Goal: Task Accomplishment & Management: Manage account settings

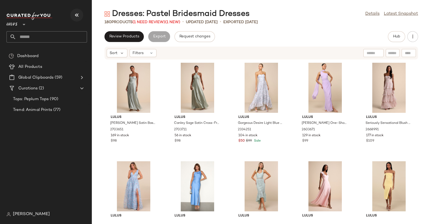
click at [79, 9] on button "button" at bounding box center [76, 15] width 13 height 13
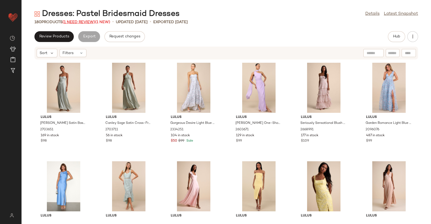
drag, startPoint x: 78, startPoint y: 19, endPoint x: 82, endPoint y: 22, distance: 5.5
click at [77, 20] on span "(1 Need Review)" at bounding box center [79, 22] width 33 height 4
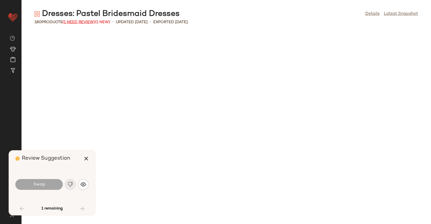
scroll to position [395, 0]
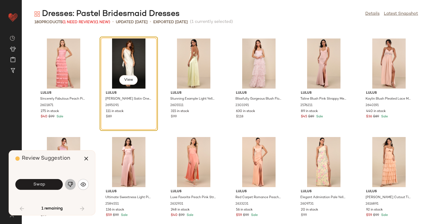
click at [69, 185] on img "button" at bounding box center [70, 184] width 5 height 5
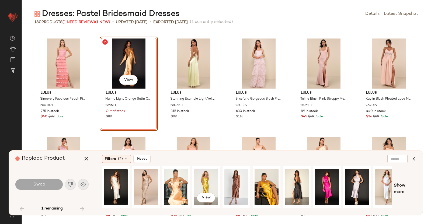
click at [191, 178] on div "View" at bounding box center [247, 189] width 290 height 46
drag, startPoint x: 184, startPoint y: 180, endPoint x: 182, endPoint y: 185, distance: 5.9
click at [184, 180] on div "View" at bounding box center [176, 187] width 24 height 38
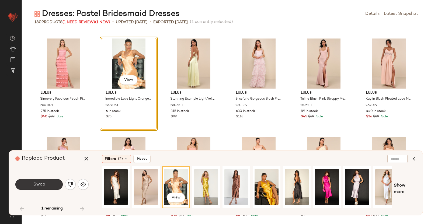
click at [35, 184] on span "Swap" at bounding box center [39, 184] width 12 height 5
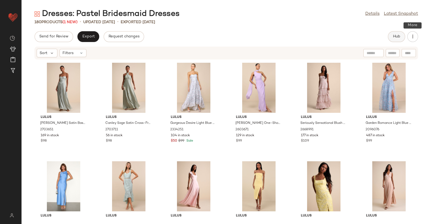
click at [404, 38] on button "Hub" at bounding box center [396, 36] width 17 height 11
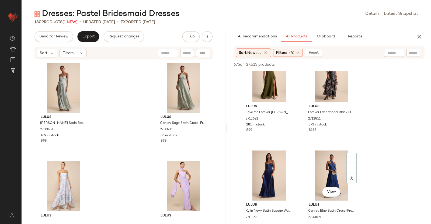
scroll to position [809, 0]
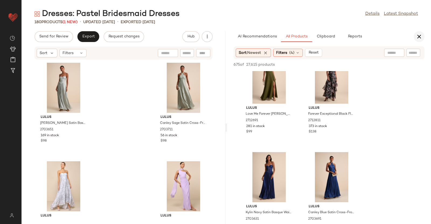
click at [415, 32] on div "AI Recommendations All Products Clipboard Reports" at bounding box center [329, 36] width 204 height 11
click at [419, 36] on icon "button" at bounding box center [419, 36] width 6 height 6
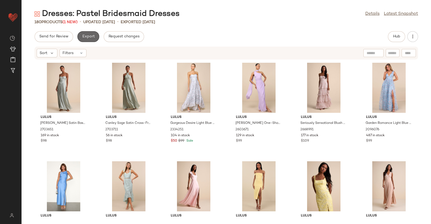
click at [85, 37] on span "Export" at bounding box center [88, 37] width 13 height 4
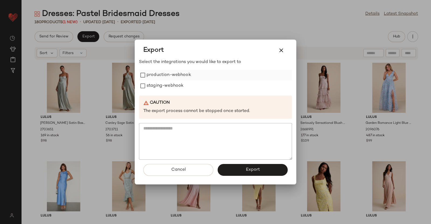
click at [162, 74] on label "production-webhook" at bounding box center [169, 75] width 44 height 11
click at [166, 87] on label "staging-webhook" at bounding box center [165, 86] width 37 height 11
click at [256, 175] on button "Export" at bounding box center [253, 170] width 70 height 12
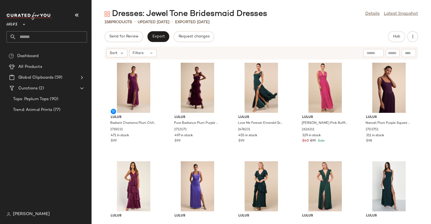
click at [84, 15] on div "Lulus **" at bounding box center [46, 21] width 81 height 13
click at [78, 13] on icon "button" at bounding box center [77, 15] width 6 height 6
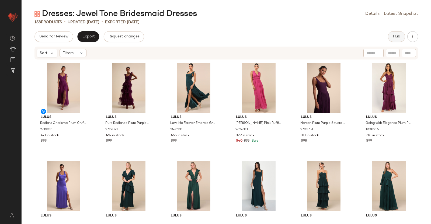
click at [399, 37] on span "Hub" at bounding box center [397, 37] width 8 height 4
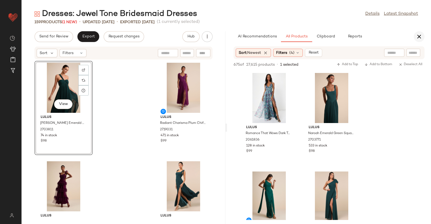
click at [418, 37] on icon "button" at bounding box center [419, 36] width 6 height 6
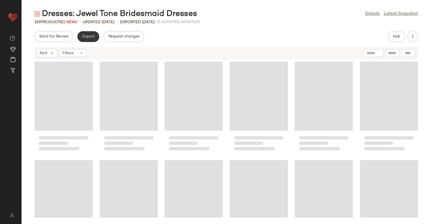
click at [87, 38] on span "Export" at bounding box center [88, 37] width 13 height 4
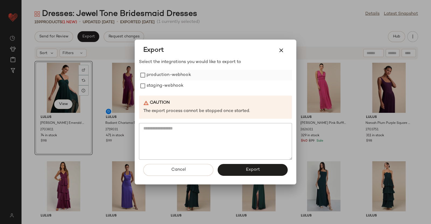
click at [185, 78] on label "production-webhook" at bounding box center [169, 75] width 44 height 11
drag, startPoint x: 179, startPoint y: 82, endPoint x: 252, endPoint y: 163, distance: 108.6
click at [179, 83] on label "staging-webhook" at bounding box center [165, 86] width 37 height 11
click at [259, 173] on button "Export" at bounding box center [253, 170] width 70 height 12
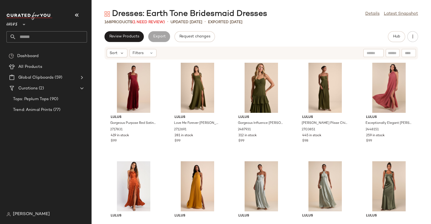
drag, startPoint x: 73, startPoint y: 10, endPoint x: 76, endPoint y: 12, distance: 3.4
click at [74, 10] on button "button" at bounding box center [76, 15] width 13 height 13
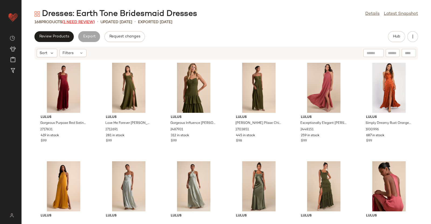
click at [85, 23] on span "(1 Need Review)" at bounding box center [78, 22] width 33 height 4
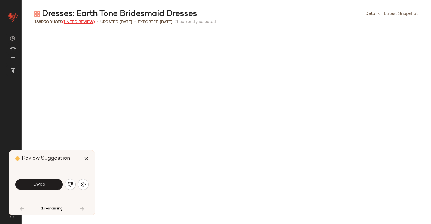
scroll to position [201, 0]
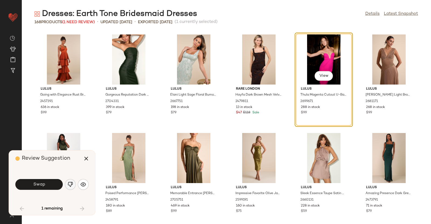
click at [74, 185] on button "button" at bounding box center [70, 184] width 11 height 11
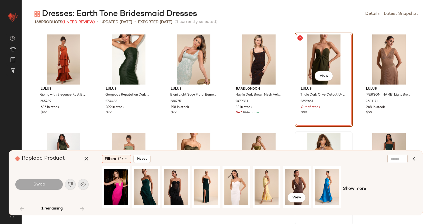
drag, startPoint x: 297, startPoint y: 181, endPoint x: 308, endPoint y: 137, distance: 45.0
click at [297, 181] on div "View" at bounding box center [297, 187] width 24 height 38
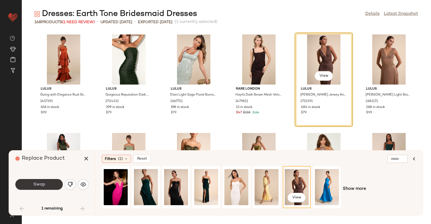
click at [30, 186] on button "Swap" at bounding box center [38, 184] width 47 height 11
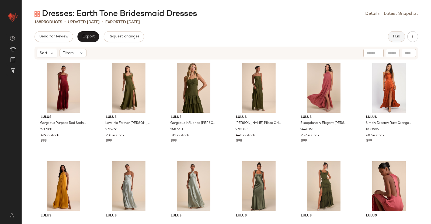
click at [399, 39] on span "Hub" at bounding box center [397, 37] width 8 height 4
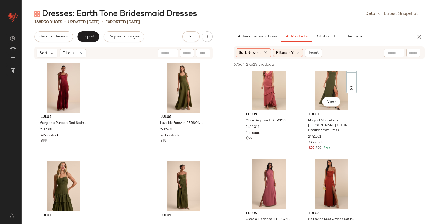
scroll to position [269, 0]
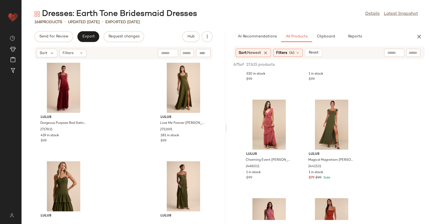
click at [424, 37] on button "button" at bounding box center [419, 36] width 11 height 11
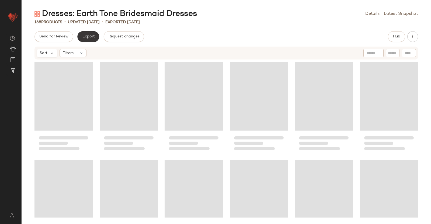
click at [90, 35] on span "Export" at bounding box center [88, 37] width 13 height 4
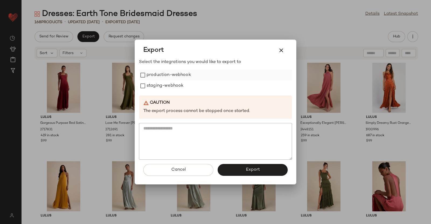
click at [150, 76] on label "production-webhook" at bounding box center [169, 75] width 44 height 11
click at [152, 81] on label "staging-webhook" at bounding box center [165, 86] width 37 height 11
drag, startPoint x: 260, startPoint y: 172, endPoint x: 261, endPoint y: 167, distance: 4.6
click at [260, 171] on button "Export" at bounding box center [253, 170] width 70 height 12
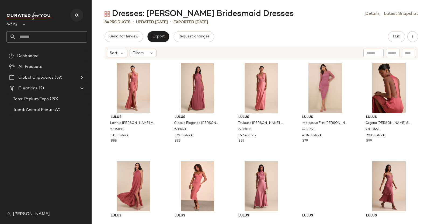
click at [72, 12] on button "button" at bounding box center [76, 15] width 13 height 13
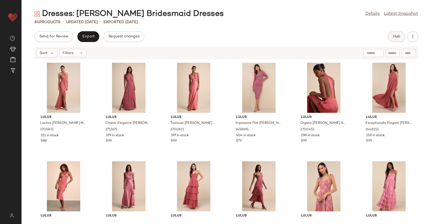
click at [389, 37] on button "Hub" at bounding box center [396, 36] width 17 height 11
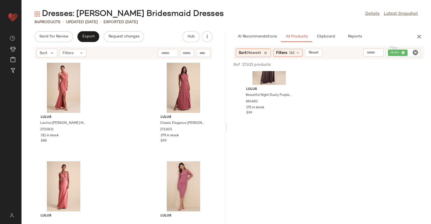
scroll to position [202, 0]
drag, startPoint x: 418, startPoint y: 39, endPoint x: 140, endPoint y: 52, distance: 277.7
click at [418, 39] on icon "button" at bounding box center [419, 36] width 6 height 6
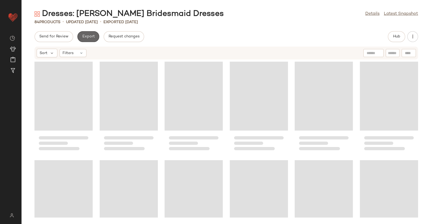
click at [80, 38] on button "Export" at bounding box center [88, 36] width 22 height 11
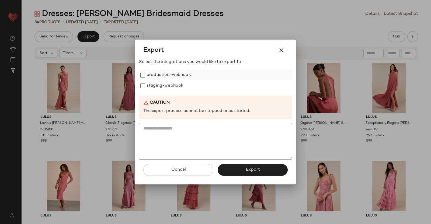
click at [180, 77] on label "production-webhook" at bounding box center [169, 75] width 44 height 11
click at [173, 90] on label "staging-webhook" at bounding box center [165, 86] width 37 height 11
click at [259, 167] on span "Export" at bounding box center [253, 169] width 14 height 5
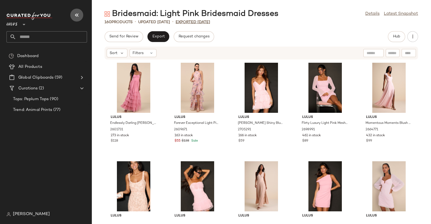
drag, startPoint x: 81, startPoint y: 16, endPoint x: 116, endPoint y: 20, distance: 35.1
click at [81, 15] on button "button" at bounding box center [76, 15] width 13 height 13
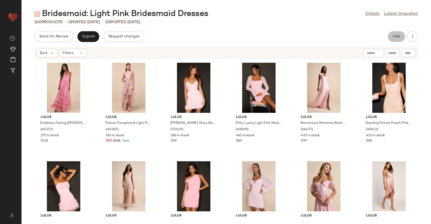
click at [397, 38] on span "Hub" at bounding box center [397, 37] width 8 height 4
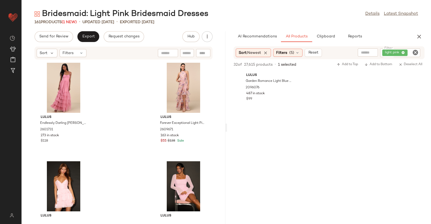
scroll to position [438, 0]
click at [418, 39] on icon "button" at bounding box center [419, 36] width 6 height 6
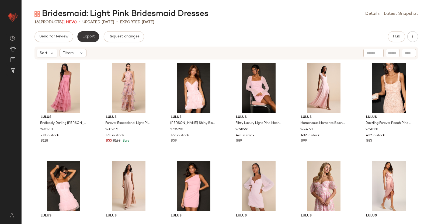
click at [80, 38] on button "Export" at bounding box center [88, 36] width 22 height 11
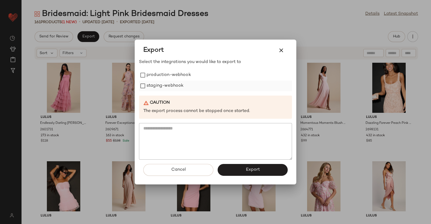
drag, startPoint x: 180, startPoint y: 71, endPoint x: 170, endPoint y: 89, distance: 20.3
click at [178, 80] on label "production-webhook" at bounding box center [169, 75] width 44 height 11
click at [170, 89] on label "staging-webhook" at bounding box center [165, 86] width 37 height 11
click at [267, 168] on button "Export" at bounding box center [253, 170] width 70 height 12
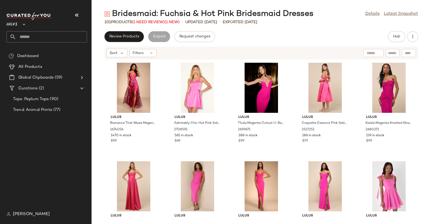
click at [78, 14] on icon "button" at bounding box center [77, 15] width 6 height 6
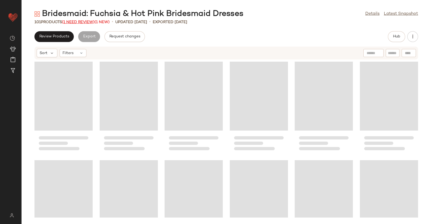
click at [86, 22] on span "(1 Need Review)" at bounding box center [78, 22] width 33 height 4
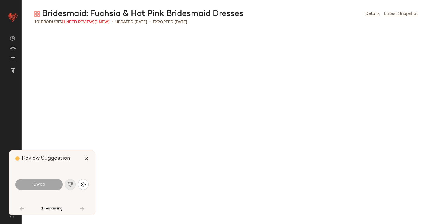
scroll to position [888, 0]
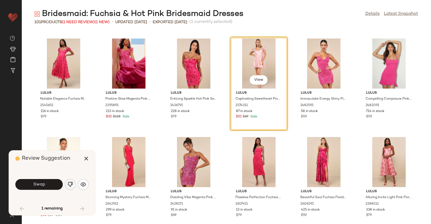
click at [74, 183] on button "button" at bounding box center [70, 184] width 11 height 11
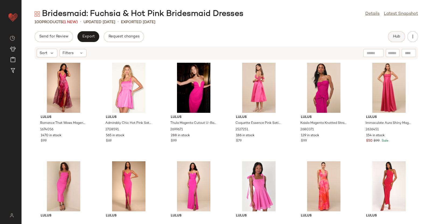
drag, startPoint x: 405, startPoint y: 32, endPoint x: 400, endPoint y: 32, distance: 5.9
click at [400, 32] on div "Hub" at bounding box center [403, 36] width 30 height 11
click at [400, 32] on button "Hub" at bounding box center [396, 36] width 17 height 11
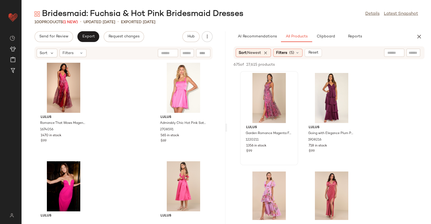
click at [267, 95] on div at bounding box center [269, 98] width 54 height 50
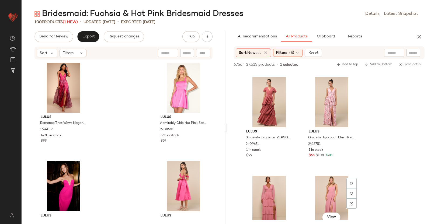
scroll to position [236, 0]
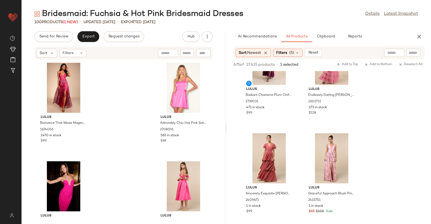
click at [412, 54] on input "text" at bounding box center [413, 53] width 9 height 6
type input "********"
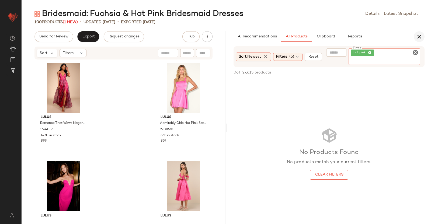
click at [422, 36] on icon "button" at bounding box center [419, 36] width 6 height 6
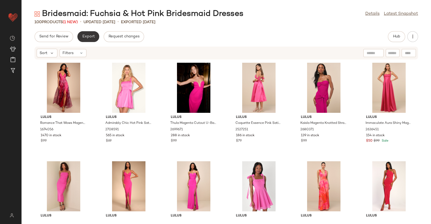
click at [88, 35] on span "Export" at bounding box center [88, 37] width 13 height 4
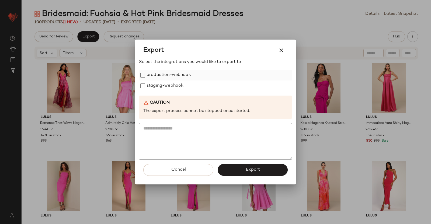
click at [152, 70] on div "Select the integrations you would like to export to production-webhook staging-…" at bounding box center [215, 109] width 153 height 101
click at [153, 81] on label "staging-webhook" at bounding box center [165, 86] width 37 height 11
click at [161, 75] on label "production-webhook" at bounding box center [169, 75] width 44 height 11
drag, startPoint x: 266, startPoint y: 173, endPoint x: 267, endPoint y: 158, distance: 14.6
click at [266, 173] on button "Export" at bounding box center [253, 170] width 70 height 12
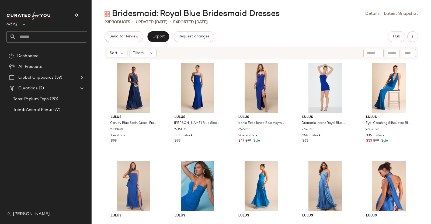
click at [73, 13] on button "button" at bounding box center [76, 15] width 13 height 13
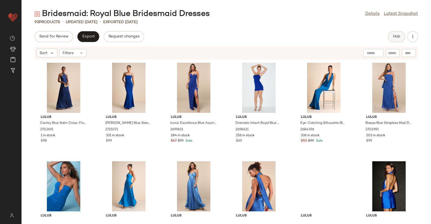
click at [400, 36] on span "Hub" at bounding box center [397, 37] width 8 height 4
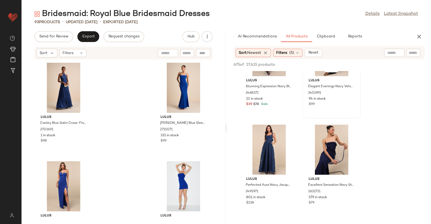
scroll to position [67, 0]
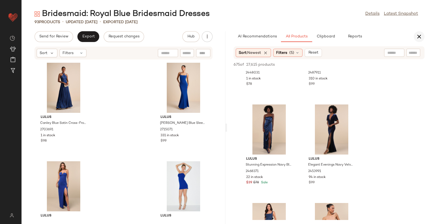
click at [418, 34] on icon "button" at bounding box center [419, 36] width 6 height 6
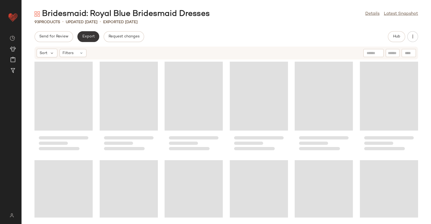
click at [92, 37] on span "Export" at bounding box center [88, 37] width 13 height 4
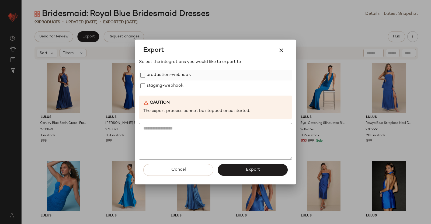
click at [168, 76] on label "production-webhook" at bounding box center [169, 75] width 44 height 11
drag, startPoint x: 159, startPoint y: 88, endPoint x: 172, endPoint y: 90, distance: 13.4
click at [159, 88] on label "staging-webhook" at bounding box center [165, 86] width 37 height 11
drag, startPoint x: 257, startPoint y: 173, endPoint x: 256, endPoint y: 166, distance: 6.3
click at [257, 172] on span "Export" at bounding box center [253, 169] width 14 height 5
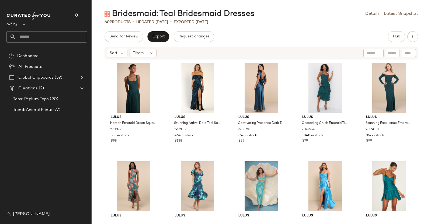
click at [81, 22] on div "Lulus **" at bounding box center [46, 21] width 81 height 13
drag, startPoint x: 78, startPoint y: 15, endPoint x: 96, endPoint y: 22, distance: 19.3
click at [79, 14] on icon "button" at bounding box center [77, 15] width 6 height 6
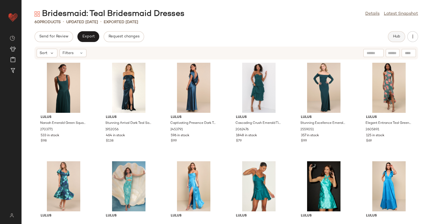
click at [390, 37] on button "Hub" at bounding box center [396, 36] width 17 height 11
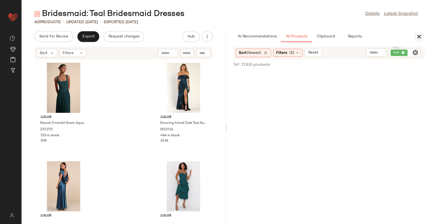
click at [419, 34] on icon "button" at bounding box center [419, 36] width 6 height 6
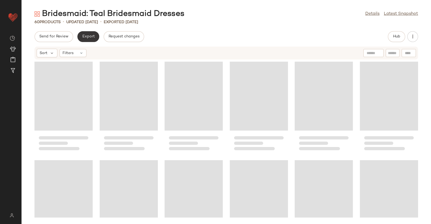
click at [80, 33] on button "Export" at bounding box center [88, 36] width 22 height 11
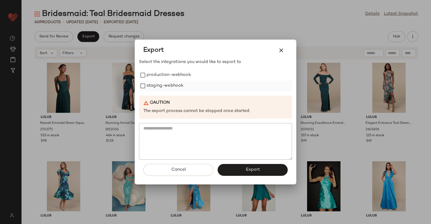
click at [159, 74] on label "production-webhook" at bounding box center [169, 75] width 44 height 11
click at [157, 91] on label "staging-webhook" at bounding box center [165, 86] width 37 height 11
click at [245, 173] on button "Export" at bounding box center [253, 170] width 70 height 12
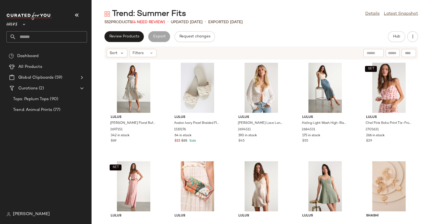
click at [74, 12] on icon "button" at bounding box center [77, 15] width 6 height 6
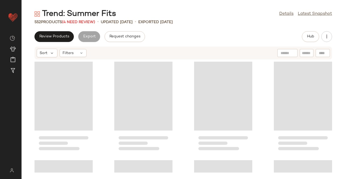
drag, startPoint x: 431, startPoint y: 0, endPoint x: 234, endPoint y: 39, distance: 200.2
click at [219, 14] on div "Trend: Summer Fits Details Latest Snapshot" at bounding box center [183, 14] width 323 height 11
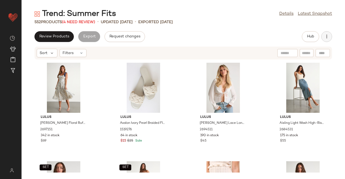
click at [330, 39] on button "button" at bounding box center [326, 36] width 11 height 11
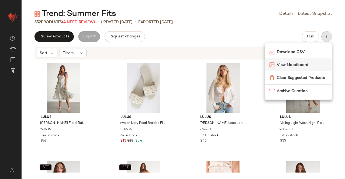
click at [301, 67] on span "View Moodboard" at bounding box center [302, 65] width 51 height 6
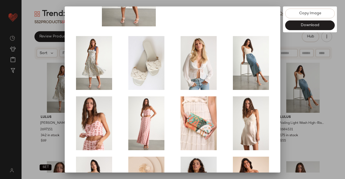
scroll to position [4, 0]
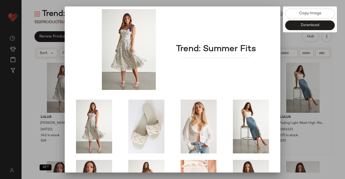
click at [323, 105] on div at bounding box center [172, 89] width 345 height 179
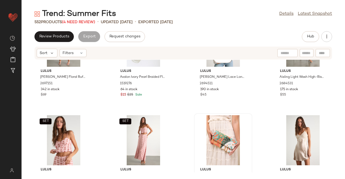
scroll to position [0, 0]
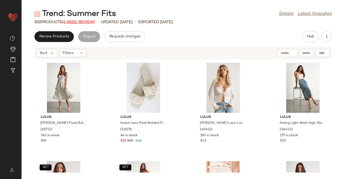
click at [81, 22] on span "(4 Need Review)" at bounding box center [78, 22] width 33 height 4
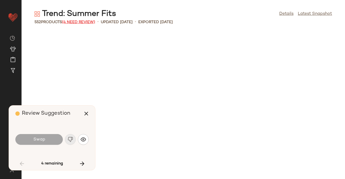
scroll to position [691, 0]
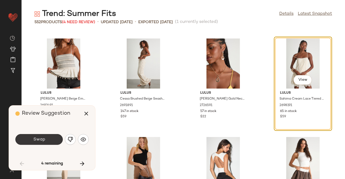
click at [36, 141] on span "Swap" at bounding box center [39, 139] width 12 height 5
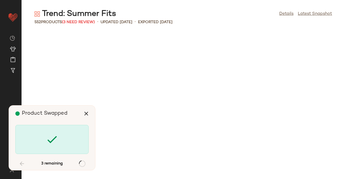
scroll to position [1480, 0]
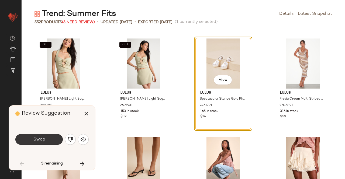
click at [46, 143] on button "Swap" at bounding box center [38, 139] width 47 height 11
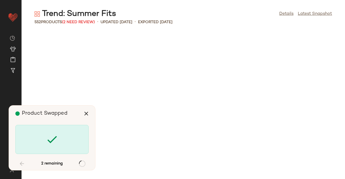
scroll to position [3355, 0]
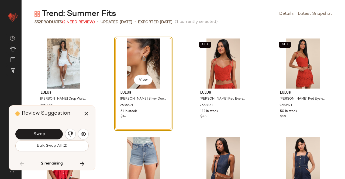
click at [50, 128] on div "Swap" at bounding box center [51, 134] width 73 height 13
click at [47, 138] on button "Swap" at bounding box center [38, 134] width 47 height 11
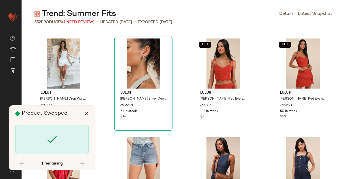
scroll to position [9965, 0]
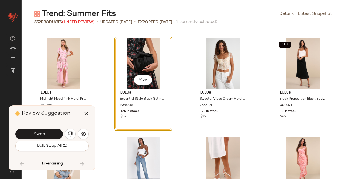
click at [35, 136] on span "Swap" at bounding box center [39, 134] width 12 height 5
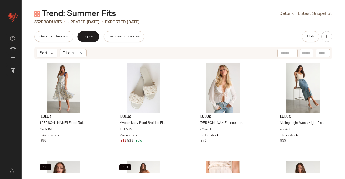
click at [313, 43] on div "Send for Review Export Request changes Hub Sort Filters Lulus Candice Ivory Flo…" at bounding box center [183, 105] width 323 height 148
click at [307, 39] on button "Hub" at bounding box center [310, 36] width 17 height 11
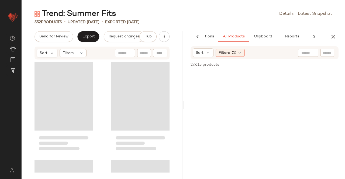
scroll to position [0, 34]
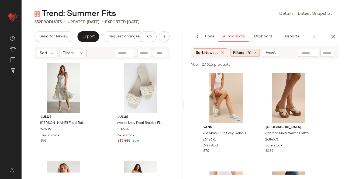
click at [248, 55] on span "(4)" at bounding box center [248, 53] width 5 height 6
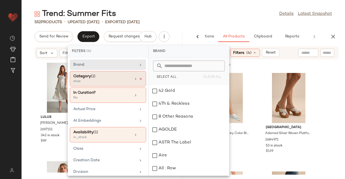
click at [139, 77] on icon at bounding box center [141, 79] width 4 height 4
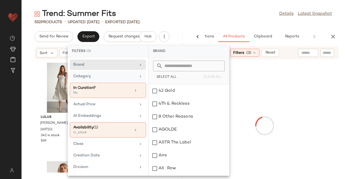
click at [128, 78] on div "Category" at bounding box center [104, 77] width 63 height 6
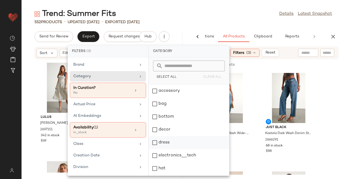
click at [170, 149] on div "dress" at bounding box center [189, 155] width 80 height 13
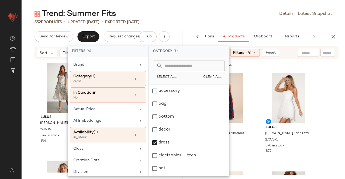
click at [251, 7] on main "Trend: Summer Fits Details Latest Snapshot 552 Products • updated Aug 20th • Ex…" at bounding box center [172, 89] width 345 height 179
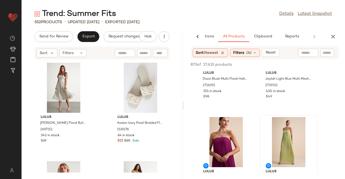
scroll to position [458, 0]
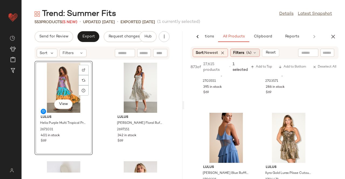
click at [249, 55] on span "(4)" at bounding box center [248, 53] width 5 height 6
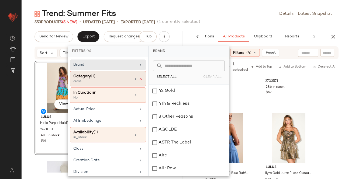
click at [139, 78] on icon at bounding box center [141, 79] width 4 height 4
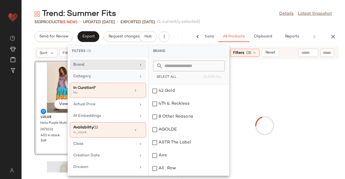
click at [134, 83] on div "Category" at bounding box center [108, 90] width 76 height 15
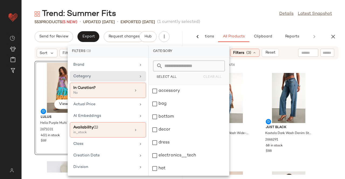
scroll to position [128, 0]
click at [164, 163] on div "top" at bounding box center [189, 169] width 80 height 13
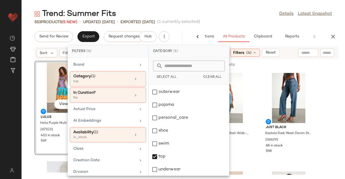
click at [209, 18] on div "Trend: Summer Fits Details Latest Snapshot" at bounding box center [183, 14] width 323 height 11
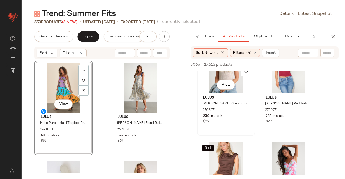
scroll to position [297, 0]
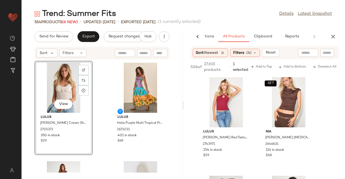
drag, startPoint x: 239, startPoint y: 57, endPoint x: 192, endPoint y: 68, distance: 48.7
click at [240, 56] on div "Filters (4)" at bounding box center [245, 53] width 30 height 8
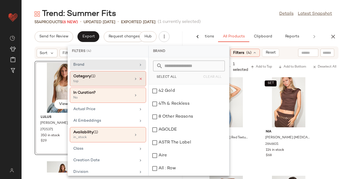
click at [137, 77] on div at bounding box center [137, 79] width 9 height 4
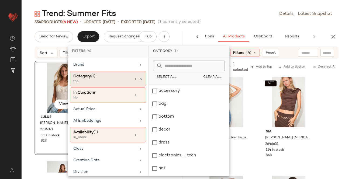
click at [126, 77] on div "Category (1)" at bounding box center [102, 77] width 58 height 6
click at [177, 123] on div "bottom" at bounding box center [189, 129] width 80 height 13
click at [139, 78] on icon at bounding box center [141, 79] width 4 height 4
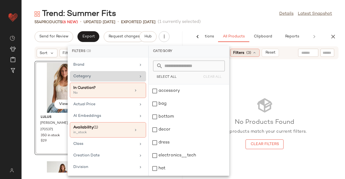
drag, startPoint x: 167, startPoint y: 120, endPoint x: 241, endPoint y: 54, distance: 98.9
click at [168, 123] on div "bottom" at bounding box center [189, 129] width 80 height 13
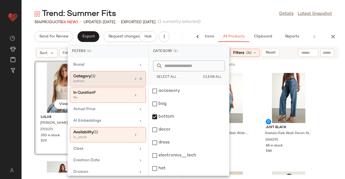
click at [263, 17] on div "Trend: Summer Fits Details Latest Snapshot" at bounding box center [183, 14] width 323 height 11
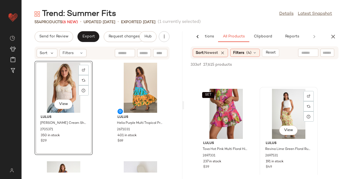
scroll to position [970, 0]
click at [288, 134] on button "View" at bounding box center [288, 131] width 18 height 10
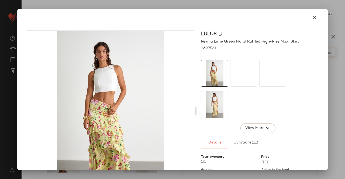
drag, startPoint x: 243, startPoint y: 73, endPoint x: 247, endPoint y: 74, distance: 4.4
click at [259, 73] on div at bounding box center [272, 73] width 27 height 27
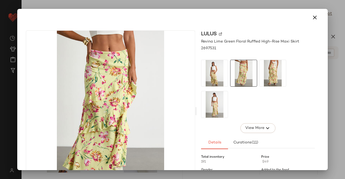
click at [276, 74] on img at bounding box center [273, 73] width 26 height 26
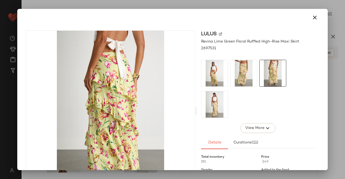
click at [322, 70] on div "Lulus Revina Lime Green Floral Ruffled High-Rise Maxi Skirt 2697531 View More D…" at bounding box center [172, 112] width 306 height 173
click at [345, 105] on div at bounding box center [172, 89] width 345 height 179
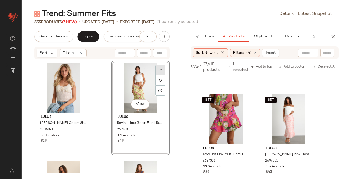
click at [161, 75] on div at bounding box center [160, 80] width 10 height 10
click at [322, 53] on div at bounding box center [328, 53] width 14 height 8
paste input "*******"
type input "*******"
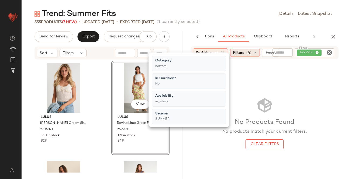
click at [247, 57] on div "Sort: Newest Filters (4) Reset Filter 1429936 Filter" at bounding box center [265, 52] width 148 height 13
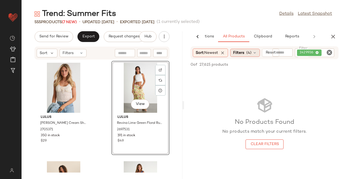
click at [244, 56] on div "Filters (4)" at bounding box center [245, 53] width 30 height 8
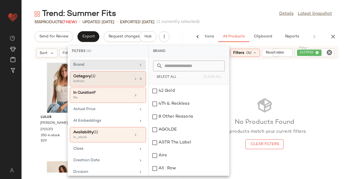
click at [139, 79] on icon at bounding box center [141, 79] width 4 height 4
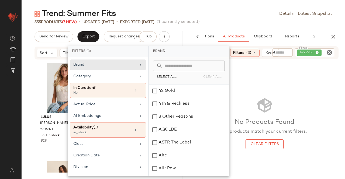
click at [229, 8] on main "Trend: Summer Fits Details Latest Snapshot 555 Products (7 New) • updated Aug 2…" at bounding box center [172, 89] width 345 height 179
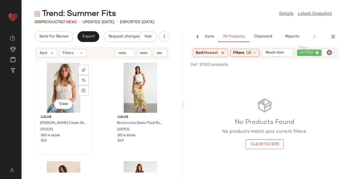
click at [63, 84] on div "View" at bounding box center [63, 88] width 54 height 50
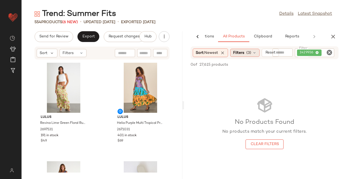
click at [253, 53] on div "Filters (3)" at bounding box center [244, 53] width 29 height 8
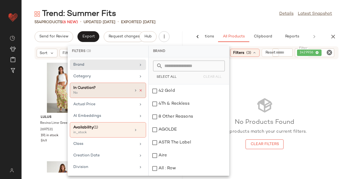
click at [140, 90] on icon at bounding box center [141, 91] width 4 height 4
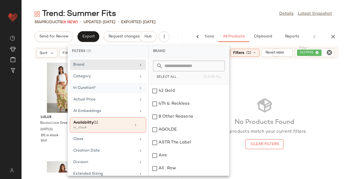
click at [125, 94] on div "In Curation?" at bounding box center [108, 99] width 76 height 11
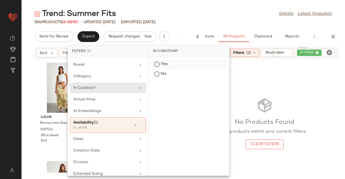
click at [169, 69] on div "Yes" at bounding box center [189, 74] width 76 height 10
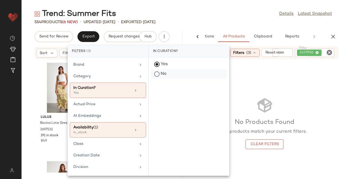
click at [166, 74] on div "No" at bounding box center [189, 74] width 76 height 10
drag, startPoint x: 266, startPoint y: 18, endPoint x: 280, endPoint y: 21, distance: 14.2
click at [266, 18] on div "Trend: Summer Fits Details Latest Snapshot" at bounding box center [183, 14] width 323 height 11
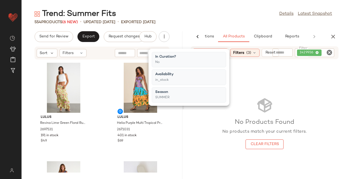
click at [301, 92] on div "No Products Found No products match your current filters. Clear Filters" at bounding box center [264, 123] width 161 height 104
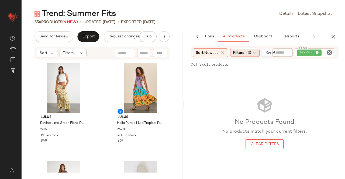
click at [232, 54] on div "Filters (3)" at bounding box center [244, 53] width 29 height 8
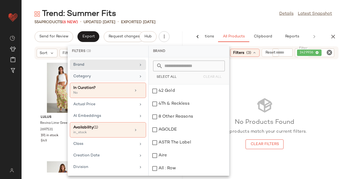
drag, startPoint x: 125, startPoint y: 76, endPoint x: 131, endPoint y: 79, distance: 7.2
click at [125, 76] on div "Category" at bounding box center [104, 77] width 63 height 6
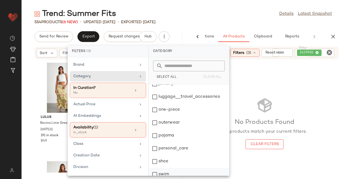
scroll to position [128, 0]
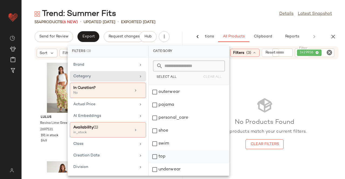
click at [170, 163] on div "top" at bounding box center [189, 169] width 80 height 13
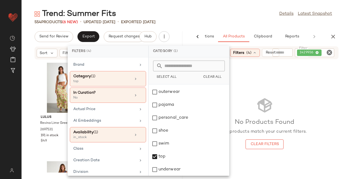
click at [307, 53] on span "1429936" at bounding box center [308, 52] width 16 height 5
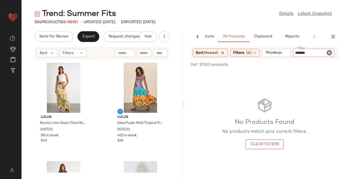
type input "********"
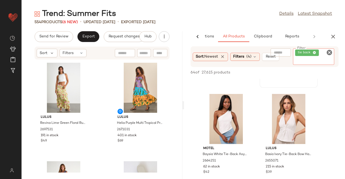
scroll to position [701, 0]
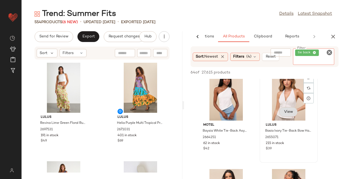
click at [285, 111] on div "View" at bounding box center [288, 96] width 54 height 50
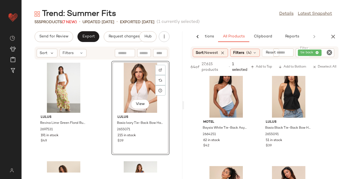
click at [311, 53] on span "tie back" at bounding box center [308, 52] width 15 height 5
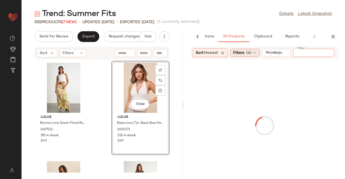
click at [246, 54] on div "Filters (4)" at bounding box center [245, 53] width 30 height 8
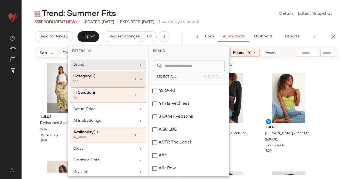
click at [139, 78] on icon at bounding box center [141, 79] width 4 height 4
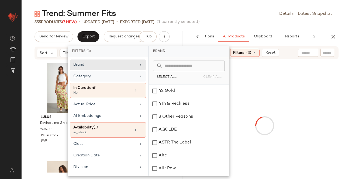
click at [124, 76] on div "Category" at bounding box center [104, 77] width 63 height 6
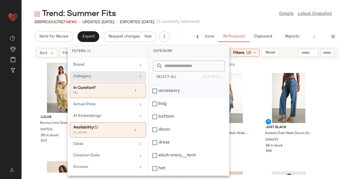
drag, startPoint x: 166, startPoint y: 91, endPoint x: 185, endPoint y: 87, distance: 20.4
click at [167, 98] on div "accessory" at bounding box center [189, 104] width 80 height 13
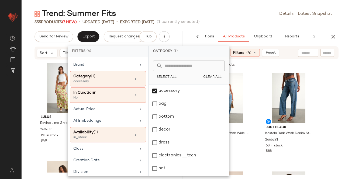
click at [256, 17] on div "Trend: Summer Fits Details Latest Snapshot" at bounding box center [183, 14] width 323 height 11
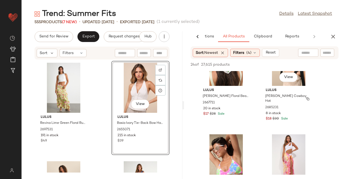
scroll to position [836, 0]
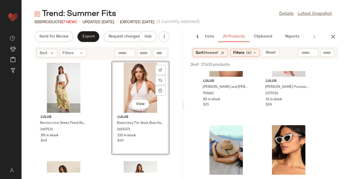
click at [326, 49] on div at bounding box center [328, 53] width 14 height 8
type input "**********"
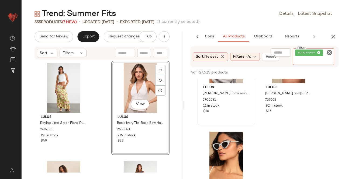
scroll to position [0, 0]
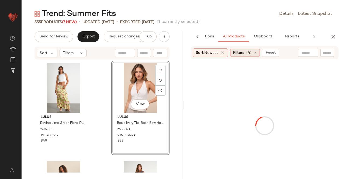
click at [243, 54] on span "Filters" at bounding box center [238, 53] width 11 height 6
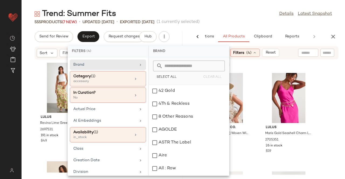
click at [229, 16] on div "Trend: Summer Fits Details Latest Snapshot" at bounding box center [183, 14] width 323 height 11
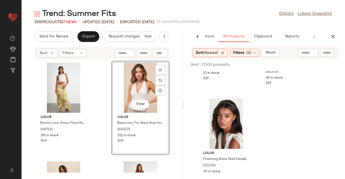
scroll to position [997, 0]
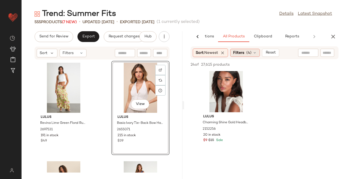
click at [254, 55] on div "Filters (4)" at bounding box center [245, 53] width 30 height 8
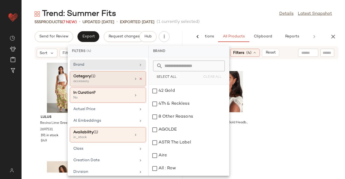
click at [139, 78] on icon at bounding box center [141, 79] width 4 height 4
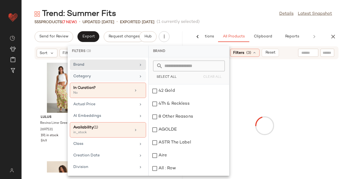
click at [136, 83] on div "Category" at bounding box center [108, 90] width 76 height 15
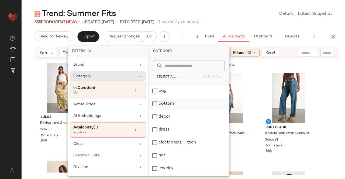
scroll to position [0, 0]
click at [184, 98] on div "accessory" at bounding box center [189, 104] width 80 height 13
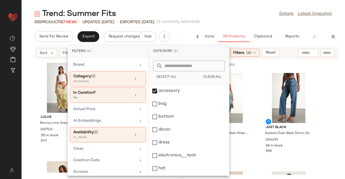
click at [239, 11] on div "Trend: Summer Fits Details Latest Snapshot" at bounding box center [183, 14] width 323 height 11
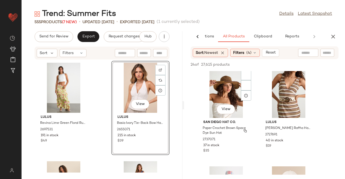
scroll to position [162, 0]
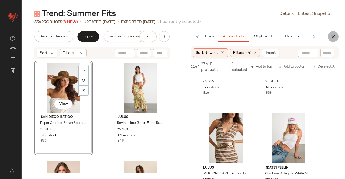
click at [334, 36] on icon "button" at bounding box center [333, 36] width 6 height 6
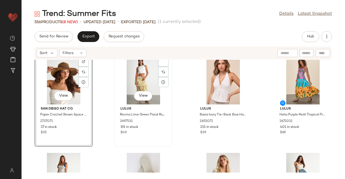
scroll to position [0, 0]
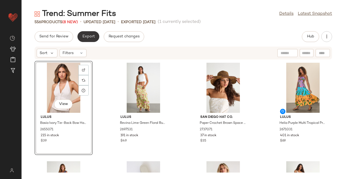
click at [85, 36] on span "Export" at bounding box center [88, 37] width 13 height 4
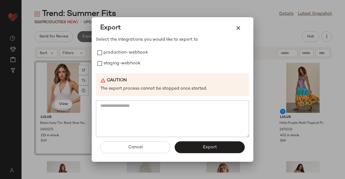
click at [142, 62] on div "staging-webhook" at bounding box center [172, 63] width 153 height 11
click at [132, 56] on label "production-webhook" at bounding box center [126, 52] width 44 height 11
click at [132, 67] on label "staging-webhook" at bounding box center [122, 63] width 37 height 11
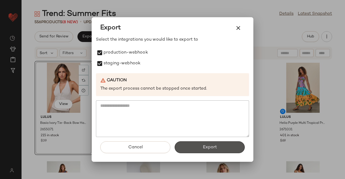
click at [214, 145] on button "Export" at bounding box center [210, 148] width 70 height 12
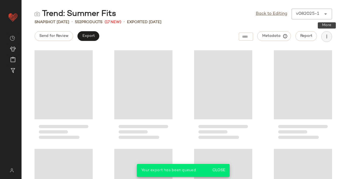
click at [324, 36] on button "button" at bounding box center [326, 36] width 11 height 11
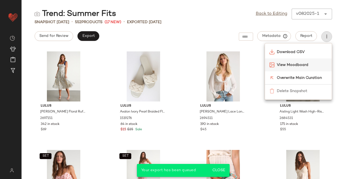
click at [302, 66] on span "View Moodboard" at bounding box center [302, 65] width 51 height 6
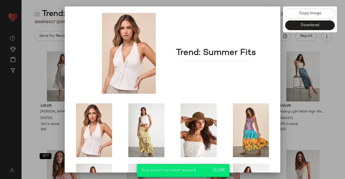
click at [331, 86] on div at bounding box center [172, 89] width 345 height 179
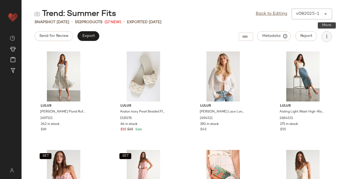
click at [330, 39] on button "button" at bounding box center [326, 36] width 11 height 11
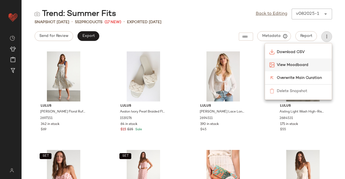
click at [297, 65] on span "View Moodboard" at bounding box center [302, 65] width 51 height 6
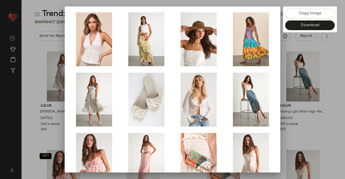
scroll to position [108, 0]
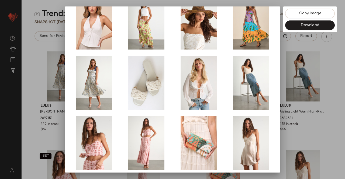
click at [336, 100] on div at bounding box center [172, 89] width 345 height 179
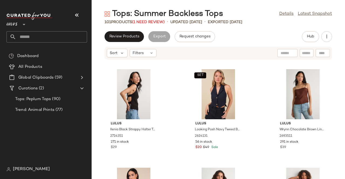
click at [81, 17] on button "button" at bounding box center [76, 15] width 13 height 13
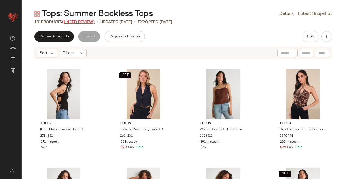
click at [92, 22] on span "(1 Need Review)" at bounding box center [78, 22] width 33 height 4
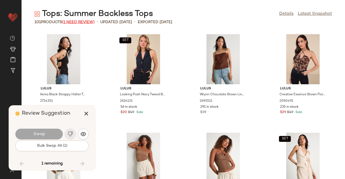
scroll to position [2368, 0]
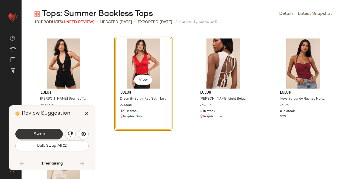
click at [49, 135] on button "Swap" at bounding box center [38, 134] width 47 height 11
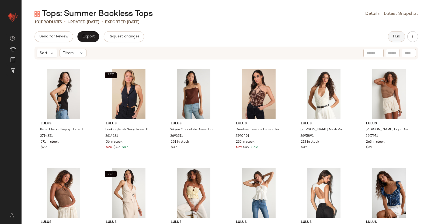
click at [345, 38] on span "Hub" at bounding box center [397, 37] width 8 height 4
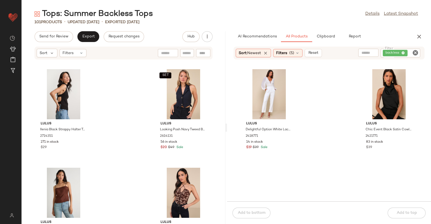
click at [345, 33] on button "button" at bounding box center [419, 36] width 11 height 11
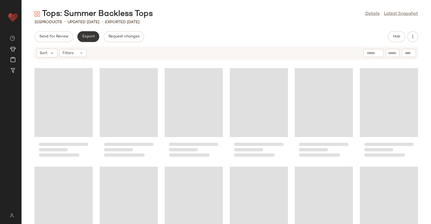
click at [80, 33] on button "Export" at bounding box center [88, 36] width 22 height 11
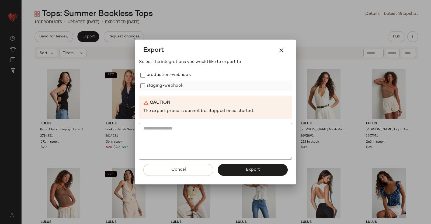
drag, startPoint x: 158, startPoint y: 76, endPoint x: 165, endPoint y: 82, distance: 9.2
click at [160, 78] on label "production-webhook" at bounding box center [169, 75] width 44 height 11
click at [168, 90] on label "staging-webhook" at bounding box center [165, 86] width 37 height 11
click at [253, 170] on span "Export" at bounding box center [253, 169] width 14 height 5
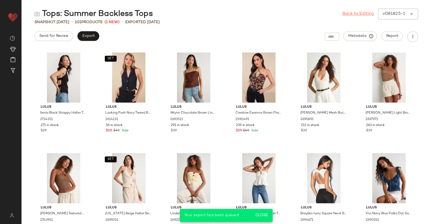
click at [345, 13] on link "Back to Editing" at bounding box center [359, 14] width 32 height 6
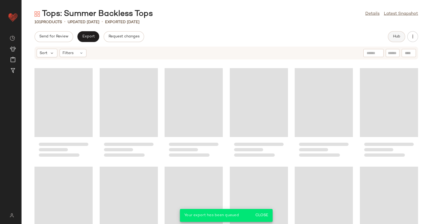
click at [345, 35] on span "Hub" at bounding box center [397, 37] width 8 height 4
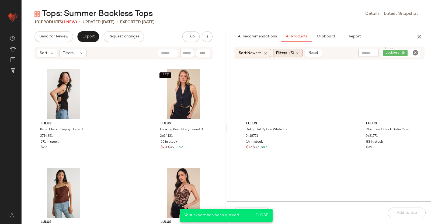
click at [291, 55] on div "Filters (5)" at bounding box center [287, 53] width 29 height 8
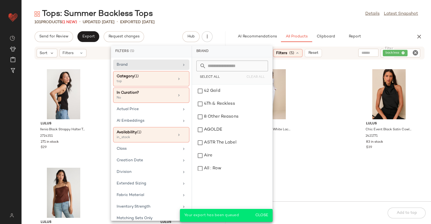
scroll to position [118, 0]
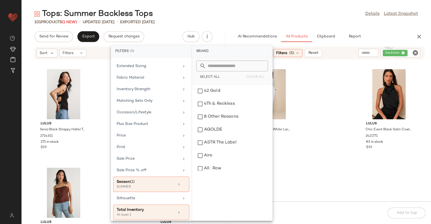
click at [345, 52] on icon at bounding box center [404, 53] width 4 height 4
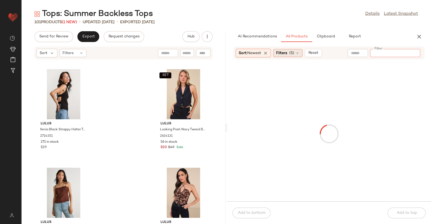
click at [289, 51] on div "Filters (5)" at bounding box center [287, 53] width 29 height 8
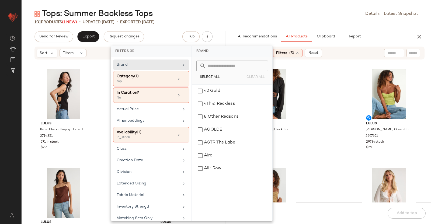
scroll to position [118, 0]
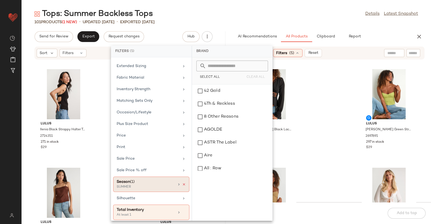
click at [182, 179] on icon at bounding box center [184, 185] width 4 height 4
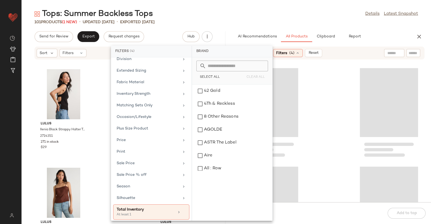
click at [274, 22] on div "101 Products (1 New) • updated Aug 22nd • Exported Aug 22nd" at bounding box center [227, 21] width 410 height 5
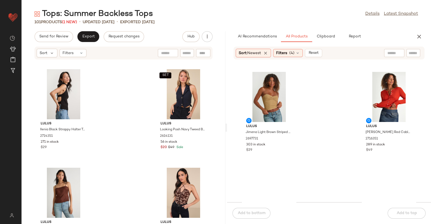
scroll to position [1655, 0]
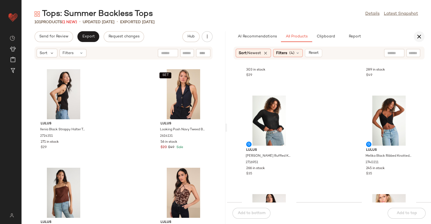
click at [345, 35] on icon "button" at bounding box center [419, 36] width 6 height 6
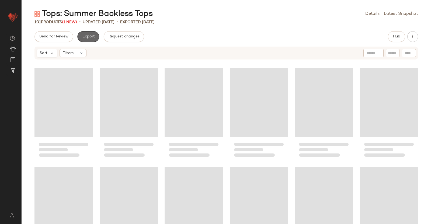
click at [85, 33] on button "Export" at bounding box center [88, 36] width 22 height 11
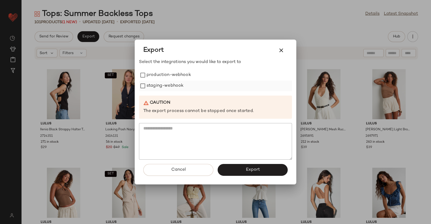
drag, startPoint x: 155, startPoint y: 78, endPoint x: 158, endPoint y: 81, distance: 4.6
click at [156, 79] on label "production-webhook" at bounding box center [169, 75] width 44 height 11
click at [162, 85] on label "staging-webhook" at bounding box center [165, 86] width 37 height 11
click at [272, 167] on button "Export" at bounding box center [253, 170] width 70 height 12
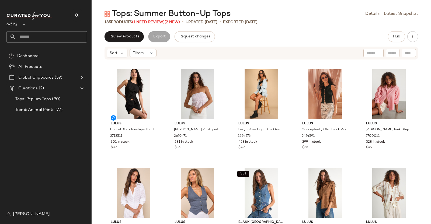
drag, startPoint x: 66, startPoint y: 15, endPoint x: 79, endPoint y: 9, distance: 13.7
click at [68, 15] on div "Lulus **" at bounding box center [46, 21] width 81 height 13
click at [79, 9] on button "button" at bounding box center [76, 15] width 13 height 13
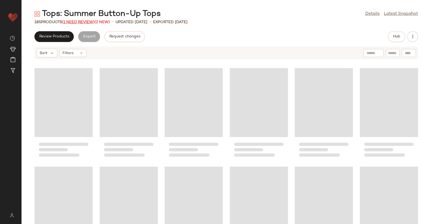
click at [74, 20] on span "(1 Need Review)" at bounding box center [78, 22] width 33 height 4
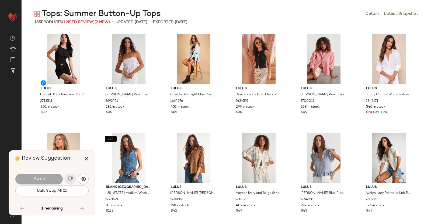
scroll to position [2467, 0]
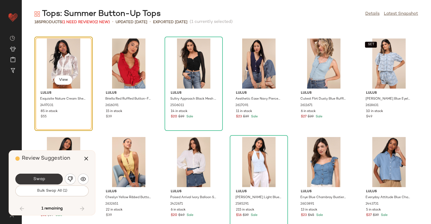
click at [46, 179] on button "Swap" at bounding box center [38, 179] width 47 height 11
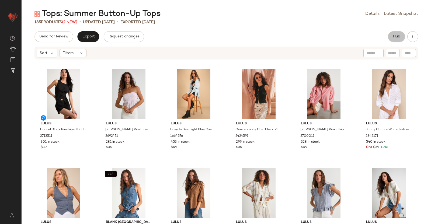
click at [345, 37] on button "Hub" at bounding box center [396, 36] width 17 height 11
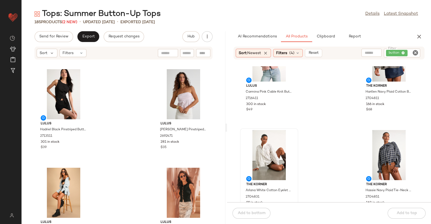
scroll to position [101, 0]
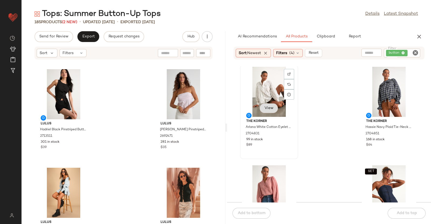
click at [263, 104] on button "View" at bounding box center [269, 109] width 18 height 10
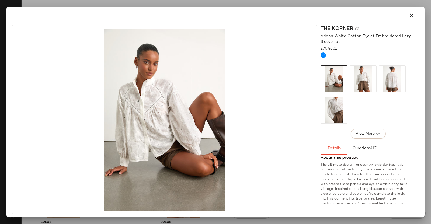
scroll to position [165, 0]
click at [345, 154] on div at bounding box center [215, 112] width 431 height 224
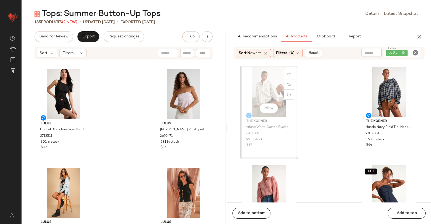
scroll to position [101, 0]
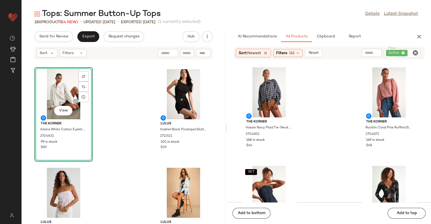
click at [56, 106] on div "View" at bounding box center [63, 111] width 18 height 11
click at [57, 108] on button "View" at bounding box center [63, 111] width 18 height 10
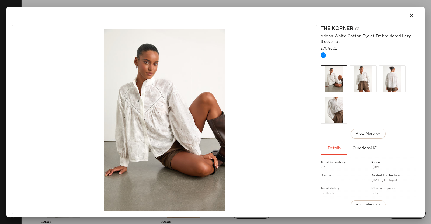
click at [345, 87] on div at bounding box center [215, 112] width 431 height 224
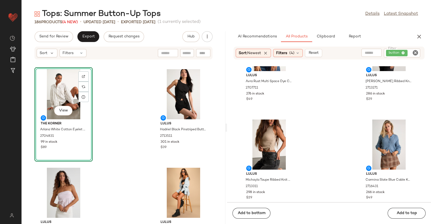
scroll to position [610, 0]
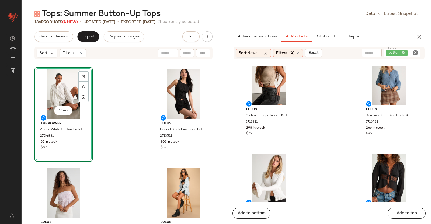
click at [345, 34] on div "AI Recommendations All Products Clipboard Report" at bounding box center [320, 36] width 187 height 11
drag, startPoint x: 414, startPoint y: 37, endPoint x: 418, endPoint y: 39, distance: 4.5
click at [345, 37] on button "button" at bounding box center [419, 36] width 11 height 11
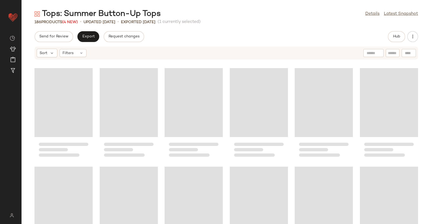
click at [72, 34] on div "Send for Review" at bounding box center [54, 36] width 39 height 11
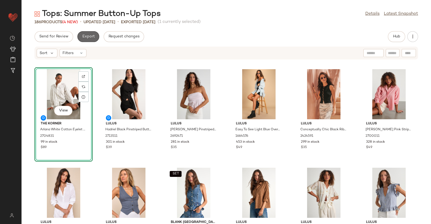
click at [82, 35] on span "Export" at bounding box center [88, 37] width 13 height 4
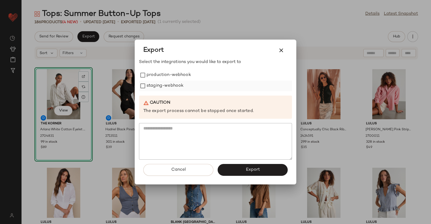
click at [164, 81] on label "staging-webhook" at bounding box center [165, 86] width 37 height 11
click at [167, 75] on label "production-webhook" at bounding box center [169, 75] width 44 height 11
click at [271, 168] on button "Export" at bounding box center [253, 170] width 70 height 12
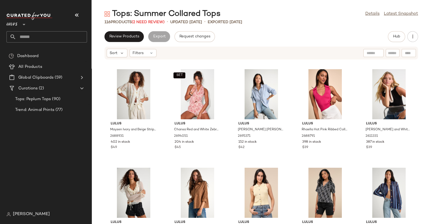
drag, startPoint x: 75, startPoint y: 15, endPoint x: 85, endPoint y: 17, distance: 9.9
click at [77, 15] on icon "button" at bounding box center [77, 15] width 6 height 6
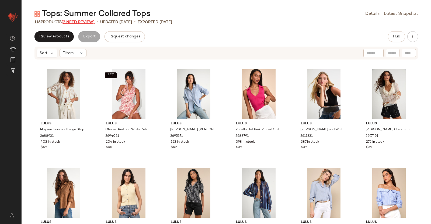
click at [84, 21] on span "(2 Need Review)" at bounding box center [78, 22] width 33 height 4
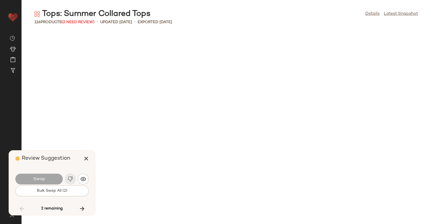
scroll to position [1381, 0]
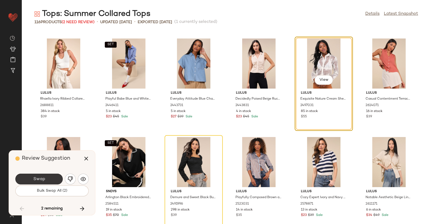
click at [47, 179] on button "Swap" at bounding box center [38, 179] width 47 height 11
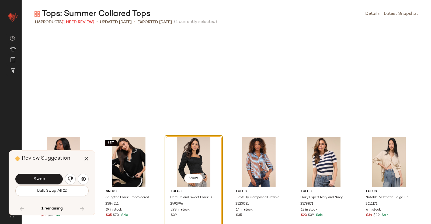
scroll to position [1480, 0]
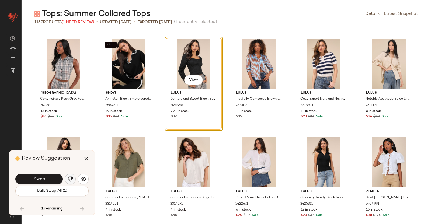
click at [68, 177] on img "button" at bounding box center [70, 179] width 5 height 5
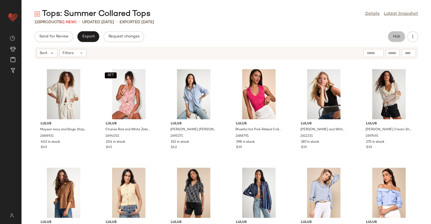
click at [345, 41] on button "Hub" at bounding box center [396, 36] width 17 height 11
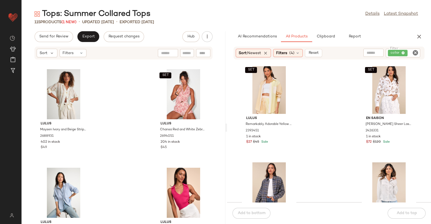
scroll to position [161, 0]
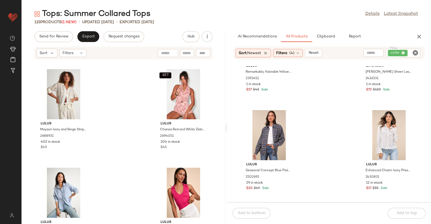
click at [345, 41] on div "AI Recommendations All Products Clipboard Report" at bounding box center [329, 36] width 204 height 11
click at [345, 36] on button "button" at bounding box center [419, 36] width 11 height 11
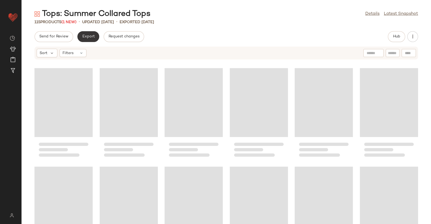
click at [85, 37] on span "Export" at bounding box center [88, 37] width 13 height 4
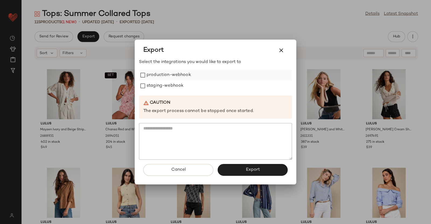
click at [169, 74] on label "production-webhook" at bounding box center [169, 75] width 44 height 11
drag, startPoint x: 158, startPoint y: 87, endPoint x: 190, endPoint y: 125, distance: 50.1
click at [158, 86] on label "staging-webhook" at bounding box center [165, 86] width 37 height 11
click at [248, 166] on button "Export" at bounding box center [253, 170] width 70 height 12
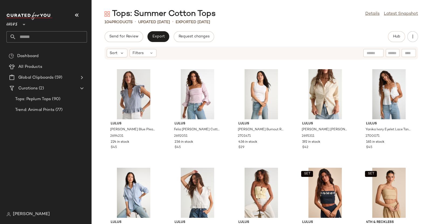
click at [76, 13] on icon "button" at bounding box center [77, 15] width 6 height 6
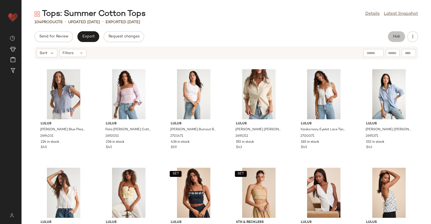
click at [345, 37] on span "Hub" at bounding box center [397, 37] width 8 height 4
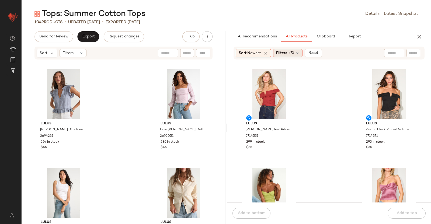
click at [294, 56] on span "(5)" at bounding box center [292, 53] width 5 height 6
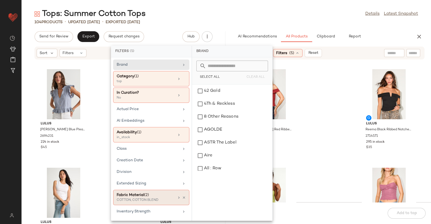
click at [182, 179] on icon at bounding box center [184, 198] width 4 height 4
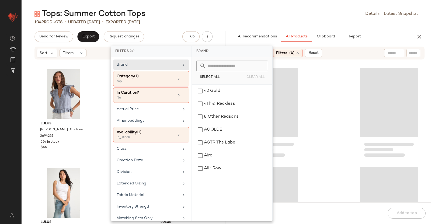
click at [281, 16] on div "Tops: Summer Cotton Tops Details Latest Snapshot" at bounding box center [227, 14] width 410 height 11
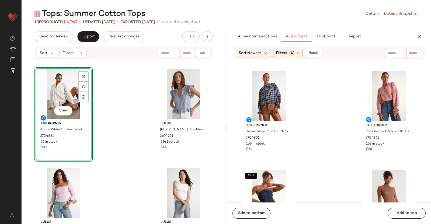
scroll to position [206, 0]
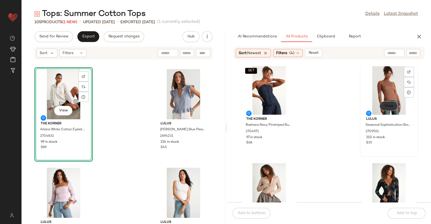
click at [345, 104] on span "View" at bounding box center [388, 106] width 9 height 4
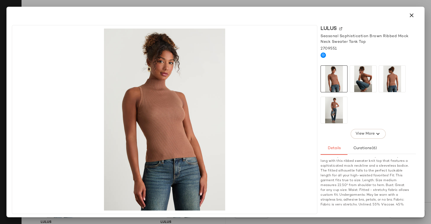
scroll to position [168, 0]
click at [345, 152] on div at bounding box center [215, 112] width 431 height 224
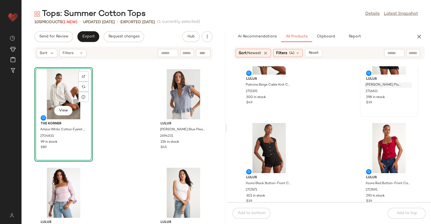
scroll to position [307, 0]
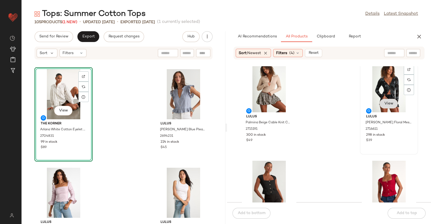
click at [345, 103] on button "View" at bounding box center [389, 104] width 18 height 10
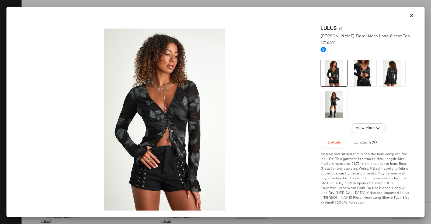
scroll to position [164, 0]
click at [345, 137] on div at bounding box center [215, 112] width 431 height 224
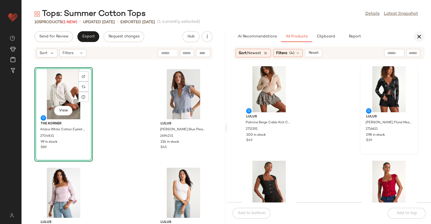
click at [345, 38] on button "button" at bounding box center [419, 36] width 11 height 11
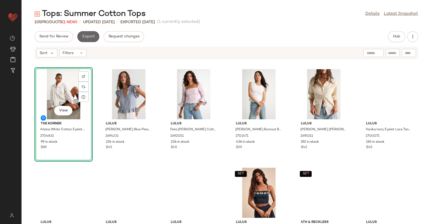
click at [90, 37] on span "Export" at bounding box center [88, 37] width 13 height 4
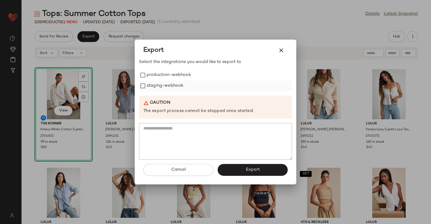
drag, startPoint x: 159, startPoint y: 63, endPoint x: 163, endPoint y: 84, distance: 21.4
click at [160, 70] on div "Select the integrations you would like to export to production-webhook staging-…" at bounding box center [215, 109] width 153 height 101
click at [163, 84] on label "staging-webhook" at bounding box center [165, 86] width 37 height 11
click at [162, 77] on label "production-webhook" at bounding box center [169, 75] width 44 height 11
click at [255, 170] on span "Export" at bounding box center [253, 169] width 14 height 5
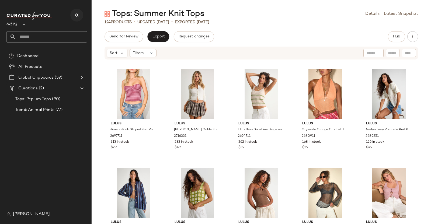
click at [78, 13] on icon "button" at bounding box center [77, 15] width 6 height 6
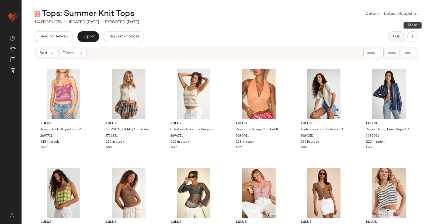
click at [345, 36] on span "Hub" at bounding box center [397, 37] width 8 height 4
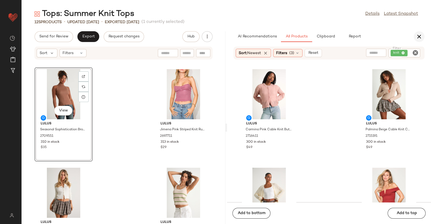
click at [345, 34] on icon "button" at bounding box center [419, 36] width 6 height 6
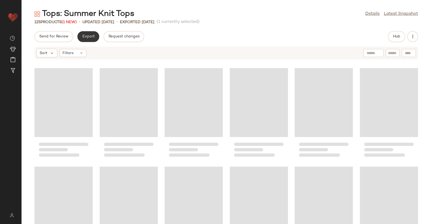
click at [84, 36] on span "Export" at bounding box center [88, 37] width 13 height 4
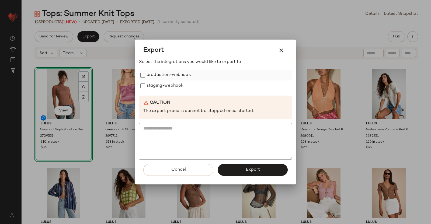
click at [159, 71] on label "production-webhook" at bounding box center [169, 75] width 44 height 11
click at [158, 85] on label "staging-webhook" at bounding box center [165, 86] width 37 height 11
click at [245, 167] on button "Export" at bounding box center [253, 170] width 70 height 12
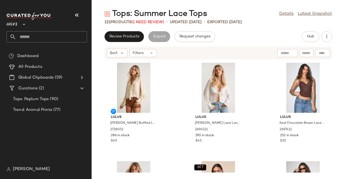
click at [78, 13] on icon "button" at bounding box center [77, 15] width 6 height 6
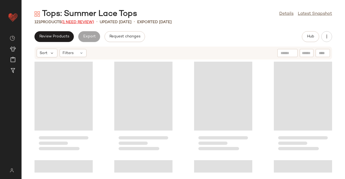
click at [80, 20] on span "(1 Need Review)" at bounding box center [77, 22] width 33 height 4
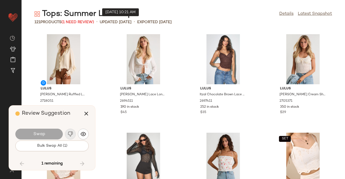
scroll to position [2861, 0]
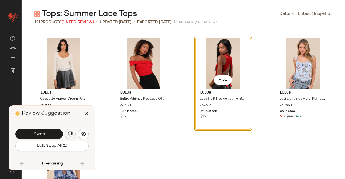
click at [72, 135] on img "button" at bounding box center [70, 134] width 5 height 5
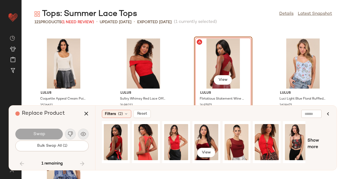
drag, startPoint x: 196, startPoint y: 144, endPoint x: 190, endPoint y: 145, distance: 5.9
click at [196, 143] on div "View" at bounding box center [206, 142] width 24 height 38
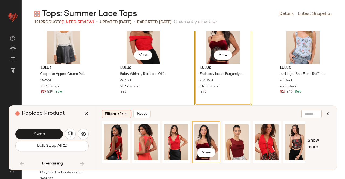
scroll to position [2911, 0]
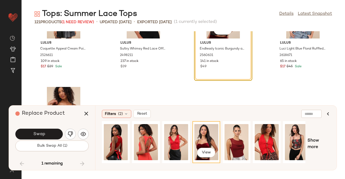
drag, startPoint x: 50, startPoint y: 133, endPoint x: 61, endPoint y: 132, distance: 11.4
click at [50, 133] on button "Swap" at bounding box center [38, 134] width 47 height 11
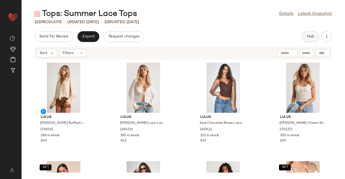
click at [312, 39] on span "Hub" at bounding box center [311, 37] width 8 height 4
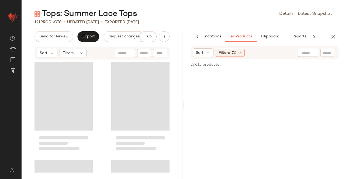
scroll to position [0, 34]
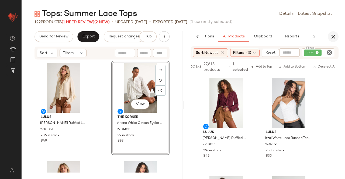
click at [333, 36] on icon "button" at bounding box center [333, 36] width 6 height 6
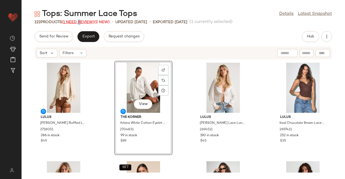
click at [80, 21] on span "(1 Need Review)" at bounding box center [78, 22] width 33 height 4
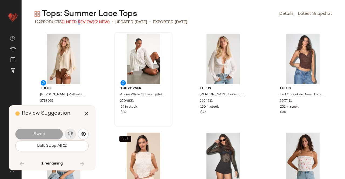
drag, startPoint x: 87, startPoint y: 114, endPoint x: 133, endPoint y: 105, distance: 47.4
click at [87, 114] on icon "button" at bounding box center [86, 114] width 6 height 6
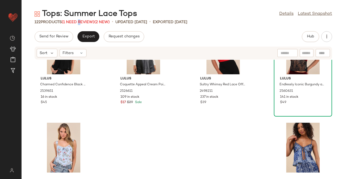
scroll to position [2866, 0]
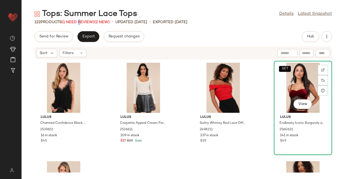
click at [309, 79] on div "SET View" at bounding box center [303, 88] width 54 height 50
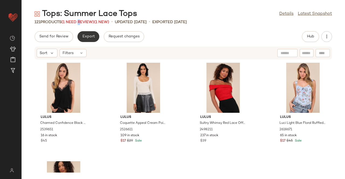
click at [91, 37] on span "Export" at bounding box center [88, 37] width 13 height 4
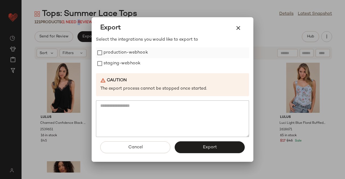
click at [111, 55] on label "production-webhook" at bounding box center [126, 52] width 44 height 11
click at [111, 66] on label "staging-webhook" at bounding box center [122, 63] width 37 height 11
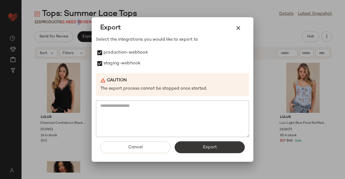
click at [197, 149] on button "Export" at bounding box center [210, 148] width 70 height 12
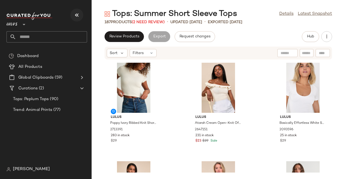
click at [74, 14] on icon "button" at bounding box center [77, 15] width 6 height 6
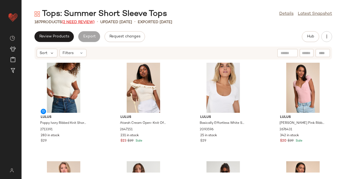
click at [75, 20] on span "(2 Need Review)" at bounding box center [78, 22] width 33 height 4
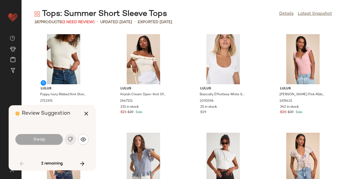
scroll to position [1184, 0]
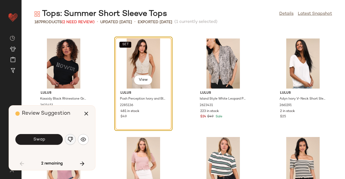
click at [67, 139] on button "button" at bounding box center [70, 139] width 11 height 11
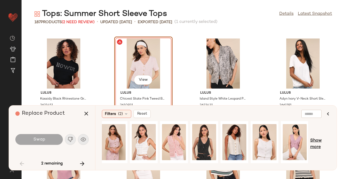
click at [322, 142] on span "Show more" at bounding box center [320, 144] width 20 height 13
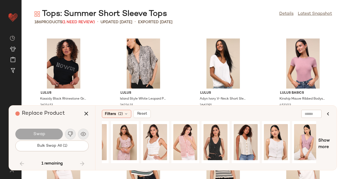
click at [80, 19] on div "186 Products (1 Need Review)" at bounding box center [65, 22] width 60 height 6
click at [80, 24] on span "(1 Need Review)" at bounding box center [78, 22] width 33 height 4
drag, startPoint x: 84, startPoint y: 115, endPoint x: 84, endPoint y: 103, distance: 11.9
click at [85, 115] on icon "button" at bounding box center [86, 114] width 6 height 6
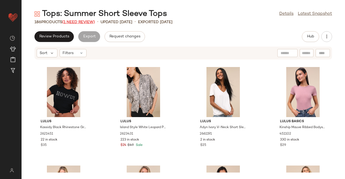
click at [84, 22] on span "(1 Need Review)" at bounding box center [78, 22] width 33 height 4
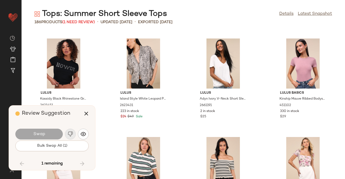
scroll to position [3256, 0]
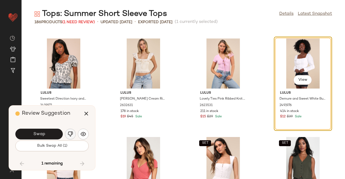
click at [74, 133] on button "button" at bounding box center [70, 134] width 11 height 11
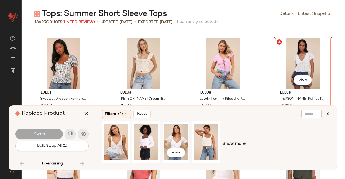
click at [166, 135] on div "View" at bounding box center [176, 142] width 24 height 38
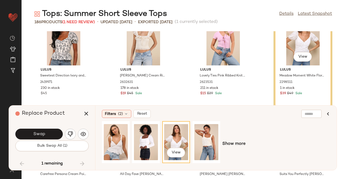
scroll to position [3310, 0]
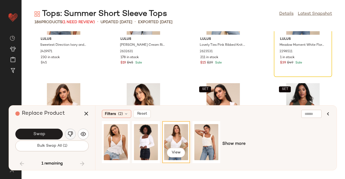
click at [70, 130] on button "button" at bounding box center [70, 134] width 11 height 11
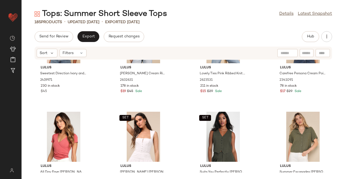
drag, startPoint x: 342, startPoint y: 142, endPoint x: 345, endPoint y: 142, distance: 3.2
click at [344, 142] on div "Lulus Sweetest Direction Ivory and Black Floral Puff Sleeve Top 2419971 230 in …" at bounding box center [183, 116] width 323 height 113
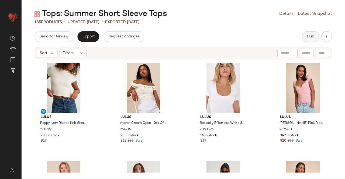
click at [312, 37] on span "Hub" at bounding box center [311, 37] width 8 height 4
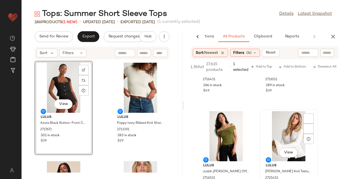
scroll to position [1321, 0]
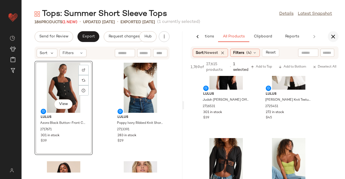
click at [329, 31] on div "Tops: Summer Short Sleeve Tops Details Latest Snapshot 186 Products (1 New) • u…" at bounding box center [183, 94] width 323 height 171
click at [334, 37] on icon "button" at bounding box center [333, 36] width 6 height 6
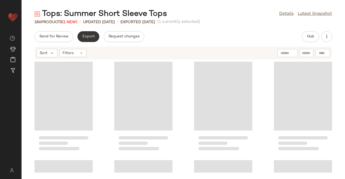
click at [87, 38] on span "Export" at bounding box center [88, 37] width 13 height 4
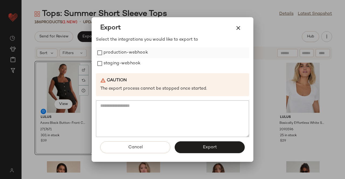
click at [133, 53] on label "production-webhook" at bounding box center [126, 52] width 44 height 11
drag, startPoint x: 129, startPoint y: 57, endPoint x: 128, endPoint y: 64, distance: 6.7
click at [129, 57] on label "production-webhook" at bounding box center [126, 52] width 44 height 11
click at [128, 64] on label "staging-webhook" at bounding box center [122, 63] width 37 height 11
click at [126, 55] on label "production-webhook" at bounding box center [126, 52] width 44 height 11
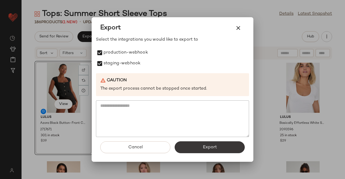
drag, startPoint x: 204, startPoint y: 141, endPoint x: 202, endPoint y: 146, distance: 5.9
click at [204, 142] on div "Cancel Export" at bounding box center [172, 149] width 153 height 25
click at [195, 147] on button "Export" at bounding box center [210, 148] width 70 height 12
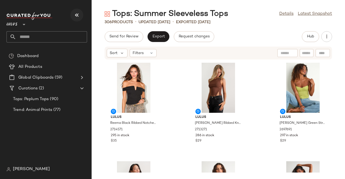
click at [81, 13] on button "button" at bounding box center [76, 15] width 13 height 13
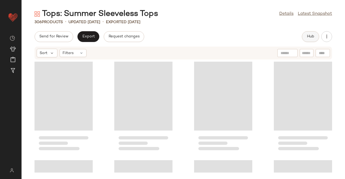
click at [308, 38] on span "Hub" at bounding box center [311, 37] width 8 height 4
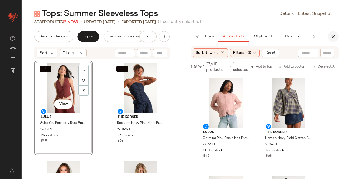
click at [332, 38] on icon "button" at bounding box center [333, 36] width 6 height 6
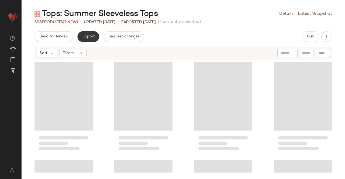
click at [78, 37] on button "Export" at bounding box center [88, 36] width 22 height 11
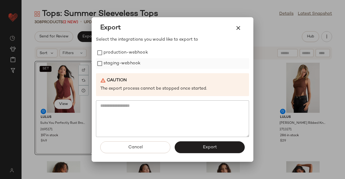
click at [122, 60] on label "staging-webhook" at bounding box center [122, 63] width 37 height 11
click at [122, 54] on label "production-webhook" at bounding box center [126, 52] width 44 height 11
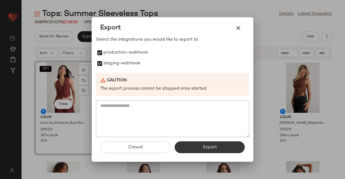
click at [196, 145] on button "Export" at bounding box center [210, 148] width 70 height 12
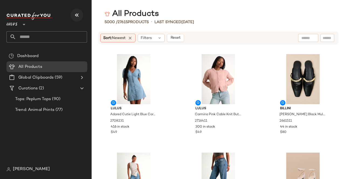
click at [73, 13] on button "button" at bounding box center [76, 15] width 13 height 13
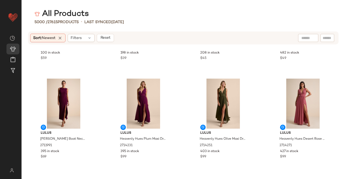
scroll to position [1379, 0]
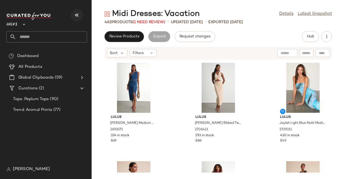
click at [72, 17] on button "button" at bounding box center [76, 15] width 13 height 13
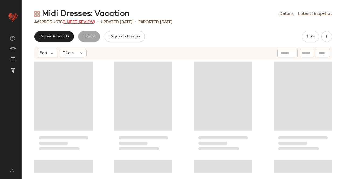
drag, startPoint x: 73, startPoint y: 25, endPoint x: 74, endPoint y: 22, distance: 3.0
click at [73, 25] on div "Midi Dresses: Vacation Details Latest Snapshot 462 Products (1 Need Review) • u…" at bounding box center [183, 94] width 323 height 171
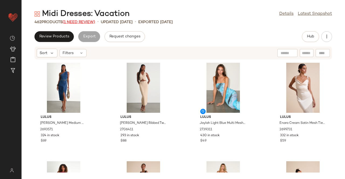
click at [74, 22] on span "(1 Need Review)" at bounding box center [79, 22] width 33 height 4
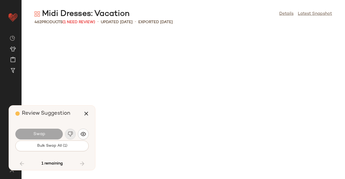
scroll to position [2861, 0]
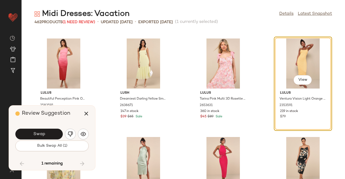
click at [46, 136] on button "Swap" at bounding box center [38, 134] width 47 height 11
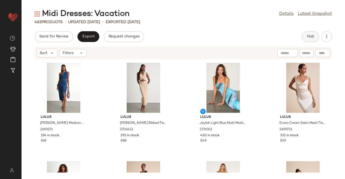
click at [313, 34] on button "Hub" at bounding box center [310, 36] width 17 height 11
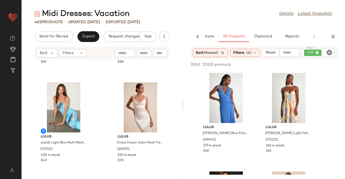
scroll to position [108, 0]
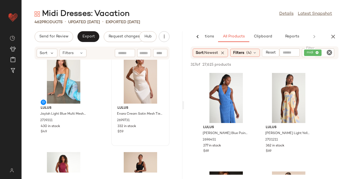
click at [121, 77] on div at bounding box center [140, 79] width 54 height 50
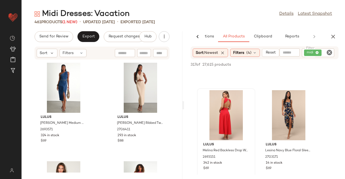
scroll to position [189, 0]
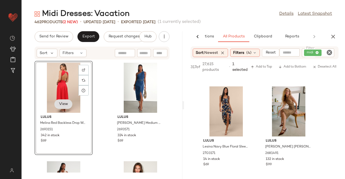
click at [65, 108] on button "View" at bounding box center [63, 104] width 18 height 10
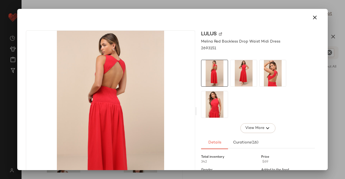
drag, startPoint x: 245, startPoint y: 79, endPoint x: 248, endPoint y: 79, distance: 3.0
click at [245, 79] on img at bounding box center [243, 73] width 26 height 26
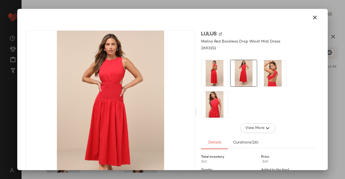
click at [264, 78] on img at bounding box center [273, 73] width 26 height 26
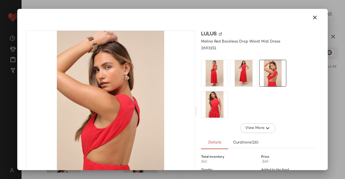
click at [344, 71] on div at bounding box center [172, 89] width 345 height 179
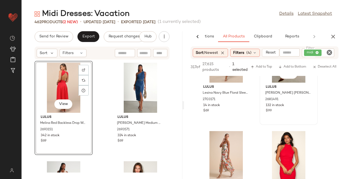
scroll to position [216, 0]
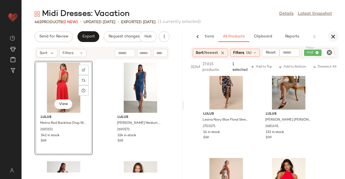
click at [334, 35] on icon "button" at bounding box center [333, 36] width 6 height 6
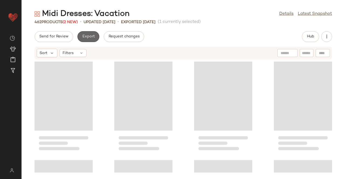
click at [92, 39] on span "Export" at bounding box center [88, 37] width 13 height 4
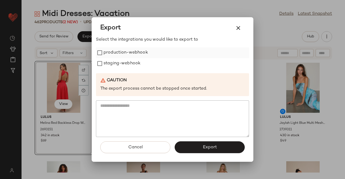
drag, startPoint x: 133, startPoint y: 62, endPoint x: 132, endPoint y: 54, distance: 7.9
click at [133, 61] on label "staging-webhook" at bounding box center [122, 63] width 37 height 11
click at [132, 53] on label "production-webhook" at bounding box center [126, 52] width 44 height 11
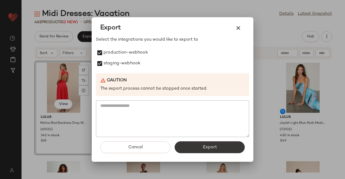
drag, startPoint x: 195, startPoint y: 140, endPoint x: 195, endPoint y: 143, distance: 3.2
click at [195, 142] on div "Cancel Export" at bounding box center [172, 149] width 153 height 25
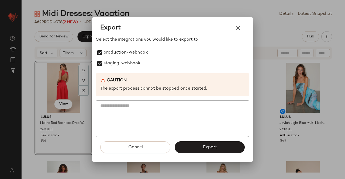
click at [195, 144] on button "Export" at bounding box center [210, 148] width 70 height 12
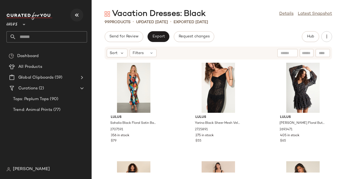
click at [79, 10] on button "button" at bounding box center [76, 15] width 13 height 13
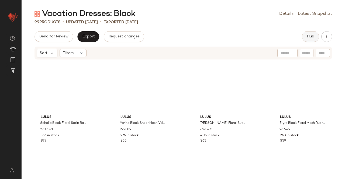
click at [311, 36] on span "Hub" at bounding box center [311, 37] width 8 height 4
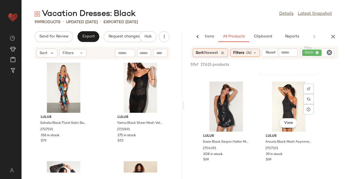
scroll to position [108, 0]
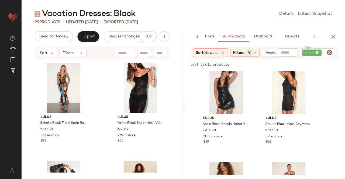
click at [332, 39] on icon "button" at bounding box center [333, 36] width 6 height 6
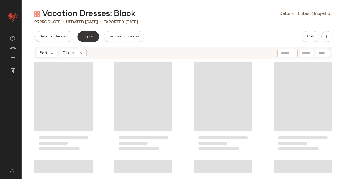
click at [80, 34] on button "Export" at bounding box center [88, 36] width 22 height 11
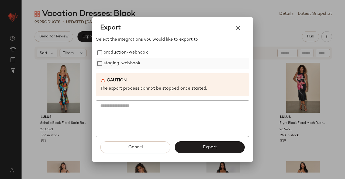
drag, startPoint x: 120, startPoint y: 52, endPoint x: 116, endPoint y: 64, distance: 12.8
click at [120, 52] on label "production-webhook" at bounding box center [126, 52] width 44 height 11
drag, startPoint x: 116, startPoint y: 64, endPoint x: 186, endPoint y: 121, distance: 90.5
click at [116, 64] on label "staging-webhook" at bounding box center [122, 63] width 37 height 11
drag, startPoint x: 212, startPoint y: 147, endPoint x: 208, endPoint y: 149, distance: 4.6
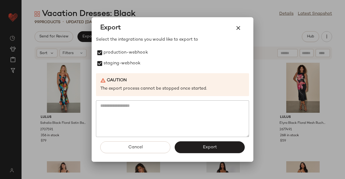
click at [211, 146] on span "Export" at bounding box center [209, 147] width 14 height 5
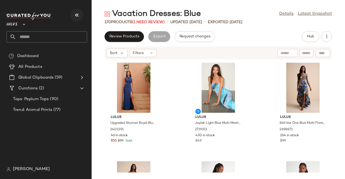
click at [73, 14] on button "button" at bounding box center [76, 15] width 13 height 13
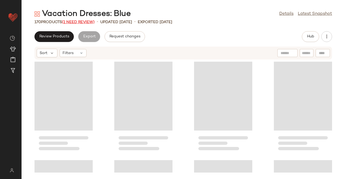
click at [85, 23] on span "(1 Need Review)" at bounding box center [78, 22] width 33 height 4
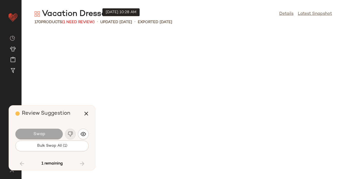
scroll to position [3059, 0]
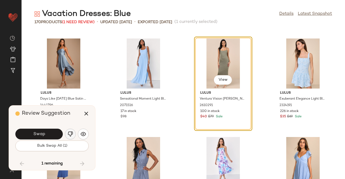
click at [72, 132] on img "button" at bounding box center [70, 134] width 5 height 5
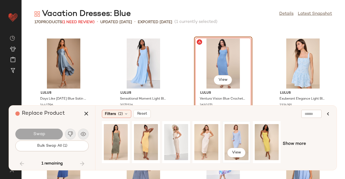
click at [227, 140] on div "View" at bounding box center [237, 142] width 24 height 38
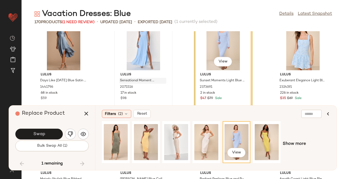
scroll to position [3086, 0]
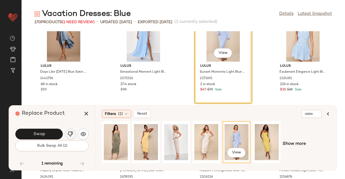
click at [70, 135] on img "button" at bounding box center [70, 134] width 5 height 5
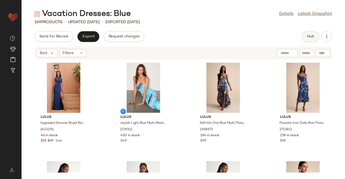
click at [312, 39] on button "Hub" at bounding box center [310, 36] width 17 height 11
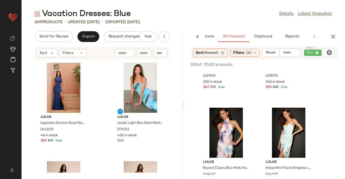
scroll to position [997, 0]
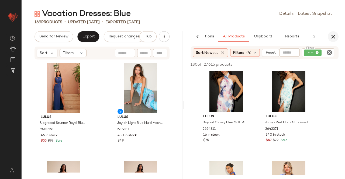
click at [331, 35] on icon "button" at bounding box center [333, 36] width 6 height 6
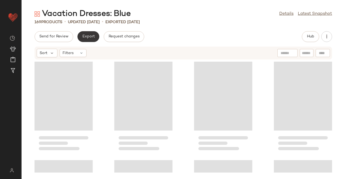
click at [88, 39] on button "Export" at bounding box center [88, 36] width 22 height 11
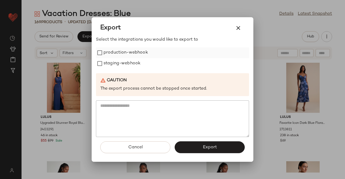
drag, startPoint x: 133, startPoint y: 57, endPoint x: 123, endPoint y: 66, distance: 12.8
click at [132, 57] on label "production-webhook" at bounding box center [126, 52] width 44 height 11
drag, startPoint x: 123, startPoint y: 66, endPoint x: 183, endPoint y: 115, distance: 78.5
click at [123, 66] on label "staging-webhook" at bounding box center [122, 63] width 37 height 11
click at [210, 147] on span "Export" at bounding box center [209, 147] width 14 height 5
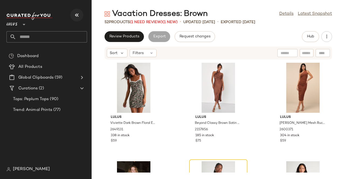
click at [74, 14] on icon "button" at bounding box center [77, 15] width 6 height 6
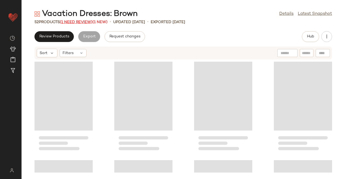
click at [74, 20] on span "(1 Need Review)" at bounding box center [76, 22] width 33 height 4
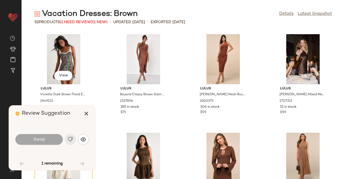
scroll to position [103, 0]
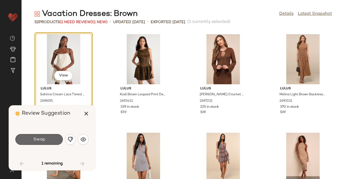
click at [41, 136] on button "Swap" at bounding box center [38, 139] width 47 height 11
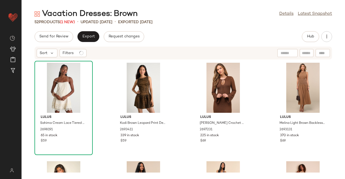
click at [60, 136] on div "65 in stock" at bounding box center [64, 135] width 46 height 5
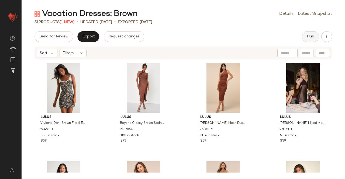
click at [311, 41] on button "Hub" at bounding box center [310, 36] width 17 height 11
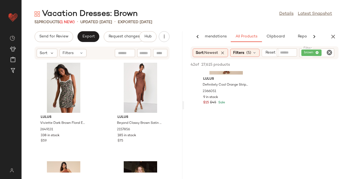
scroll to position [297, 0]
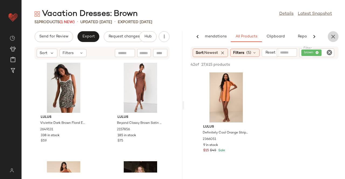
drag, startPoint x: 333, startPoint y: 36, endPoint x: 153, endPoint y: 30, distance: 179.6
click at [333, 36] on icon "button" at bounding box center [333, 36] width 6 height 6
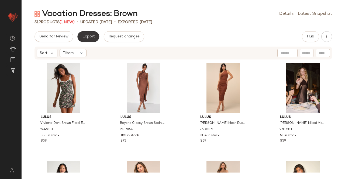
click at [87, 35] on span "Export" at bounding box center [88, 37] width 13 height 4
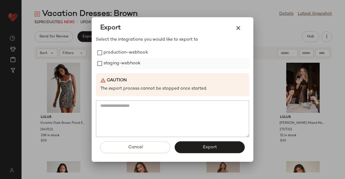
drag, startPoint x: 134, startPoint y: 52, endPoint x: 126, endPoint y: 62, distance: 12.3
click at [133, 53] on label "production-webhook" at bounding box center [126, 52] width 44 height 11
drag, startPoint x: 124, startPoint y: 63, endPoint x: 142, endPoint y: 78, distance: 23.5
click at [124, 63] on label "staging-webhook" at bounding box center [122, 63] width 37 height 11
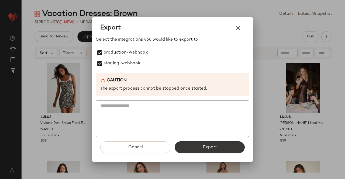
click at [226, 153] on button "Export" at bounding box center [210, 148] width 70 height 12
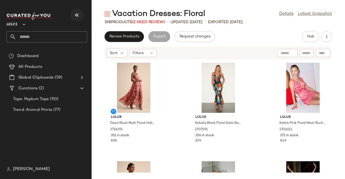
click at [72, 14] on button "button" at bounding box center [76, 15] width 13 height 13
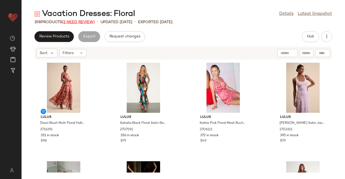
click at [80, 23] on span "(2 Need Review)" at bounding box center [78, 22] width 33 height 4
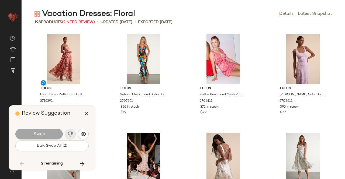
scroll to position [2072, 0]
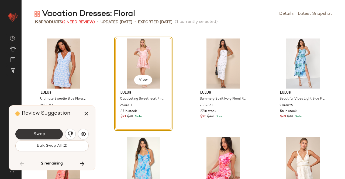
click at [33, 137] on button "Swap" at bounding box center [38, 134] width 47 height 11
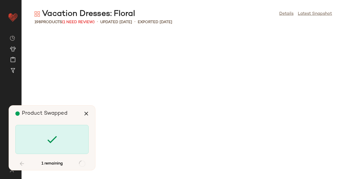
scroll to position [2763, 0]
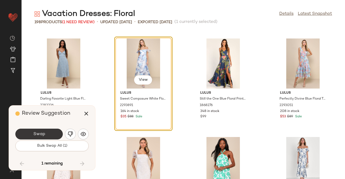
click at [43, 137] on span "Swap" at bounding box center [39, 134] width 12 height 5
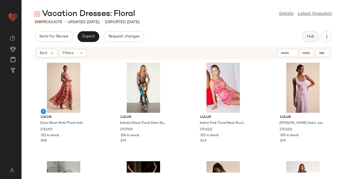
click at [306, 35] on button "Hub" at bounding box center [310, 36] width 17 height 11
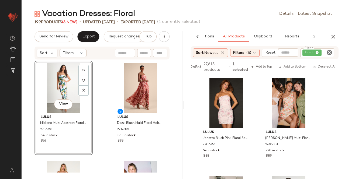
click at [336, 37] on icon "button" at bounding box center [333, 36] width 6 height 6
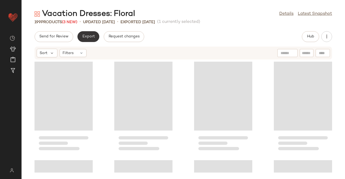
click at [87, 34] on button "Export" at bounding box center [88, 36] width 22 height 11
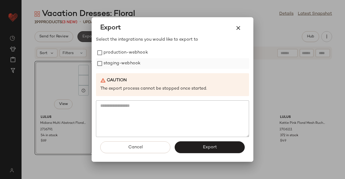
drag, startPoint x: 129, startPoint y: 58, endPoint x: 126, endPoint y: 62, distance: 4.0
click at [128, 59] on label "staging-webhook" at bounding box center [122, 63] width 37 height 11
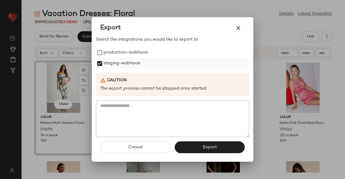
click at [124, 65] on label "staging-webhook" at bounding box center [122, 63] width 37 height 11
click at [126, 52] on label "production-webhook" at bounding box center [126, 52] width 44 height 11
drag, startPoint x: 125, startPoint y: 61, endPoint x: 201, endPoint y: 134, distance: 105.8
click at [125, 61] on label "staging-webhook" at bounding box center [122, 63] width 37 height 11
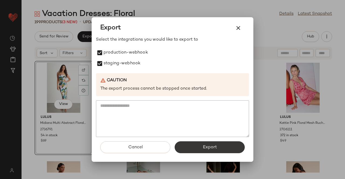
click at [217, 151] on button "Export" at bounding box center [210, 148] width 70 height 12
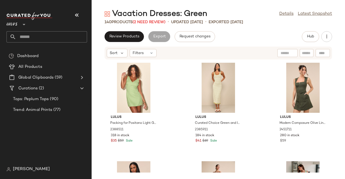
drag, startPoint x: 76, startPoint y: 14, endPoint x: 83, endPoint y: 18, distance: 7.9
click at [77, 14] on icon "button" at bounding box center [77, 15] width 6 height 6
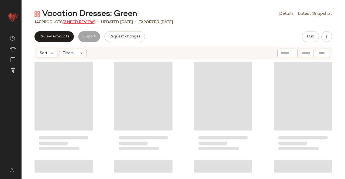
click at [84, 22] on span "(2 Need Review)" at bounding box center [79, 22] width 33 height 4
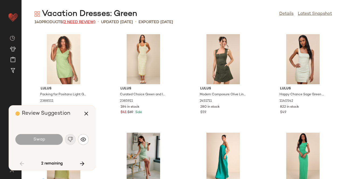
scroll to position [300, 0]
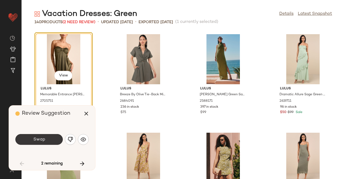
click at [53, 143] on button "Swap" at bounding box center [38, 139] width 47 height 11
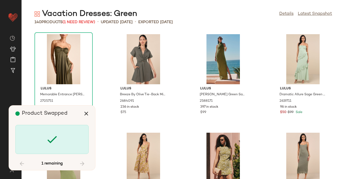
scroll to position [1283, 0]
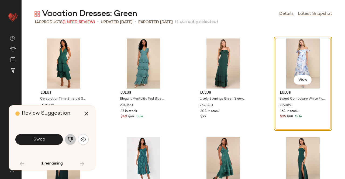
drag, startPoint x: 72, startPoint y: 145, endPoint x: 72, endPoint y: 142, distance: 2.7
click at [72, 142] on button "button" at bounding box center [70, 139] width 11 height 11
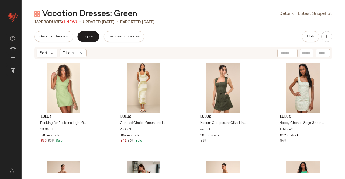
drag, startPoint x: 296, startPoint y: 40, endPoint x: 301, endPoint y: 39, distance: 4.9
click at [298, 40] on div "Send for Review Export Request changes Hub" at bounding box center [184, 36] width 298 height 11
click at [315, 37] on button "Hub" at bounding box center [310, 36] width 17 height 11
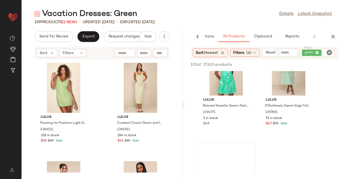
scroll to position [1159, 0]
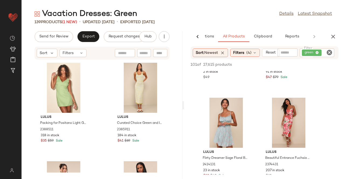
click at [329, 37] on button "button" at bounding box center [333, 36] width 11 height 11
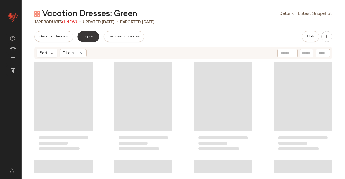
click at [97, 37] on button "Export" at bounding box center [88, 36] width 22 height 11
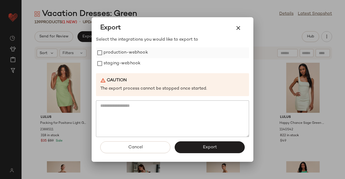
click at [126, 49] on label "production-webhook" at bounding box center [126, 52] width 44 height 11
click at [123, 62] on label "staging-webhook" at bounding box center [122, 63] width 37 height 11
click at [218, 148] on button "Export" at bounding box center [210, 148] width 70 height 12
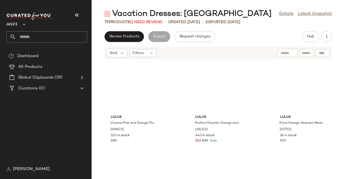
click at [74, 17] on icon "button" at bounding box center [77, 15] width 6 height 6
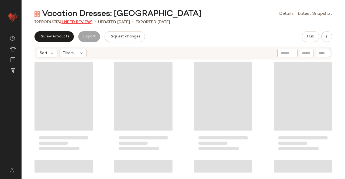
click at [74, 24] on span "(1 Need Review)" at bounding box center [76, 22] width 33 height 4
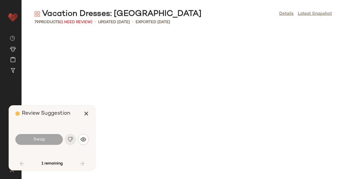
scroll to position [395, 0]
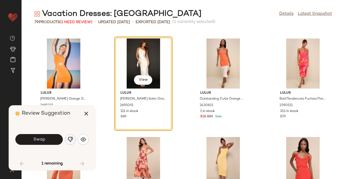
click at [73, 136] on button "button" at bounding box center [70, 139] width 11 height 11
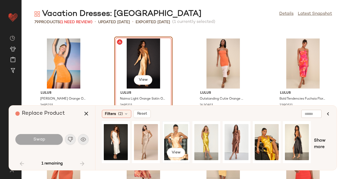
drag, startPoint x: 156, startPoint y: 162, endPoint x: 172, endPoint y: 163, distance: 16.0
click at [172, 163] on div "View" at bounding box center [207, 144] width 210 height 46
click at [180, 128] on div "View" at bounding box center [176, 142] width 24 height 38
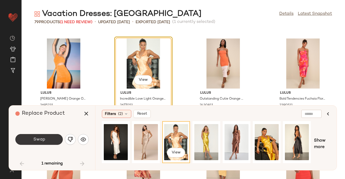
click at [51, 143] on button "Swap" at bounding box center [38, 139] width 47 height 11
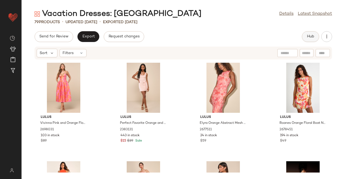
click at [308, 36] on span "Hub" at bounding box center [311, 37] width 8 height 4
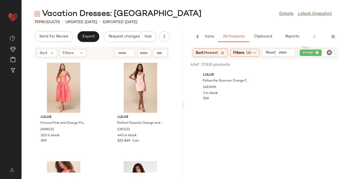
scroll to position [350, 0]
drag, startPoint x: 328, startPoint y: 35, endPoint x: 335, endPoint y: 36, distance: 7.3
click at [329, 35] on button "button" at bounding box center [333, 36] width 11 height 11
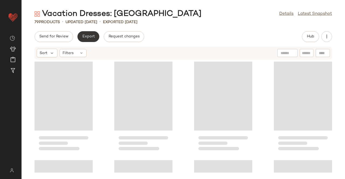
click at [81, 35] on button "Export" at bounding box center [88, 36] width 22 height 11
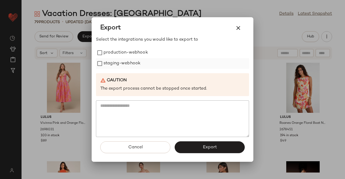
drag, startPoint x: 122, startPoint y: 50, endPoint x: 118, endPoint y: 63, distance: 14.1
click at [122, 50] on label "production-webhook" at bounding box center [126, 52] width 44 height 11
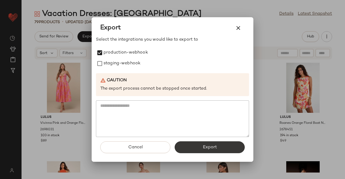
drag, startPoint x: 118, startPoint y: 63, endPoint x: 196, endPoint y: 142, distance: 111.5
click at [118, 63] on label "staging-webhook" at bounding box center [122, 63] width 37 height 11
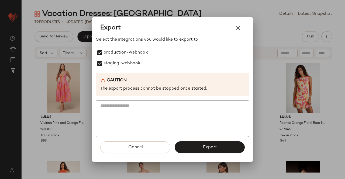
drag, startPoint x: 205, startPoint y: 144, endPoint x: 202, endPoint y: 148, distance: 5.0
click at [206, 144] on button "Export" at bounding box center [210, 148] width 70 height 12
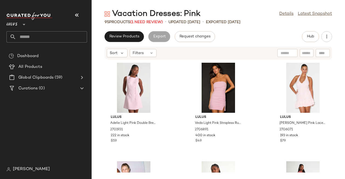
click at [84, 14] on div at bounding box center [46, 16] width 81 height 8
click at [78, 16] on icon "button" at bounding box center [77, 15] width 6 height 6
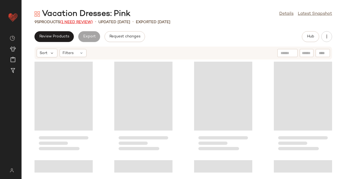
click at [83, 21] on span "(1 Need Review)" at bounding box center [76, 22] width 33 height 4
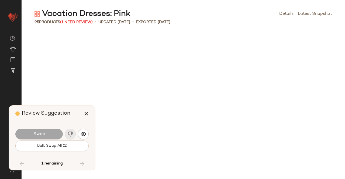
scroll to position [1973, 0]
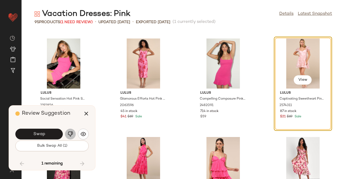
click at [67, 136] on button "button" at bounding box center [70, 134] width 11 height 11
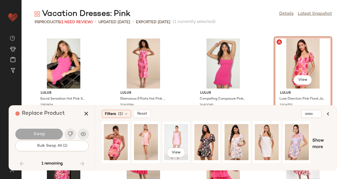
click at [184, 140] on div "View" at bounding box center [176, 142] width 24 height 38
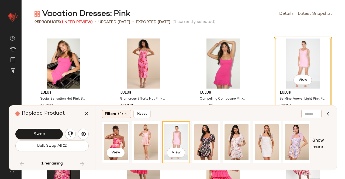
click at [122, 143] on div "View" at bounding box center [116, 142] width 24 height 38
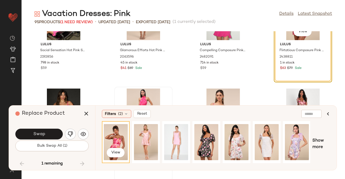
scroll to position [2027, 0]
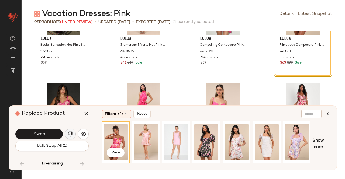
click at [71, 135] on img "button" at bounding box center [70, 134] width 5 height 5
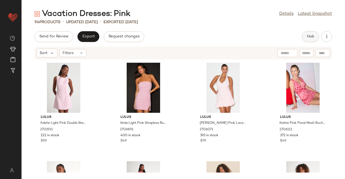
click at [304, 36] on div "Send for Review Export Request changes Hub" at bounding box center [184, 36] width 298 height 11
click at [308, 33] on button "Hub" at bounding box center [310, 36] width 17 height 11
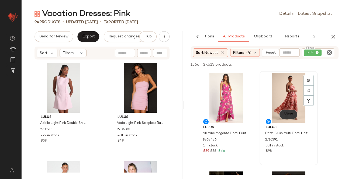
click at [292, 115] on span "View" at bounding box center [288, 114] width 9 height 4
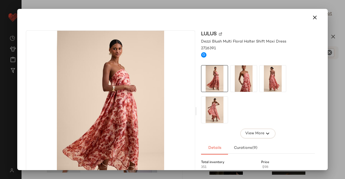
click at [242, 80] on img at bounding box center [243, 79] width 26 height 26
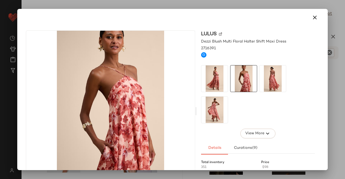
click at [264, 80] on img at bounding box center [273, 79] width 26 height 26
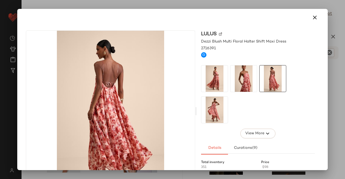
click at [328, 76] on div at bounding box center [172, 89] width 345 height 179
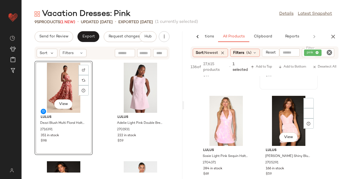
scroll to position [216, 0]
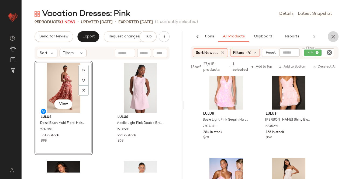
click at [331, 32] on button "button" at bounding box center [333, 36] width 11 height 11
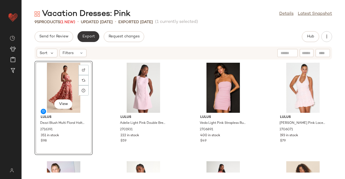
click at [88, 35] on span "Export" at bounding box center [88, 37] width 13 height 4
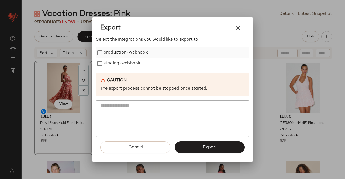
click at [136, 56] on label "production-webhook" at bounding box center [126, 52] width 44 height 11
click at [133, 61] on label "staging-webhook" at bounding box center [122, 63] width 37 height 11
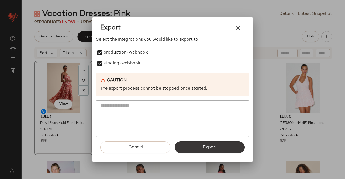
click at [218, 147] on button "Export" at bounding box center [210, 148] width 70 height 12
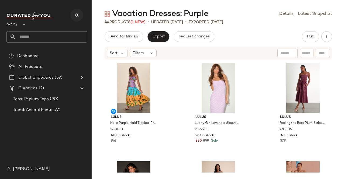
click at [77, 11] on button "button" at bounding box center [76, 15] width 13 height 13
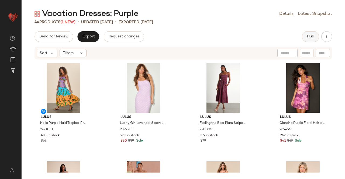
click at [310, 40] on button "Hub" at bounding box center [310, 36] width 17 height 11
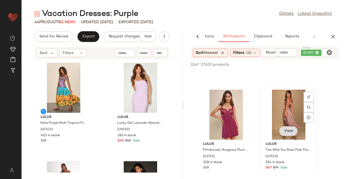
scroll to position [485, 0]
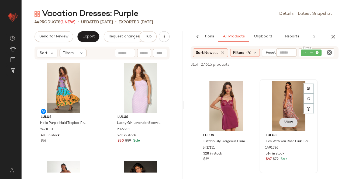
click at [291, 124] on span "View" at bounding box center [288, 123] width 9 height 4
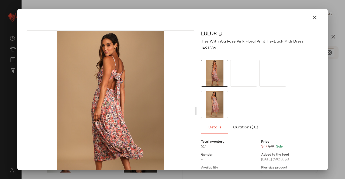
click at [0, 0] on img at bounding box center [0, 0] width 0 height 0
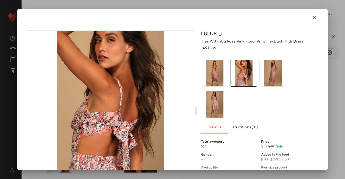
click at [270, 65] on img at bounding box center [273, 73] width 26 height 26
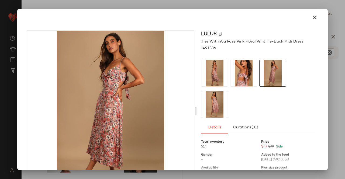
click at [228, 105] on div at bounding box center [258, 89] width 114 height 58
drag, startPoint x: 345, startPoint y: 77, endPoint x: 345, endPoint y: 61, distance: 16.2
click at [345, 77] on div at bounding box center [172, 89] width 345 height 179
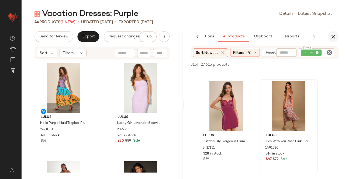
click at [335, 36] on icon "button" at bounding box center [333, 36] width 6 height 6
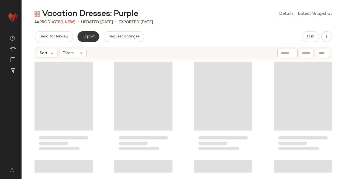
click at [80, 35] on button "Export" at bounding box center [88, 36] width 22 height 11
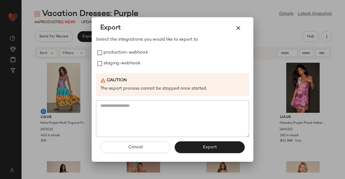
click at [124, 54] on label "production-webhook" at bounding box center [126, 52] width 44 height 11
click at [118, 63] on label "staging-webhook" at bounding box center [122, 63] width 37 height 11
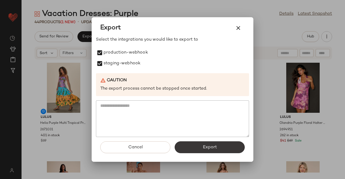
click at [215, 149] on span "Export" at bounding box center [209, 147] width 14 height 5
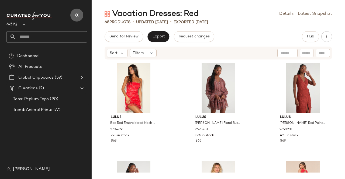
click at [74, 18] on icon "button" at bounding box center [77, 15] width 6 height 6
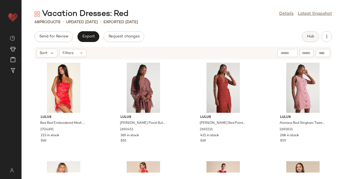
click at [314, 37] on span "Hub" at bounding box center [311, 37] width 8 height 4
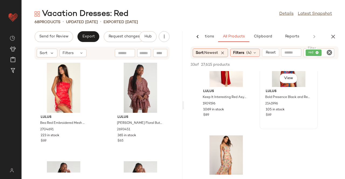
scroll to position [404, 0]
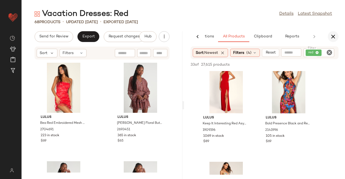
click at [331, 32] on div "AI Recommendations All Products Clipboard Reports" at bounding box center [264, 36] width 161 height 11
click at [334, 37] on icon "button" at bounding box center [333, 36] width 6 height 6
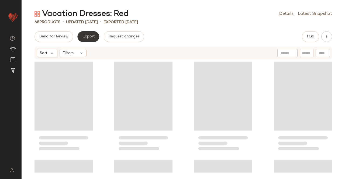
click at [88, 35] on span "Export" at bounding box center [88, 37] width 13 height 4
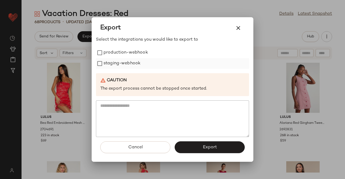
click at [115, 58] on label "staging-webhook" at bounding box center [122, 63] width 37 height 11
drag, startPoint x: 123, startPoint y: 53, endPoint x: 156, endPoint y: 105, distance: 61.9
click at [123, 53] on label "production-webhook" at bounding box center [126, 52] width 44 height 11
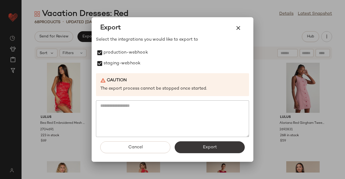
drag, startPoint x: 216, startPoint y: 155, endPoint x: 218, endPoint y: 150, distance: 4.8
click at [216, 154] on div "Cancel Export" at bounding box center [172, 149] width 153 height 25
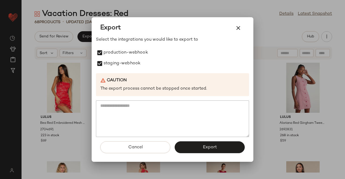
click at [219, 150] on button "Export" at bounding box center [210, 148] width 70 height 12
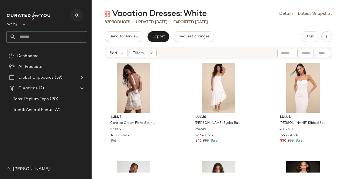
click at [80, 11] on button "button" at bounding box center [76, 15] width 13 height 13
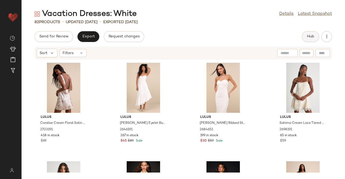
click at [312, 35] on span "Hub" at bounding box center [311, 37] width 8 height 4
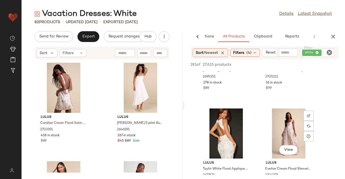
scroll to position [270, 0]
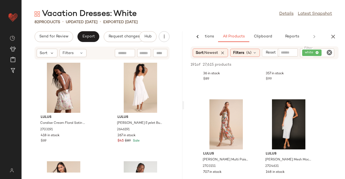
drag, startPoint x: 334, startPoint y: 34, endPoint x: 334, endPoint y: 36, distance: 2.7
click at [334, 34] on icon "button" at bounding box center [333, 36] width 6 height 6
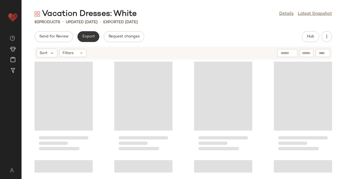
click at [80, 36] on button "Export" at bounding box center [88, 36] width 22 height 11
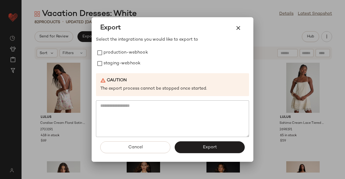
click at [129, 57] on label "production-webhook" at bounding box center [126, 52] width 44 height 11
click at [123, 64] on label "staging-webhook" at bounding box center [122, 63] width 37 height 11
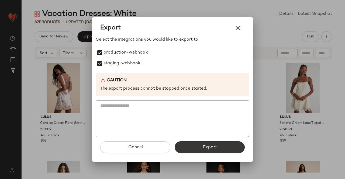
click at [207, 149] on span "Export" at bounding box center [209, 147] width 14 height 5
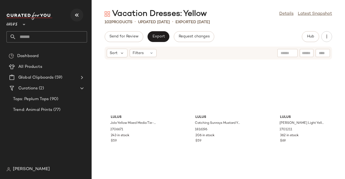
click at [74, 16] on icon "button" at bounding box center [77, 15] width 6 height 6
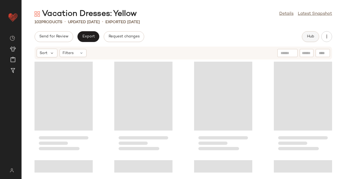
click at [307, 41] on button "Hub" at bounding box center [310, 36] width 17 height 11
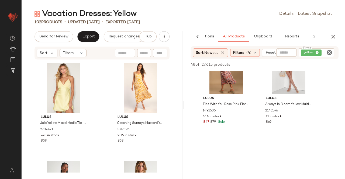
scroll to position [782, 0]
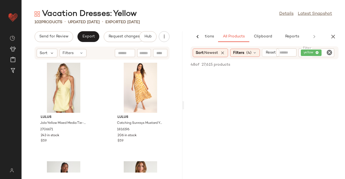
click at [335, 41] on button "button" at bounding box center [333, 36] width 11 height 11
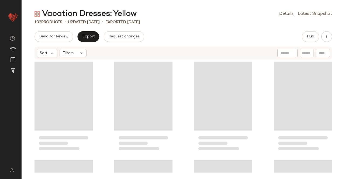
click at [88, 31] on div "Vacation Dresses: Yellow Details Latest Snapshot 102 Products • updated [DATE] …" at bounding box center [183, 94] width 323 height 171
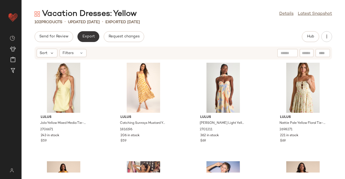
drag, startPoint x: 97, startPoint y: 44, endPoint x: 88, endPoint y: 38, distance: 10.2
click at [97, 44] on div "Send for Review Export Request changes Hub Sort Filters Lulus Jola Yellow Mixed…" at bounding box center [183, 105] width 323 height 148
click at [88, 38] on span "Export" at bounding box center [88, 37] width 13 height 4
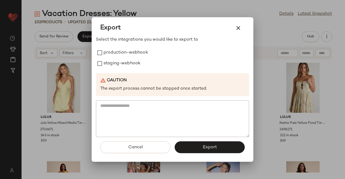
drag, startPoint x: 122, startPoint y: 54, endPoint x: 121, endPoint y: 62, distance: 8.1
click at [122, 54] on label "production-webhook" at bounding box center [126, 52] width 44 height 11
click at [121, 62] on label "staging-webhook" at bounding box center [122, 63] width 37 height 11
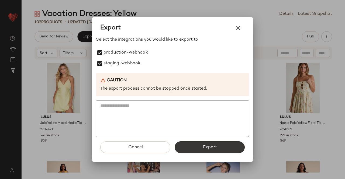
click at [204, 150] on span "Export" at bounding box center [209, 147] width 14 height 5
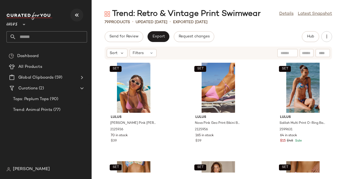
click at [78, 16] on icon "button" at bounding box center [77, 15] width 6 height 6
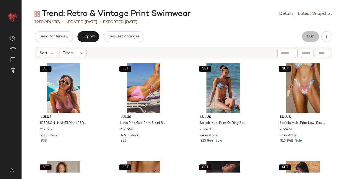
click at [317, 35] on button "Hub" at bounding box center [310, 36] width 17 height 11
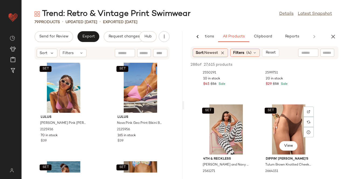
scroll to position [404, 0]
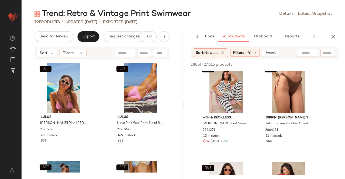
click at [342, 36] on div "AI Recommendations All Products Clipboard Reports" at bounding box center [264, 36] width 161 height 11
click at [335, 43] on div "AI Recommendations All Products Clipboard Reports Sort: Newest Filters (4) Rese…" at bounding box center [264, 105] width 161 height 148
click at [335, 39] on icon "button" at bounding box center [333, 36] width 6 height 6
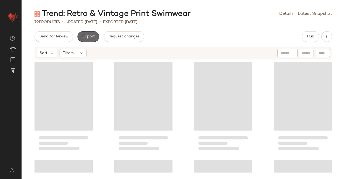
click at [93, 36] on span "Export" at bounding box center [88, 37] width 13 height 4
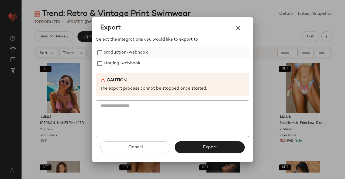
drag, startPoint x: 93, startPoint y: 36, endPoint x: 126, endPoint y: 56, distance: 38.2
click at [126, 55] on label "production-webhook" at bounding box center [126, 52] width 44 height 11
drag, startPoint x: 124, startPoint y: 62, endPoint x: 125, endPoint y: 66, distance: 4.5
click at [124, 63] on label "staging-webhook" at bounding box center [122, 63] width 37 height 11
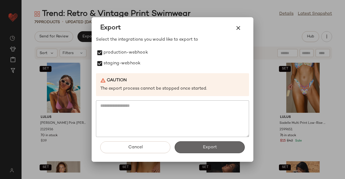
click at [207, 146] on span "Export" at bounding box center [209, 147] width 14 height 5
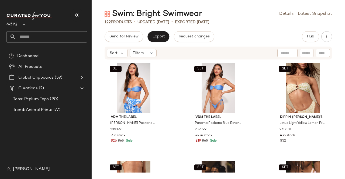
drag, startPoint x: 77, startPoint y: 14, endPoint x: 214, endPoint y: 27, distance: 137.9
click at [77, 13] on icon "button" at bounding box center [77, 15] width 6 height 6
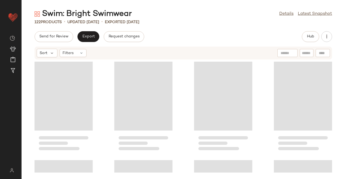
click at [301, 36] on div "Send for Review Export Request changes Hub" at bounding box center [184, 36] width 298 height 11
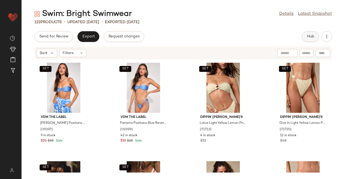
click at [307, 37] on span "Hub" at bounding box center [311, 37] width 8 height 4
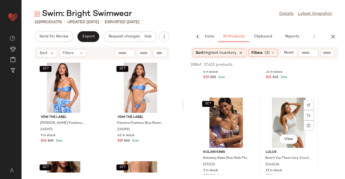
scroll to position [970, 0]
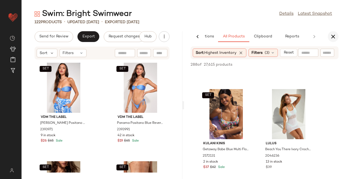
click at [332, 35] on icon "button" at bounding box center [333, 36] width 6 height 6
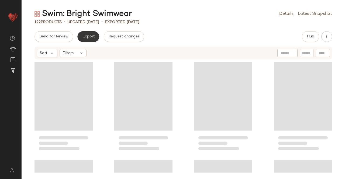
click at [78, 37] on button "Export" at bounding box center [88, 36] width 22 height 11
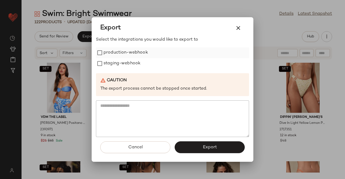
click at [121, 48] on label "production-webhook" at bounding box center [126, 52] width 44 height 11
click at [117, 57] on label "production-webhook" at bounding box center [126, 52] width 44 height 11
click at [109, 47] on div "Select the integrations you would like to export to production-webhook staging-…" at bounding box center [172, 87] width 153 height 101
click at [113, 59] on label "staging-webhook" at bounding box center [122, 63] width 37 height 11
click at [113, 56] on label "production-webhook" at bounding box center [126, 52] width 44 height 11
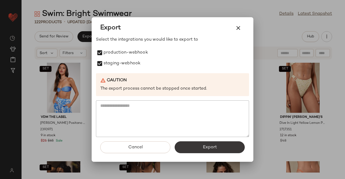
click at [220, 144] on button "Export" at bounding box center [210, 148] width 70 height 12
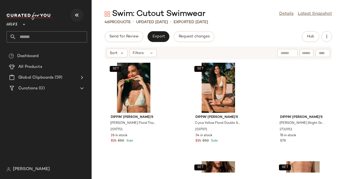
click at [74, 14] on icon "button" at bounding box center [77, 15] width 6 height 6
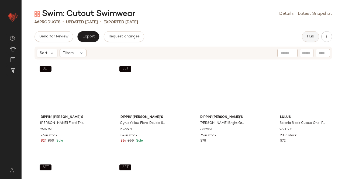
click at [307, 32] on button "Hub" at bounding box center [310, 36] width 17 height 11
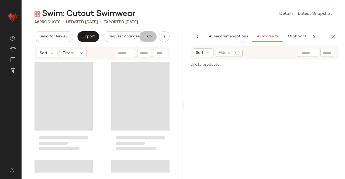
scroll to position [0, 34]
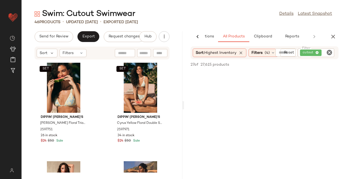
click at [332, 36] on icon "button" at bounding box center [333, 36] width 6 height 6
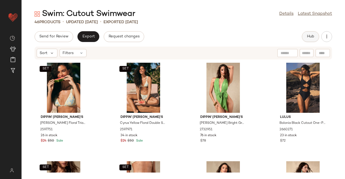
click at [317, 39] on button "Hub" at bounding box center [310, 36] width 17 height 11
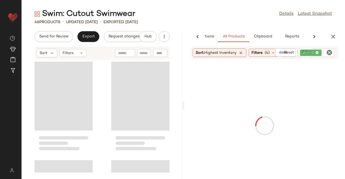
click at [303, 56] on span "cutout" at bounding box center [311, 53] width 22 height 6
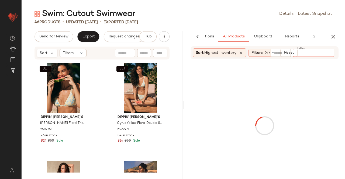
click at [281, 54] on div at bounding box center [281, 53] width 20 height 8
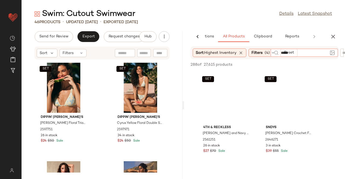
type input "******"
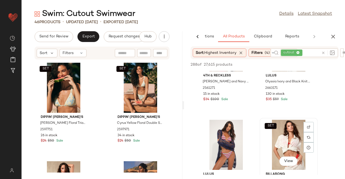
scroll to position [377, 0]
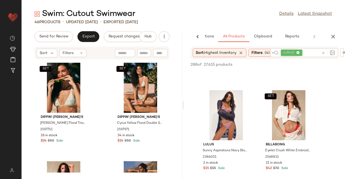
drag, startPoint x: 333, startPoint y: 33, endPoint x: 323, endPoint y: 50, distance: 20.5
click at [332, 35] on button "button" at bounding box center [333, 36] width 11 height 11
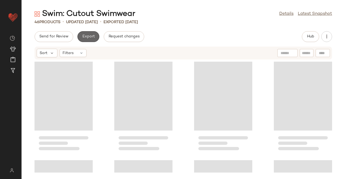
click at [89, 35] on span "Export" at bounding box center [88, 37] width 13 height 4
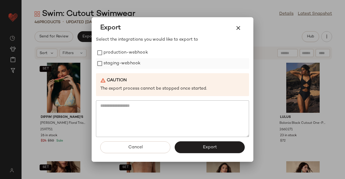
drag, startPoint x: 128, startPoint y: 55, endPoint x: 128, endPoint y: 58, distance: 2.7
click at [128, 57] on label "production-webhook" at bounding box center [126, 52] width 44 height 11
click at [126, 62] on label "staging-webhook" at bounding box center [122, 63] width 37 height 11
click at [218, 152] on button "Export" at bounding box center [210, 148] width 70 height 12
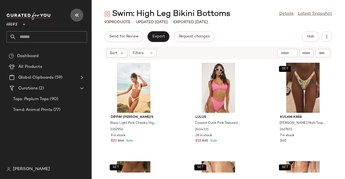
drag, startPoint x: 78, startPoint y: 15, endPoint x: 82, endPoint y: 15, distance: 4.1
click at [78, 15] on icon "button" at bounding box center [77, 15] width 6 height 6
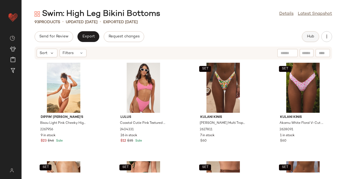
click at [316, 35] on button "Hub" at bounding box center [310, 36] width 17 height 11
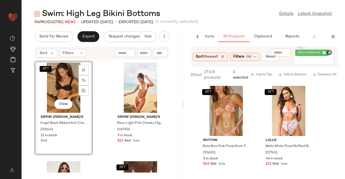
scroll to position [3181, 0]
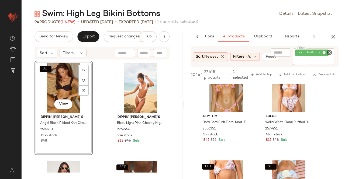
click at [332, 36] on icon "button" at bounding box center [333, 36] width 6 height 6
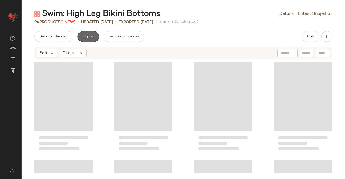
click at [87, 40] on button "Export" at bounding box center [88, 36] width 22 height 11
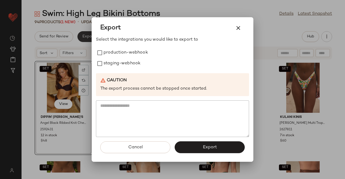
drag, startPoint x: 87, startPoint y: 40, endPoint x: 120, endPoint y: 65, distance: 41.8
click at [121, 56] on label "production-webhook" at bounding box center [126, 52] width 44 height 11
click at [120, 67] on label "staging-webhook" at bounding box center [122, 63] width 37 height 11
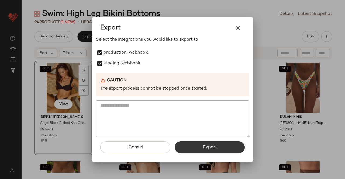
click at [208, 149] on span "Export" at bounding box center [209, 147] width 14 height 5
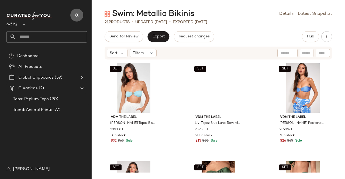
click at [73, 15] on button "button" at bounding box center [76, 15] width 13 height 13
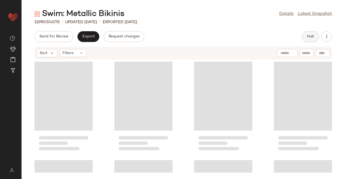
click at [307, 37] on span "Hub" at bounding box center [311, 37] width 8 height 4
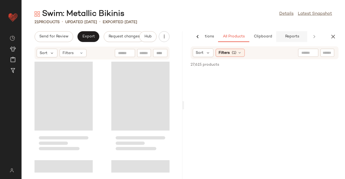
scroll to position [0, 34]
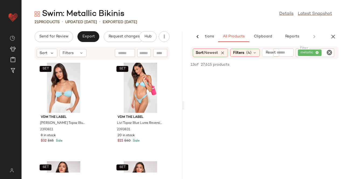
click at [330, 40] on button "button" at bounding box center [333, 36] width 11 height 11
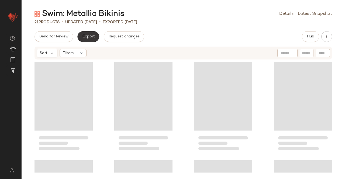
click at [92, 36] on span "Export" at bounding box center [88, 37] width 13 height 4
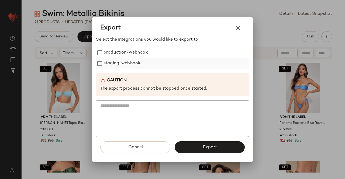
drag, startPoint x: 139, startPoint y: 58, endPoint x: 129, endPoint y: 63, distance: 10.9
click at [139, 58] on label "production-webhook" at bounding box center [126, 52] width 44 height 11
drag, startPoint x: 124, startPoint y: 64, endPoint x: 126, endPoint y: 67, distance: 3.4
click at [124, 64] on label "staging-webhook" at bounding box center [122, 63] width 37 height 11
click at [194, 145] on button "Export" at bounding box center [210, 148] width 70 height 12
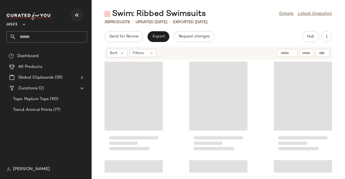
click at [69, 18] on div "Lulus **" at bounding box center [46, 21] width 81 height 13
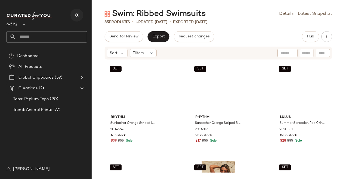
click at [76, 15] on icon "button" at bounding box center [77, 15] width 6 height 6
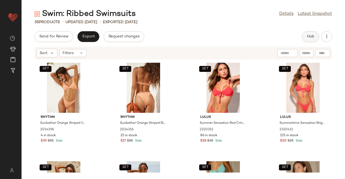
click at [310, 36] on span "Hub" at bounding box center [311, 37] width 8 height 4
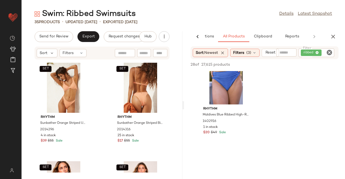
scroll to position [323, 0]
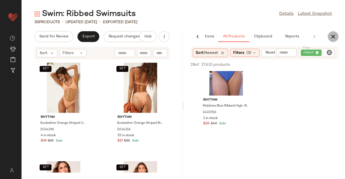
click at [332, 36] on icon "button" at bounding box center [333, 36] width 6 height 6
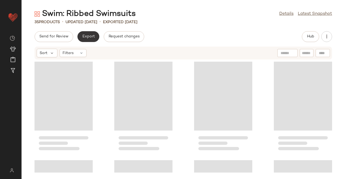
click at [88, 32] on button "Export" at bounding box center [88, 36] width 22 height 11
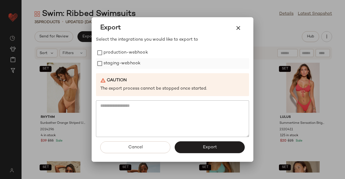
drag, startPoint x: 128, startPoint y: 47, endPoint x: 123, endPoint y: 61, distance: 14.7
click at [128, 48] on label "production-webhook" at bounding box center [126, 52] width 44 height 11
drag, startPoint x: 123, startPoint y: 61, endPoint x: 180, endPoint y: 113, distance: 76.1
click at [123, 63] on label "staging-webhook" at bounding box center [122, 63] width 37 height 11
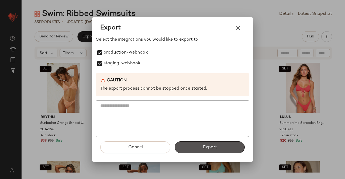
drag, startPoint x: 223, startPoint y: 153, endPoint x: 226, endPoint y: 149, distance: 4.3
click at [224, 153] on button "Export" at bounding box center [210, 148] width 70 height 12
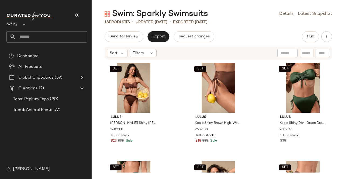
drag, startPoint x: 83, startPoint y: 16, endPoint x: 111, endPoint y: 21, distance: 28.4
click at [83, 16] on button "button" at bounding box center [76, 15] width 13 height 13
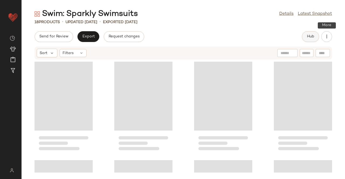
click at [317, 36] on button "Hub" at bounding box center [310, 36] width 17 height 11
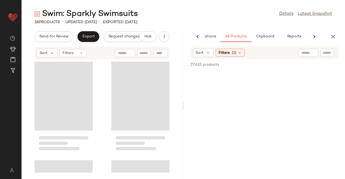
scroll to position [0, 34]
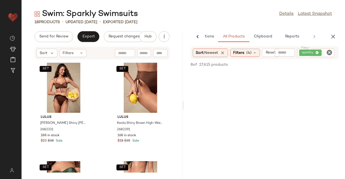
drag, startPoint x: 337, startPoint y: 35, endPoint x: 234, endPoint y: 41, distance: 103.1
click at [338, 35] on button "button" at bounding box center [333, 36] width 11 height 11
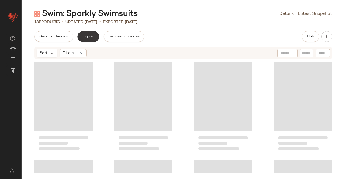
click at [95, 37] on button "Export" at bounding box center [88, 36] width 22 height 11
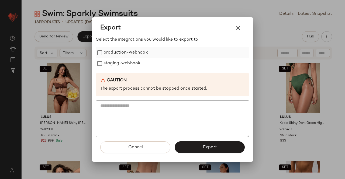
drag, startPoint x: 124, startPoint y: 55, endPoint x: 122, endPoint y: 64, distance: 9.4
click at [124, 56] on label "production-webhook" at bounding box center [126, 52] width 44 height 11
click at [122, 64] on label "staging-webhook" at bounding box center [122, 63] width 37 height 11
click at [204, 147] on span "Export" at bounding box center [209, 147] width 14 height 5
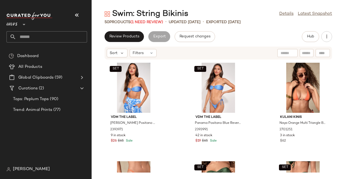
click at [77, 16] on icon "button" at bounding box center [77, 15] width 6 height 6
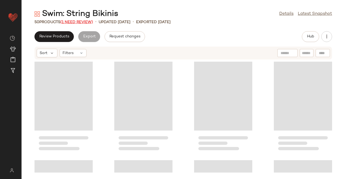
click at [84, 23] on span "(1 Need Review)" at bounding box center [76, 22] width 33 height 4
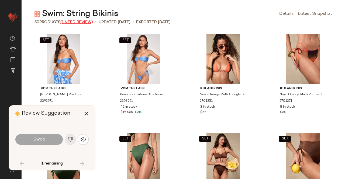
scroll to position [1135, 0]
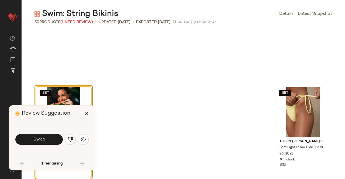
click at [70, 144] on button "button" at bounding box center [70, 139] width 11 height 11
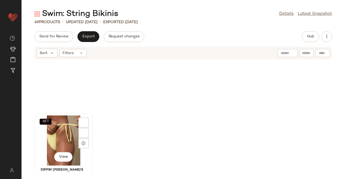
click at [70, 138] on div "SET View" at bounding box center [63, 141] width 54 height 50
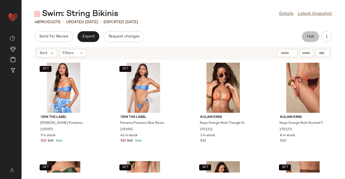
click at [314, 37] on span "Hub" at bounding box center [311, 37] width 8 height 4
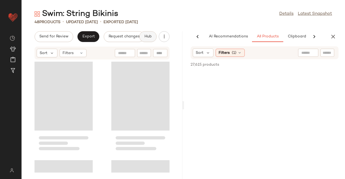
scroll to position [0, 34]
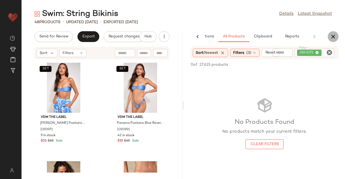
click at [336, 34] on button "button" at bounding box center [333, 36] width 11 height 11
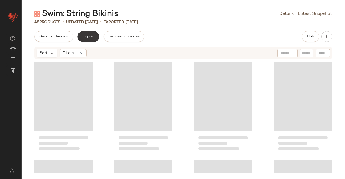
click at [86, 41] on button "Export" at bounding box center [88, 36] width 22 height 11
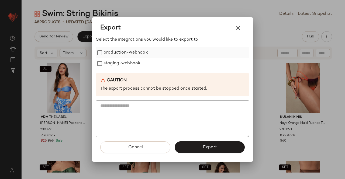
click at [143, 57] on label "production-webhook" at bounding box center [126, 52] width 44 height 11
click at [131, 64] on label "staging-webhook" at bounding box center [122, 63] width 37 height 11
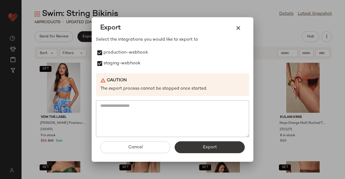
click at [195, 149] on button "Export" at bounding box center [210, 148] width 70 height 12
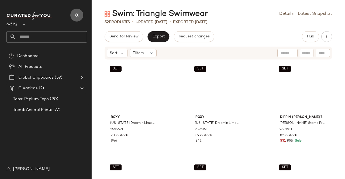
click at [77, 15] on icon "button" at bounding box center [77, 15] width 6 height 6
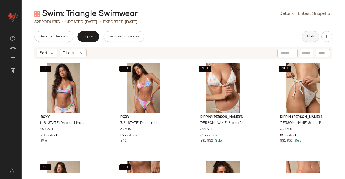
click at [313, 40] on button "Hub" at bounding box center [310, 36] width 17 height 11
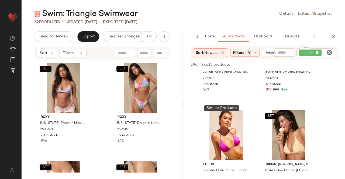
scroll to position [189, 0]
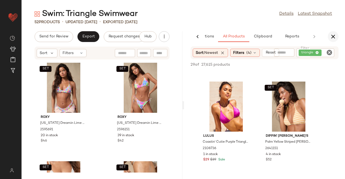
click at [332, 37] on icon "button" at bounding box center [333, 36] width 6 height 6
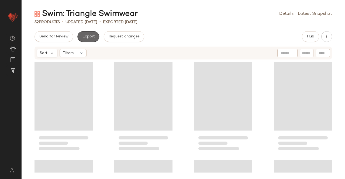
click at [93, 36] on span "Export" at bounding box center [88, 37] width 13 height 4
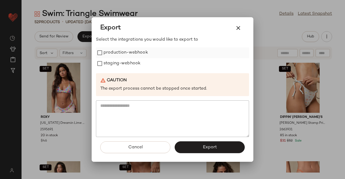
click at [124, 56] on label "production-webhook" at bounding box center [126, 52] width 44 height 11
drag, startPoint x: 121, startPoint y: 64, endPoint x: 124, endPoint y: 68, distance: 4.4
click at [121, 65] on label "staging-webhook" at bounding box center [122, 63] width 37 height 11
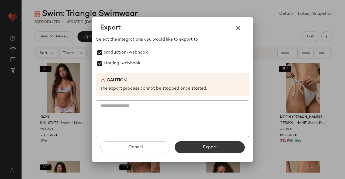
click at [209, 151] on button "Export" at bounding box center [210, 148] width 70 height 12
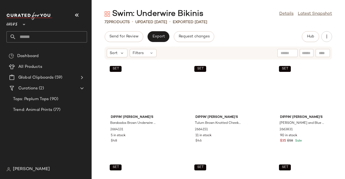
click at [79, 12] on button "button" at bounding box center [76, 15] width 13 height 13
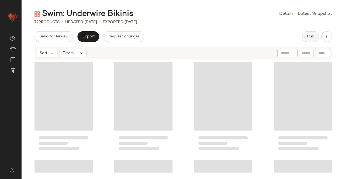
click at [314, 37] on span "Hub" at bounding box center [311, 37] width 8 height 4
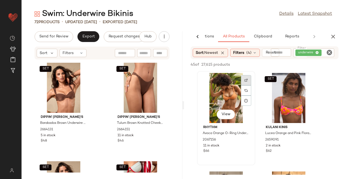
click at [250, 85] on div at bounding box center [246, 90] width 10 height 10
click at [336, 35] on icon "button" at bounding box center [333, 36] width 6 height 6
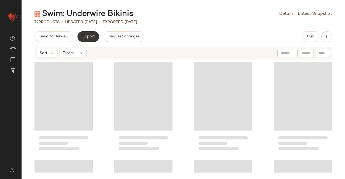
click at [88, 36] on span "Export" at bounding box center [88, 37] width 13 height 4
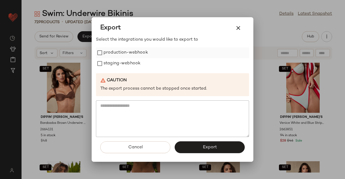
click at [119, 53] on label "production-webhook" at bounding box center [126, 52] width 44 height 11
click at [106, 70] on div "Select the integrations you would like to export to production-webhook staging-…" at bounding box center [172, 87] width 153 height 101
drag, startPoint x: 125, startPoint y: 54, endPoint x: 121, endPoint y: 63, distance: 9.6
click at [125, 55] on label "production-webhook" at bounding box center [126, 52] width 44 height 11
drag, startPoint x: 119, startPoint y: 63, endPoint x: 121, endPoint y: 60, distance: 3.8
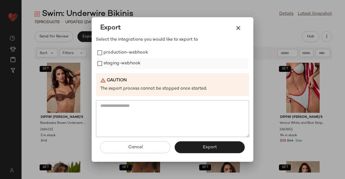
click at [119, 63] on label "staging-webhook" at bounding box center [122, 63] width 37 height 11
click at [122, 54] on label "production-webhook" at bounding box center [126, 52] width 44 height 11
click at [200, 151] on button "Export" at bounding box center [210, 148] width 70 height 12
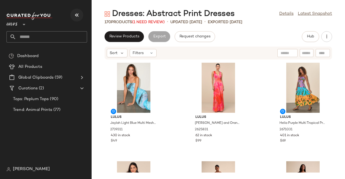
click at [81, 11] on button "button" at bounding box center [76, 15] width 13 height 13
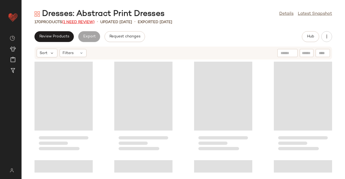
click at [78, 21] on span "(1 Need Review)" at bounding box center [78, 22] width 33 height 4
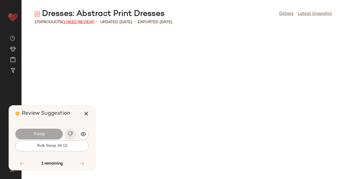
scroll to position [1973, 0]
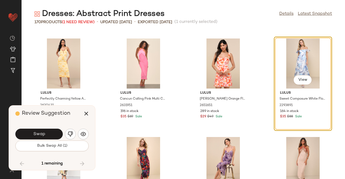
click at [33, 135] on span "Swap" at bounding box center [39, 134] width 12 height 5
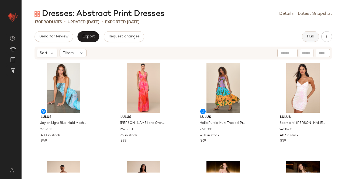
click at [310, 37] on span "Hub" at bounding box center [311, 37] width 8 height 4
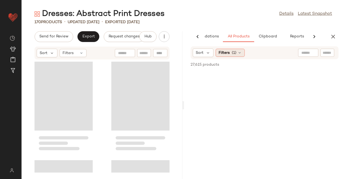
scroll to position [0, 34]
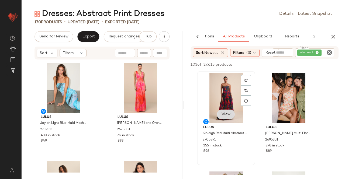
click at [231, 116] on button "View" at bounding box center [226, 115] width 18 height 10
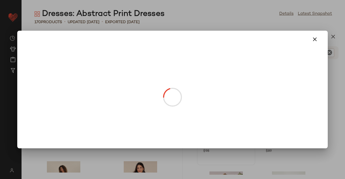
click at [345, 61] on div at bounding box center [172, 89] width 345 height 179
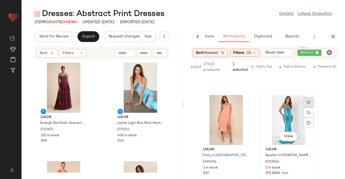
scroll to position [377, 0]
click at [333, 39] on icon "button" at bounding box center [333, 36] width 6 height 6
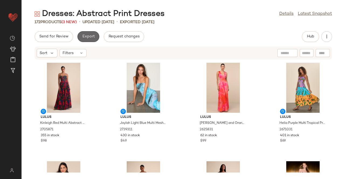
click at [87, 35] on span "Export" at bounding box center [88, 37] width 13 height 4
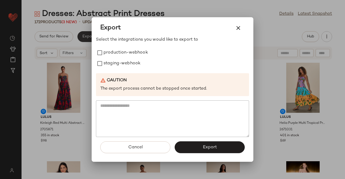
click at [143, 56] on label "production-webhook" at bounding box center [126, 52] width 44 height 11
drag, startPoint x: 135, startPoint y: 64, endPoint x: 216, endPoint y: 126, distance: 101.7
click at [135, 65] on label "staging-webhook" at bounding box center [122, 63] width 37 height 11
click at [222, 145] on button "Export" at bounding box center [210, 148] width 70 height 12
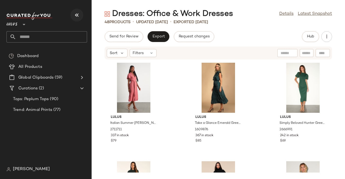
click at [73, 14] on button "button" at bounding box center [76, 15] width 13 height 13
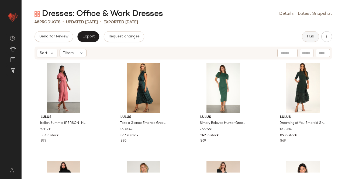
click at [314, 35] on span "Hub" at bounding box center [311, 37] width 8 height 4
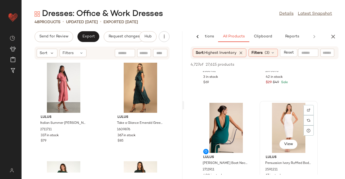
scroll to position [108, 0]
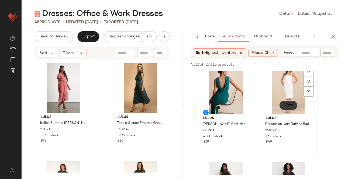
click at [288, 105] on span "View" at bounding box center [288, 105] width 9 height 4
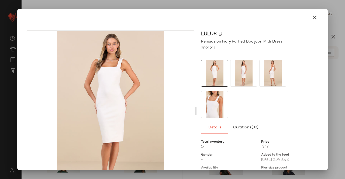
click at [244, 70] on img at bounding box center [243, 73] width 26 height 26
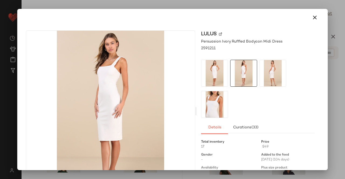
click at [270, 75] on img at bounding box center [273, 73] width 26 height 26
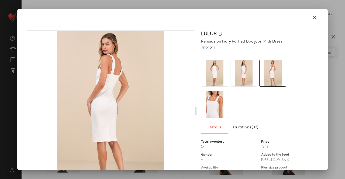
drag, startPoint x: 195, startPoint y: 112, endPoint x: 219, endPoint y: 115, distance: 23.4
click at [197, 112] on div "Lulus Persuasion Ivory Ruffled Bodycon Midi Dress 2591211 Details Curations (33…" at bounding box center [258, 111] width 122 height 162
click at [331, 88] on div at bounding box center [172, 89] width 345 height 179
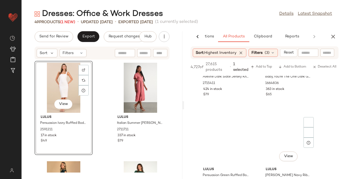
scroll to position [701, 0]
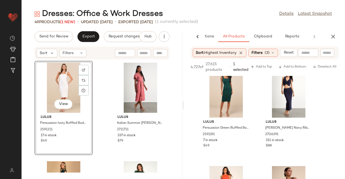
click at [331, 37] on icon "button" at bounding box center [333, 36] width 6 height 6
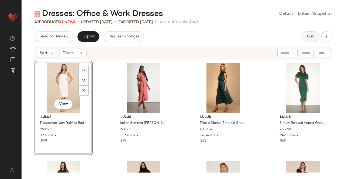
click at [313, 38] on span "Hub" at bounding box center [311, 37] width 8 height 4
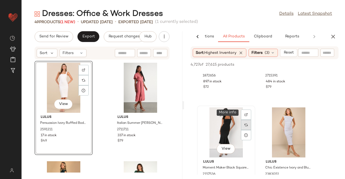
scroll to position [876, 0]
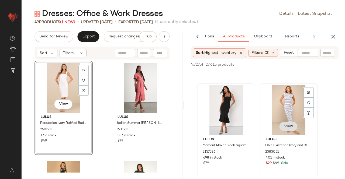
click at [291, 129] on button "View" at bounding box center [288, 127] width 18 height 10
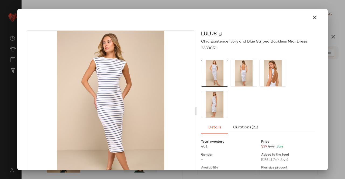
drag, startPoint x: 257, startPoint y: 71, endPoint x: 251, endPoint y: 75, distance: 6.8
click at [257, 71] on div at bounding box center [258, 89] width 114 height 58
click at [248, 75] on img at bounding box center [243, 73] width 26 height 26
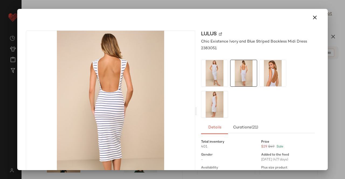
click at [345, 80] on div at bounding box center [172, 89] width 345 height 179
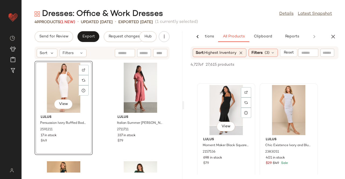
click at [224, 132] on div "View" at bounding box center [226, 127] width 18 height 11
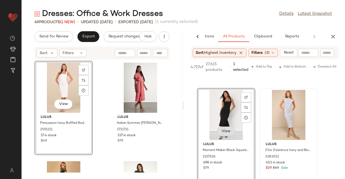
click at [223, 127] on button "View" at bounding box center [226, 132] width 18 height 10
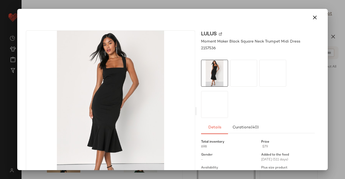
click at [260, 64] on img at bounding box center [273, 73] width 26 height 26
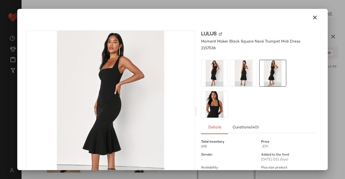
click at [247, 73] on img at bounding box center [243, 73] width 26 height 26
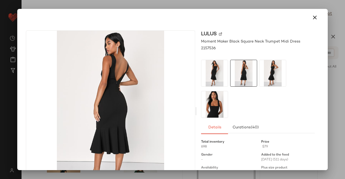
click at [335, 61] on div at bounding box center [172, 89] width 345 height 179
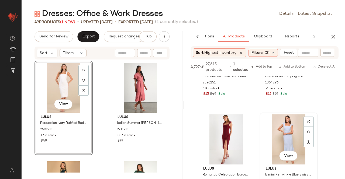
scroll to position [1145, 0]
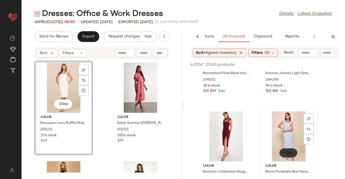
click at [282, 156] on button "View" at bounding box center [288, 153] width 18 height 10
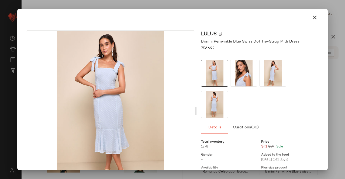
click at [260, 77] on img at bounding box center [273, 73] width 26 height 26
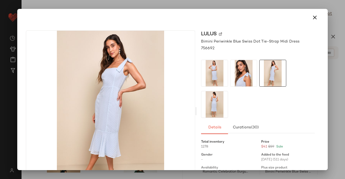
click at [238, 77] on img at bounding box center [243, 73] width 26 height 26
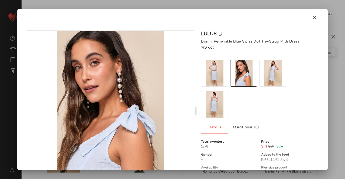
click at [222, 103] on img at bounding box center [214, 104] width 26 height 26
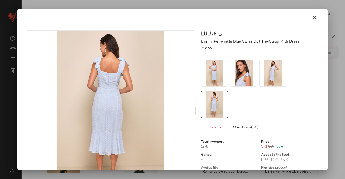
click at [345, 83] on div at bounding box center [172, 89] width 345 height 179
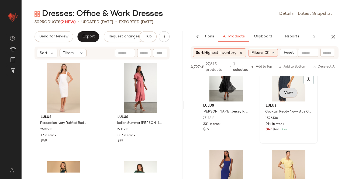
scroll to position [1388, 0]
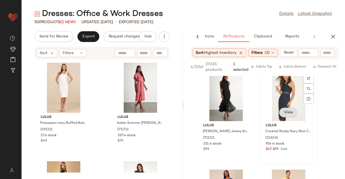
click at [281, 113] on div "View" at bounding box center [288, 113] width 18 height 11
click at [288, 116] on button "View" at bounding box center [288, 113] width 18 height 10
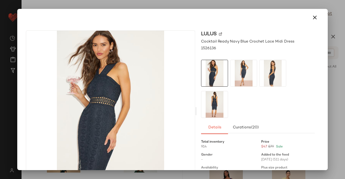
click at [345, 51] on div at bounding box center [172, 89] width 345 height 179
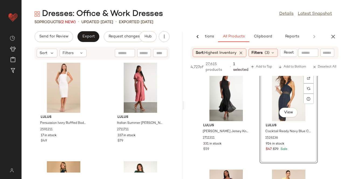
click at [331, 37] on icon "button" at bounding box center [333, 36] width 6 height 6
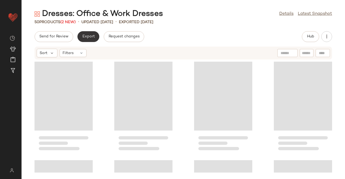
click at [86, 35] on span "Export" at bounding box center [88, 37] width 13 height 4
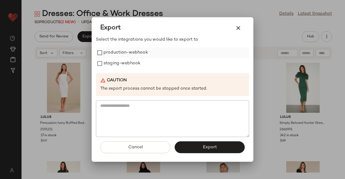
click at [125, 56] on label "production-webhook" at bounding box center [126, 52] width 44 height 11
click at [122, 64] on label "staging-webhook" at bounding box center [122, 63] width 37 height 11
click at [218, 154] on div "Cancel Export" at bounding box center [172, 149] width 153 height 25
drag, startPoint x: 221, startPoint y: 151, endPoint x: 222, endPoint y: 136, distance: 15.2
click at [221, 150] on button "Export" at bounding box center [210, 148] width 70 height 12
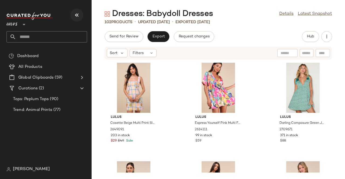
click at [77, 18] on button "button" at bounding box center [76, 15] width 13 height 13
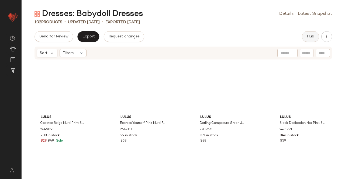
click at [315, 34] on button "Hub" at bounding box center [310, 36] width 17 height 11
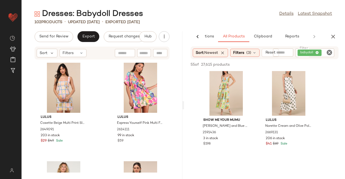
scroll to position [350, 0]
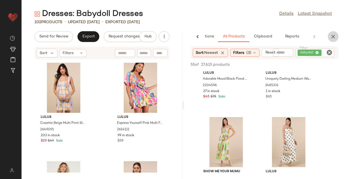
drag, startPoint x: 335, startPoint y: 37, endPoint x: 122, endPoint y: 18, distance: 213.0
click at [334, 36] on icon "button" at bounding box center [333, 36] width 6 height 6
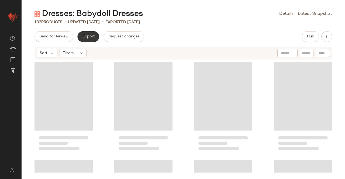
click at [94, 36] on button "Export" at bounding box center [88, 36] width 22 height 11
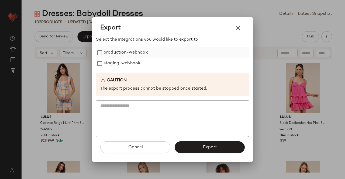
drag, startPoint x: 128, startPoint y: 56, endPoint x: 126, endPoint y: 65, distance: 9.2
click at [128, 57] on label "production-webhook" at bounding box center [126, 52] width 44 height 11
click at [126, 65] on label "staging-webhook" at bounding box center [122, 63] width 37 height 11
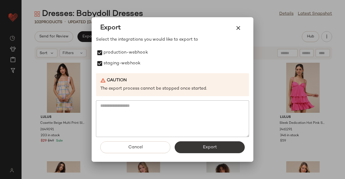
click at [223, 149] on button "Export" at bounding box center [210, 148] width 70 height 12
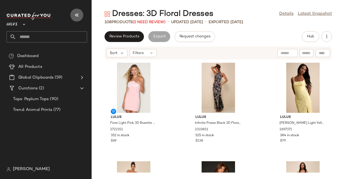
click at [73, 13] on button "button" at bounding box center [76, 15] width 13 height 13
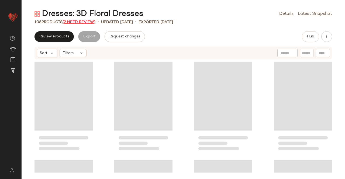
click at [74, 21] on span "(2 Need Review)" at bounding box center [79, 22] width 33 height 4
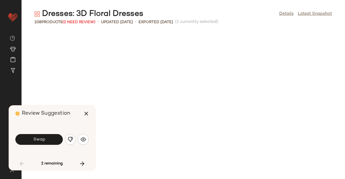
scroll to position [202, 0]
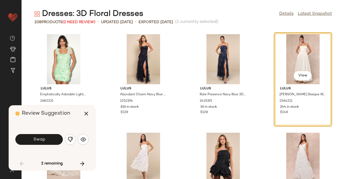
click at [73, 138] on button "button" at bounding box center [70, 139] width 11 height 11
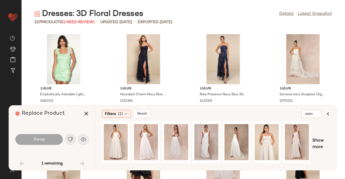
click at [79, 116] on div "Replace Product" at bounding box center [53, 114] width 77 height 16
click at [93, 112] on div "Replace Product Swap 1 remaining" at bounding box center [52, 138] width 86 height 65
click at [82, 109] on button "button" at bounding box center [86, 113] width 13 height 13
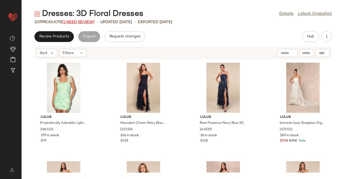
click at [83, 22] on span "(1 Need Review)" at bounding box center [78, 22] width 33 height 4
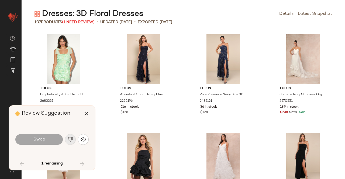
scroll to position [888, 0]
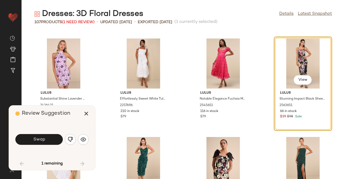
click at [38, 141] on span "Swap" at bounding box center [39, 139] width 12 height 5
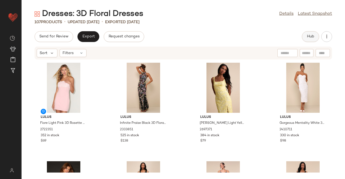
click at [314, 40] on button "Hub" at bounding box center [310, 36] width 17 height 11
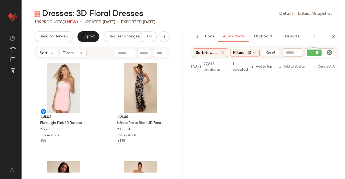
scroll to position [970, 0]
click at [333, 40] on icon "button" at bounding box center [333, 36] width 6 height 6
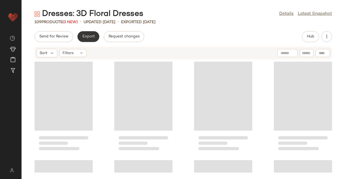
click at [84, 38] on span "Export" at bounding box center [88, 37] width 13 height 4
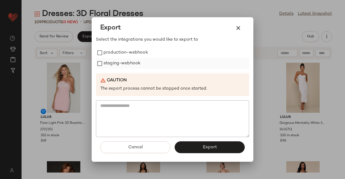
click at [131, 52] on label "production-webhook" at bounding box center [126, 52] width 44 height 11
click at [125, 65] on label "staging-webhook" at bounding box center [122, 63] width 37 height 11
click at [221, 154] on div "Cancel Export" at bounding box center [172, 149] width 153 height 25
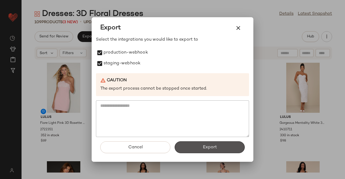
click at [223, 149] on button "Export" at bounding box center [210, 148] width 70 height 12
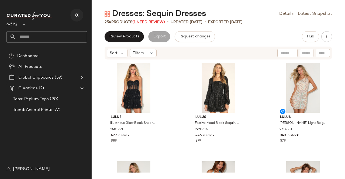
click at [77, 14] on icon "button" at bounding box center [77, 15] width 6 height 6
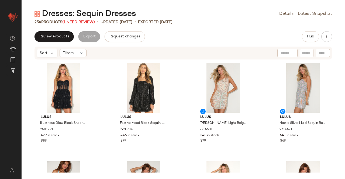
click at [76, 18] on div "Dresses: Sequin Dresses" at bounding box center [86, 14] width 102 height 11
click at [77, 20] on span "(1 Need Review)" at bounding box center [78, 22] width 33 height 4
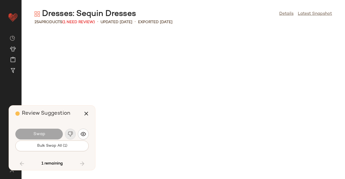
scroll to position [4637, 0]
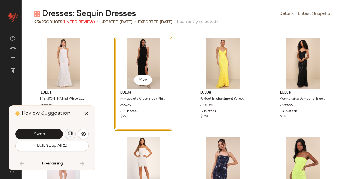
click at [67, 134] on button "button" at bounding box center [70, 134] width 11 height 11
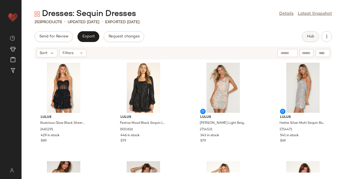
click at [305, 39] on button "Hub" at bounding box center [310, 36] width 17 height 11
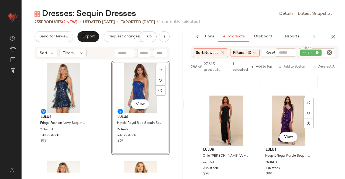
scroll to position [377, 0]
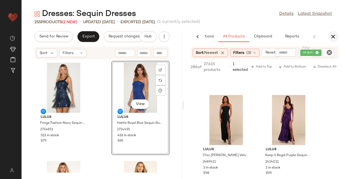
click at [335, 35] on icon "button" at bounding box center [333, 36] width 6 height 6
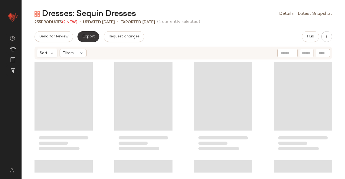
click at [89, 35] on span "Export" at bounding box center [88, 37] width 13 height 4
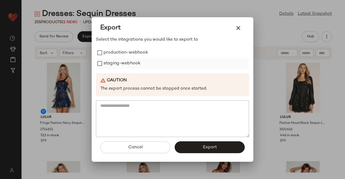
drag, startPoint x: 116, startPoint y: 55, endPoint x: 119, endPoint y: 61, distance: 7.1
click at [116, 55] on label "production-webhook" at bounding box center [126, 52] width 44 height 11
click at [119, 62] on label "staging-webhook" at bounding box center [122, 63] width 37 height 11
click at [229, 147] on button "Export" at bounding box center [210, 148] width 70 height 12
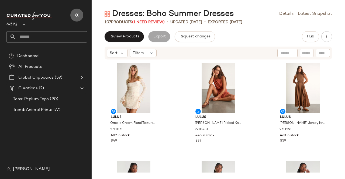
click at [72, 14] on button "button" at bounding box center [76, 15] width 13 height 13
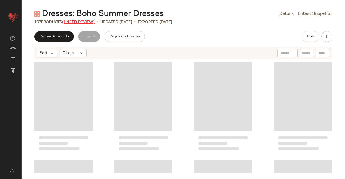
click at [78, 20] on span "(1 Need Review)" at bounding box center [78, 22] width 33 height 4
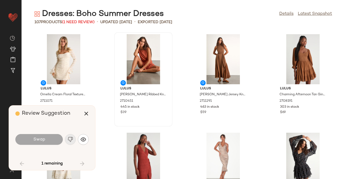
scroll to position [395, 0]
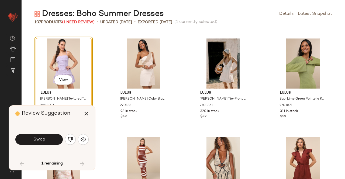
drag, startPoint x: 49, startPoint y: 141, endPoint x: 63, endPoint y: 136, distance: 15.5
click at [49, 141] on button "Swap" at bounding box center [38, 139] width 47 height 11
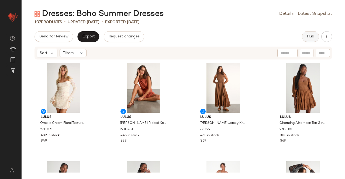
click at [304, 36] on button "Hub" at bounding box center [310, 36] width 17 height 11
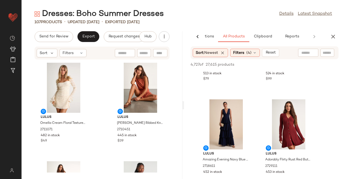
scroll to position [377, 0]
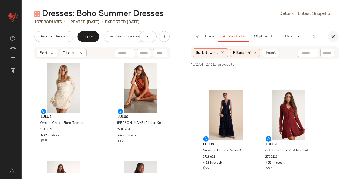
click at [333, 37] on icon "button" at bounding box center [333, 36] width 6 height 6
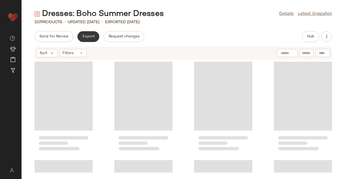
click at [78, 37] on button "Export" at bounding box center [88, 36] width 22 height 11
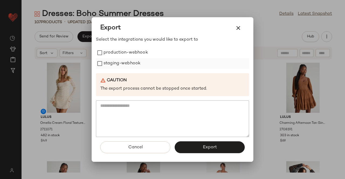
click at [120, 52] on label "production-webhook" at bounding box center [126, 52] width 44 height 11
click at [122, 61] on label "staging-webhook" at bounding box center [122, 63] width 37 height 11
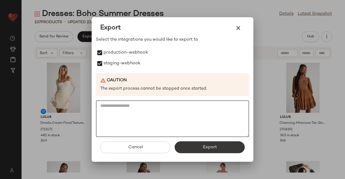
drag, startPoint x: 205, startPoint y: 136, endPoint x: 204, endPoint y: 145, distance: 9.0
click at [205, 140] on div "Select the integrations you would like to export to production-webhook staging-…" at bounding box center [172, 100] width 153 height 126
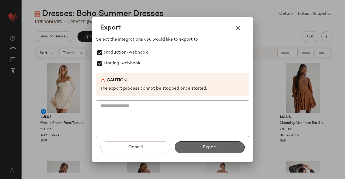
click at [204, 145] on span "Export" at bounding box center [209, 147] width 14 height 5
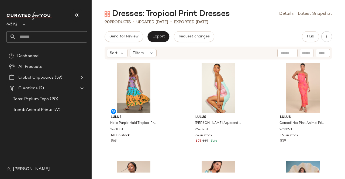
click at [70, 15] on div "Lulus **" at bounding box center [46, 21] width 81 height 13
click at [81, 14] on button "button" at bounding box center [76, 15] width 13 height 13
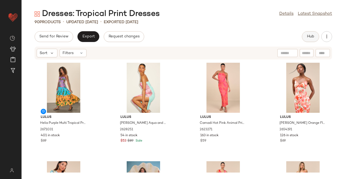
click at [314, 36] on span "Hub" at bounding box center [311, 37] width 8 height 4
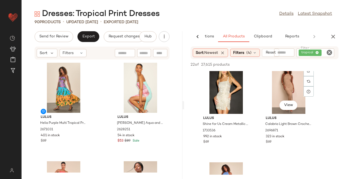
scroll to position [189, 0]
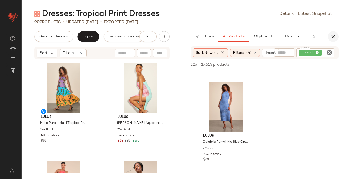
click at [333, 37] on icon "button" at bounding box center [333, 36] width 6 height 6
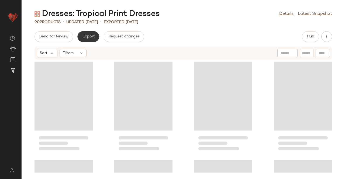
click at [82, 36] on span "Export" at bounding box center [88, 37] width 13 height 4
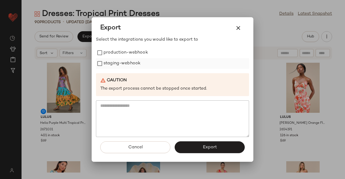
drag, startPoint x: 115, startPoint y: 51, endPoint x: 115, endPoint y: 60, distance: 8.9
click at [115, 51] on label "production-webhook" at bounding box center [126, 52] width 44 height 11
click at [114, 63] on label "staging-webhook" at bounding box center [122, 63] width 37 height 11
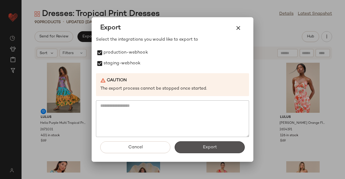
click at [195, 146] on button "Export" at bounding box center [210, 148] width 70 height 12
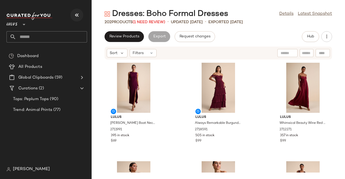
click at [77, 14] on icon "button" at bounding box center [77, 15] width 6 height 6
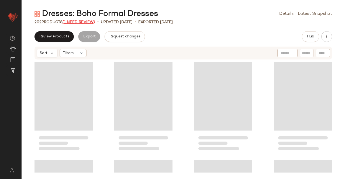
click at [75, 21] on span "(1 Need Review)" at bounding box center [79, 22] width 33 height 4
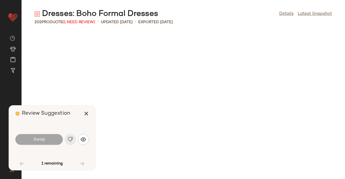
scroll to position [691, 0]
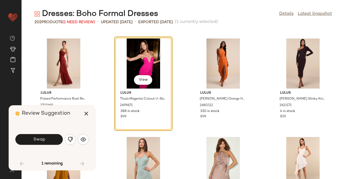
click at [78, 140] on div "Swap" at bounding box center [51, 139] width 73 height 13
click at [73, 145] on div "Swap" at bounding box center [51, 139] width 73 height 13
click at [71, 144] on button "button" at bounding box center [70, 139] width 11 height 11
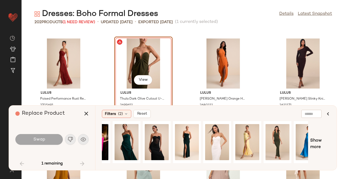
scroll to position [0, 32]
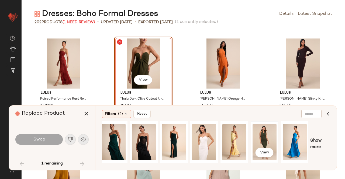
click at [267, 144] on div "View" at bounding box center [265, 142] width 24 height 38
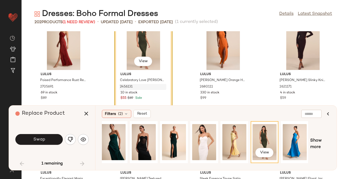
scroll to position [718, 0]
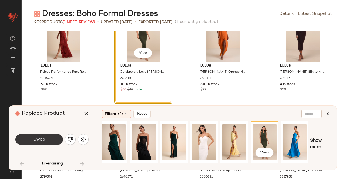
click at [42, 143] on button "Swap" at bounding box center [38, 139] width 47 height 11
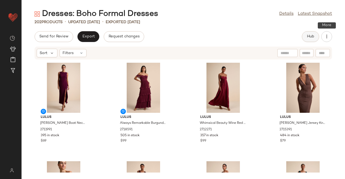
click at [312, 40] on button "Hub" at bounding box center [310, 36] width 17 height 11
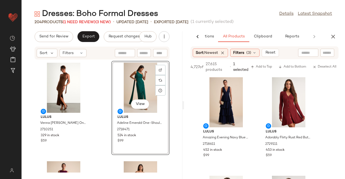
drag, startPoint x: 328, startPoint y: 35, endPoint x: 332, endPoint y: 37, distance: 3.5
click at [329, 35] on button "button" at bounding box center [333, 36] width 11 height 11
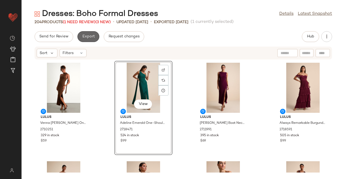
click at [78, 40] on button "Export" at bounding box center [88, 36] width 22 height 11
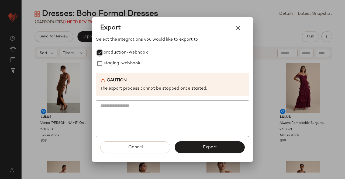
drag, startPoint x: 109, startPoint y: 61, endPoint x: 158, endPoint y: 99, distance: 61.7
click at [109, 62] on label "staging-webhook" at bounding box center [122, 63] width 37 height 11
click at [205, 147] on span "Export" at bounding box center [209, 147] width 14 height 5
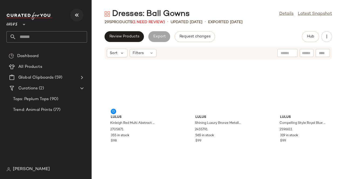
click at [82, 15] on button "button" at bounding box center [76, 15] width 13 height 13
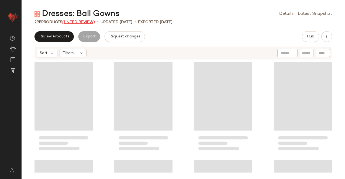
click at [75, 23] on span "(1 Need Review)" at bounding box center [78, 22] width 33 height 4
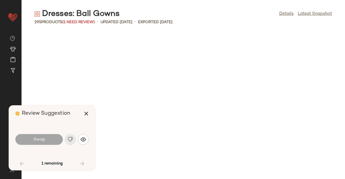
scroll to position [1085, 0]
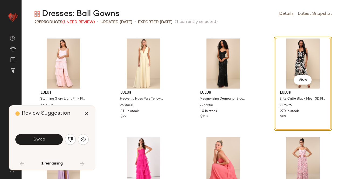
drag, startPoint x: 56, startPoint y: 144, endPoint x: 60, endPoint y: 144, distance: 4.9
click at [56, 144] on button "Swap" at bounding box center [38, 139] width 47 height 11
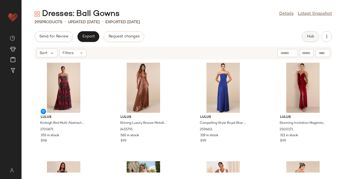
click at [302, 36] on button "Hub" at bounding box center [310, 36] width 17 height 11
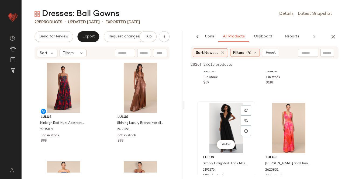
scroll to position [108, 0]
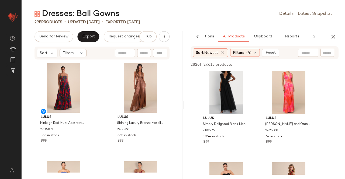
click at [334, 35] on icon "button" at bounding box center [333, 36] width 6 height 6
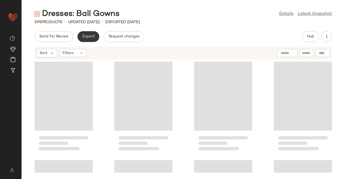
click at [83, 39] on button "Export" at bounding box center [88, 36] width 22 height 11
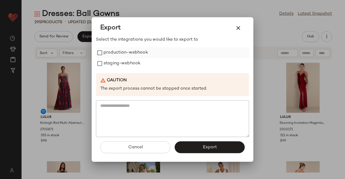
click at [107, 56] on label "production-webhook" at bounding box center [126, 52] width 44 height 11
drag, startPoint x: 111, startPoint y: 69, endPoint x: 151, endPoint y: 100, distance: 51.1
click at [111, 69] on div "Select the integrations you would like to export to production-webhook staging-…" at bounding box center [172, 87] width 153 height 101
drag, startPoint x: 106, startPoint y: 66, endPoint x: 147, endPoint y: 88, distance: 46.7
click at [106, 66] on label "staging-webhook" at bounding box center [122, 63] width 37 height 11
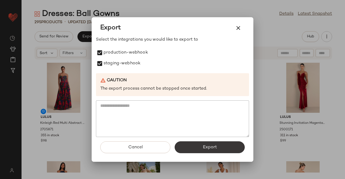
click at [211, 149] on span "Export" at bounding box center [209, 147] width 14 height 5
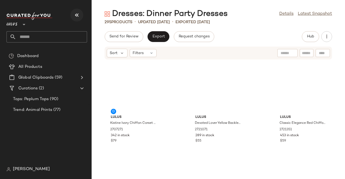
drag, startPoint x: 78, startPoint y: 15, endPoint x: 128, endPoint y: 14, distance: 49.4
click at [78, 15] on icon "button" at bounding box center [77, 15] width 6 height 6
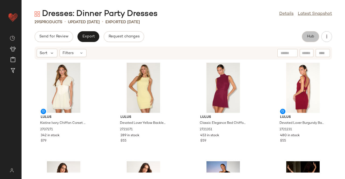
click at [310, 35] on span "Hub" at bounding box center [311, 37] width 8 height 4
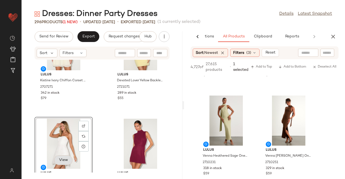
scroll to position [81, 0]
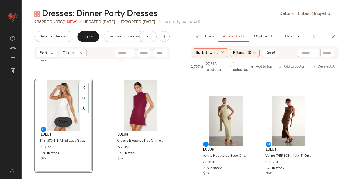
click at [60, 124] on span "View" at bounding box center [63, 122] width 9 height 4
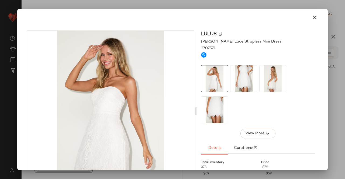
click at [244, 79] on img at bounding box center [243, 79] width 26 height 26
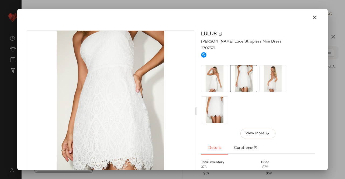
click at [271, 88] on img at bounding box center [273, 79] width 26 height 26
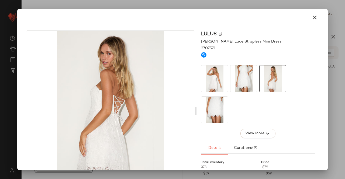
click at [219, 116] on img at bounding box center [214, 110] width 26 height 26
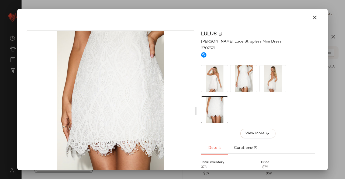
click at [315, 98] on div "Lulus [PERSON_NAME] Lace Strapless Mini Dress 2707571 View More Details Curatio…" at bounding box center [258, 111] width 122 height 162
click at [345, 106] on div at bounding box center [172, 89] width 345 height 179
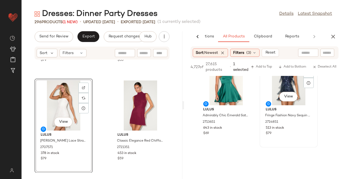
scroll to position [270, 0]
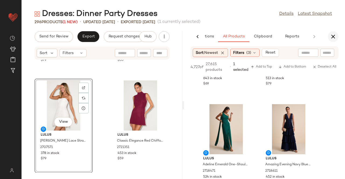
click at [332, 35] on icon "button" at bounding box center [333, 36] width 6 height 6
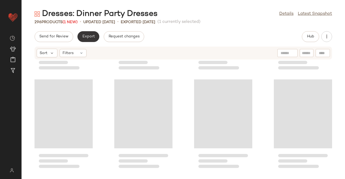
click at [82, 40] on button "Export" at bounding box center [88, 36] width 22 height 11
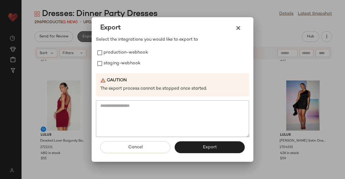
scroll to position [0, 0]
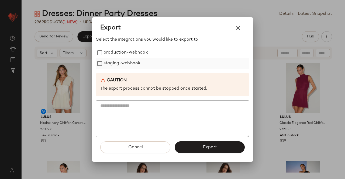
click at [122, 57] on label "production-webhook" at bounding box center [126, 52] width 44 height 11
click at [122, 67] on label "staging-webhook" at bounding box center [122, 63] width 37 height 11
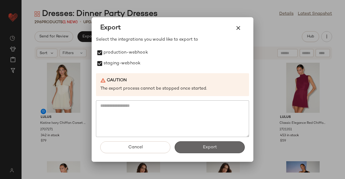
click at [196, 150] on button "Export" at bounding box center [210, 148] width 70 height 12
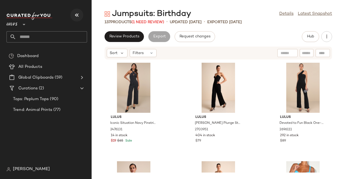
click at [79, 12] on icon "button" at bounding box center [77, 15] width 6 height 6
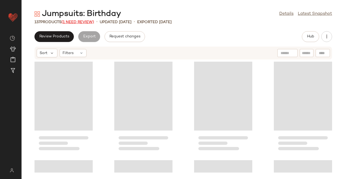
click at [77, 22] on span "(1 Need Review)" at bounding box center [77, 22] width 33 height 4
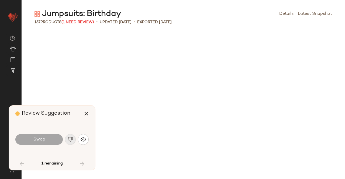
scroll to position [1677, 0]
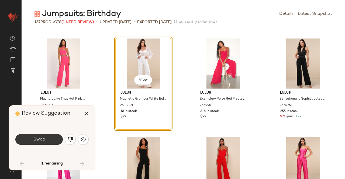
click at [50, 135] on button "Swap" at bounding box center [38, 139] width 47 height 11
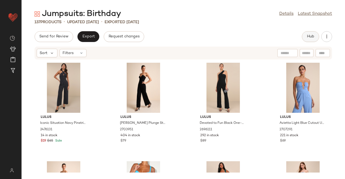
click at [312, 38] on span "Hub" at bounding box center [311, 37] width 8 height 4
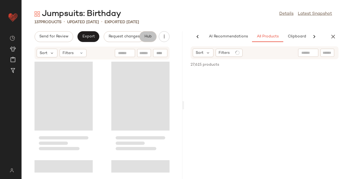
scroll to position [0, 34]
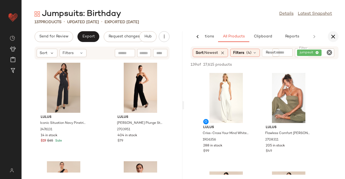
click at [334, 35] on icon "button" at bounding box center [333, 36] width 6 height 6
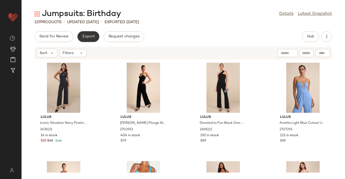
click at [80, 35] on button "Export" at bounding box center [88, 36] width 22 height 11
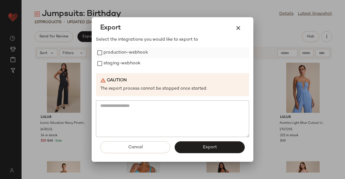
click at [132, 53] on label "production-webhook" at bounding box center [126, 52] width 44 height 11
click at [126, 65] on label "staging-webhook" at bounding box center [122, 63] width 37 height 11
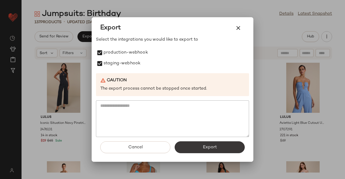
click at [207, 144] on div "Cancel Export" at bounding box center [172, 149] width 153 height 25
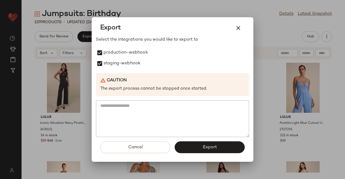
click at [208, 146] on span "Export" at bounding box center [209, 147] width 14 height 5
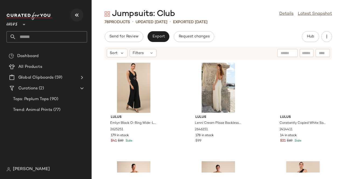
drag, startPoint x: 75, startPoint y: 7, endPoint x: 78, endPoint y: 9, distance: 3.2
click at [76, 7] on nav "Lulus ** Dashboard All Products Global Clipboards (59) Curations (2) Tops: Pepl…" at bounding box center [46, 89] width 92 height 179
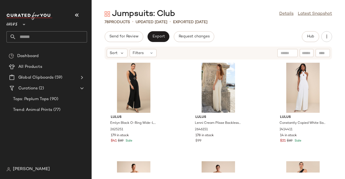
click at [82, 18] on button "button" at bounding box center [76, 15] width 13 height 13
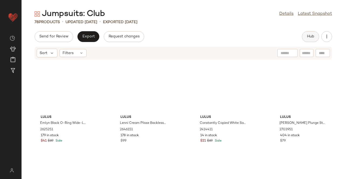
click at [302, 38] on button "Hub" at bounding box center [310, 36] width 17 height 11
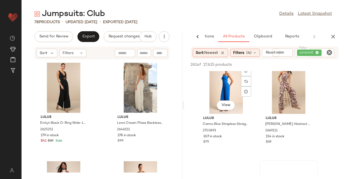
scroll to position [189, 0]
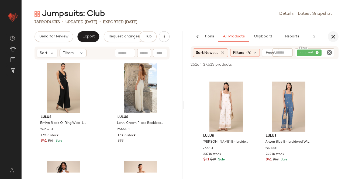
click at [328, 36] on button "button" at bounding box center [333, 36] width 11 height 11
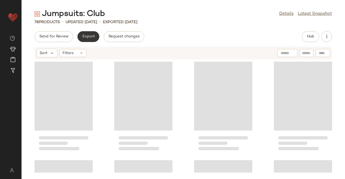
click at [90, 35] on span "Export" at bounding box center [88, 37] width 13 height 4
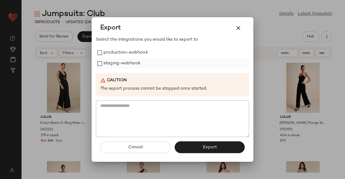
drag, startPoint x: 107, startPoint y: 52, endPoint x: 107, endPoint y: 60, distance: 8.1
click at [107, 53] on label "production-webhook" at bounding box center [126, 52] width 44 height 11
drag, startPoint x: 107, startPoint y: 63, endPoint x: 115, endPoint y: 69, distance: 9.7
click at [108, 64] on label "staging-webhook" at bounding box center [122, 63] width 37 height 11
click at [201, 149] on button "Export" at bounding box center [210, 148] width 70 height 12
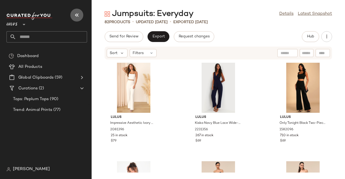
click at [79, 13] on icon "button" at bounding box center [77, 15] width 6 height 6
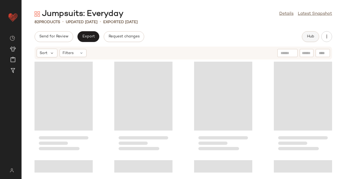
click at [308, 39] on button "Hub" at bounding box center [310, 36] width 17 height 11
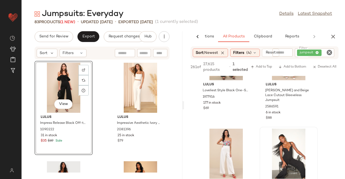
scroll to position [1078, 0]
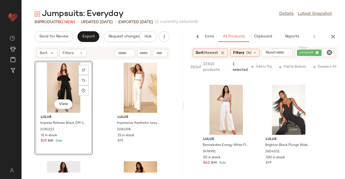
click at [240, 57] on div "Sort: Newest Filters (4) Reset Filter jumpsuit Filter" at bounding box center [265, 52] width 148 height 13
drag, startPoint x: 241, startPoint y: 54, endPoint x: 233, endPoint y: 61, distance: 11.1
click at [241, 54] on span "Filters" at bounding box center [238, 53] width 11 height 6
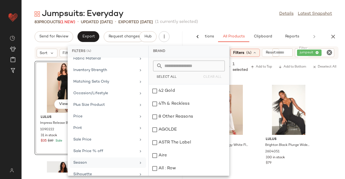
scroll to position [156, 0]
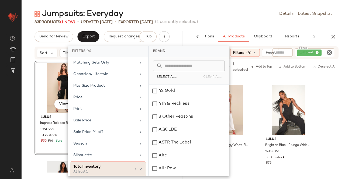
click at [91, 164] on div "Total Inventory" at bounding box center [102, 167] width 58 height 6
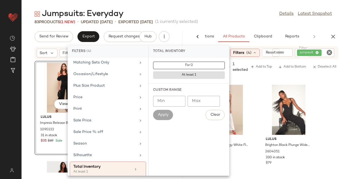
click at [174, 101] on input "Min" at bounding box center [169, 101] width 32 height 11
click at [205, 101] on input "Max" at bounding box center [204, 101] width 32 height 11
click at [170, 102] on input "Min" at bounding box center [169, 101] width 32 height 11
type input "*"
click at [166, 116] on span "Apply" at bounding box center [163, 115] width 11 height 4
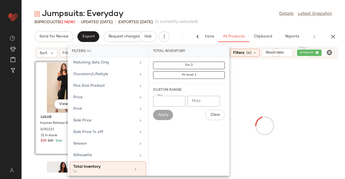
click at [251, 23] on div "83 Products (1 New) • updated [DATE] • Exported [DATE] (1 currently selected)" at bounding box center [183, 21] width 323 height 5
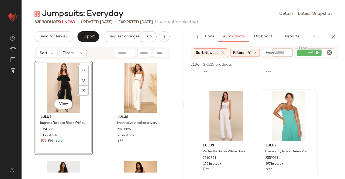
scroll to position [1159, 0]
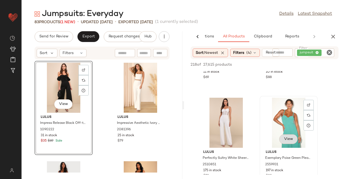
click at [286, 140] on span "View" at bounding box center [288, 139] width 9 height 4
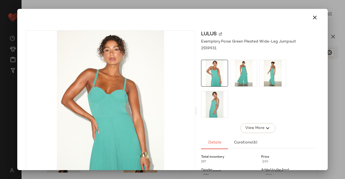
click at [248, 77] on img at bounding box center [243, 73] width 26 height 26
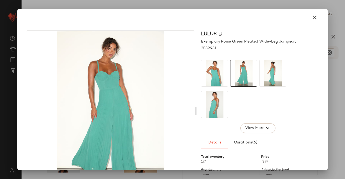
click at [270, 78] on img at bounding box center [273, 73] width 26 height 26
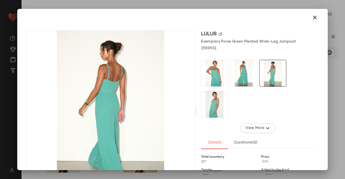
click at [227, 109] on div at bounding box center [258, 89] width 114 height 58
click at [345, 93] on div at bounding box center [172, 89] width 345 height 179
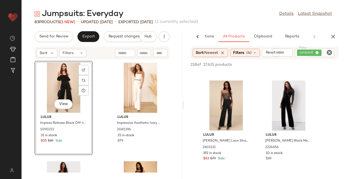
scroll to position [3343, 0]
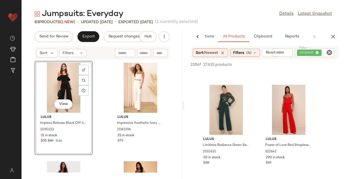
drag, startPoint x: 333, startPoint y: 34, endPoint x: 208, endPoint y: 44, distance: 124.7
click at [333, 35] on icon "button" at bounding box center [333, 36] width 6 height 6
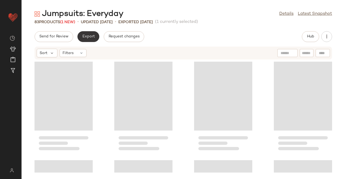
click at [88, 33] on button "Export" at bounding box center [88, 36] width 22 height 11
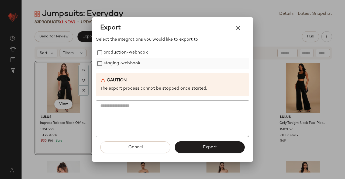
drag, startPoint x: 132, startPoint y: 54, endPoint x: 134, endPoint y: 60, distance: 6.7
click at [132, 54] on label "production-webhook" at bounding box center [126, 52] width 44 height 11
drag, startPoint x: 134, startPoint y: 60, endPoint x: 170, endPoint y: 99, distance: 52.6
click at [134, 61] on label "staging-webhook" at bounding box center [122, 63] width 37 height 11
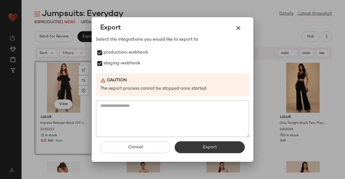
click at [222, 146] on button "Export" at bounding box center [210, 148] width 70 height 12
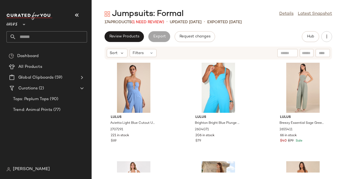
click at [78, 16] on icon "button" at bounding box center [77, 15] width 6 height 6
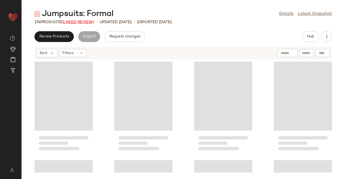
click at [82, 20] on span "(1 Need Review)" at bounding box center [77, 22] width 33 height 4
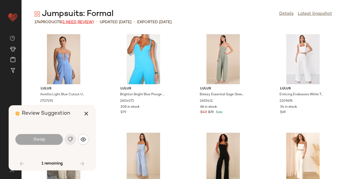
scroll to position [592, 0]
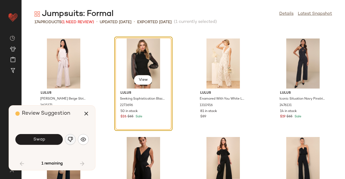
click at [71, 139] on img "button" at bounding box center [70, 139] width 5 height 5
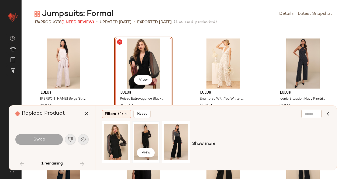
drag, startPoint x: 142, startPoint y: 127, endPoint x: 140, endPoint y: 130, distance: 3.1
click at [142, 127] on div "View" at bounding box center [146, 142] width 24 height 38
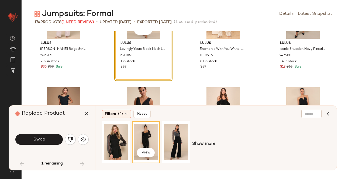
scroll to position [646, 0]
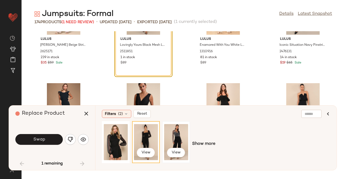
drag, startPoint x: 182, startPoint y: 129, endPoint x: 179, endPoint y: 128, distance: 3.0
click at [182, 130] on div "View" at bounding box center [176, 142] width 24 height 38
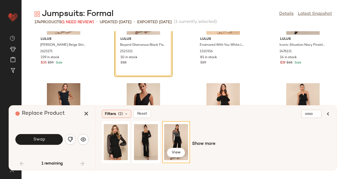
click at [61, 144] on div "Swap" at bounding box center [38, 139] width 47 height 11
click at [57, 143] on button "Swap" at bounding box center [38, 139] width 47 height 11
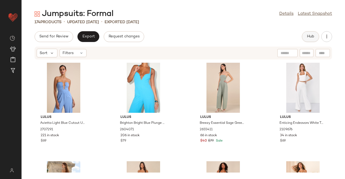
click at [306, 34] on button "Hub" at bounding box center [310, 36] width 17 height 11
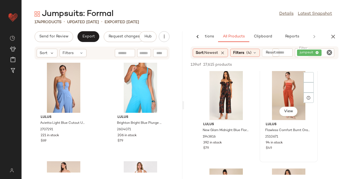
scroll to position [1078, 0]
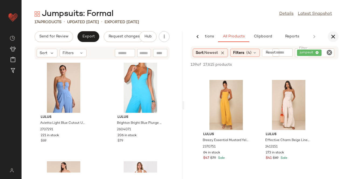
click at [329, 36] on button "button" at bounding box center [333, 36] width 11 height 11
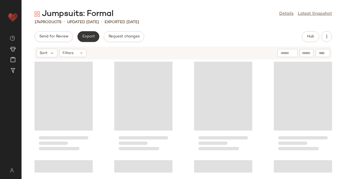
click at [88, 36] on span "Export" at bounding box center [88, 37] width 13 height 4
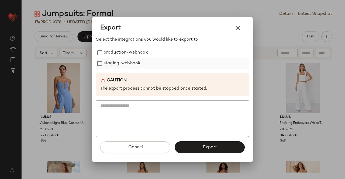
click at [119, 49] on label "production-webhook" at bounding box center [126, 52] width 44 height 11
click at [121, 66] on label "staging-webhook" at bounding box center [122, 63] width 37 height 11
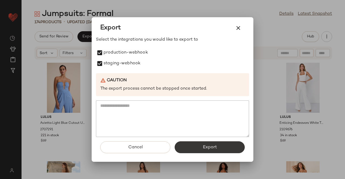
click at [199, 142] on div "Cancel Export" at bounding box center [172, 149] width 153 height 25
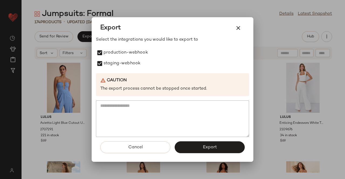
click at [201, 144] on button "Export" at bounding box center [210, 148] width 70 height 12
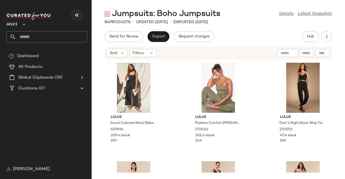
click at [75, 14] on icon "button" at bounding box center [77, 15] width 6 height 6
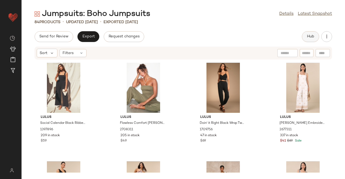
click at [308, 36] on span "Hub" at bounding box center [311, 37] width 8 height 4
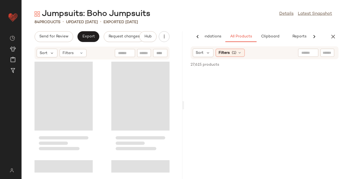
scroll to position [0, 34]
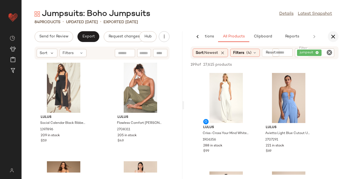
click at [331, 36] on icon "button" at bounding box center [333, 36] width 6 height 6
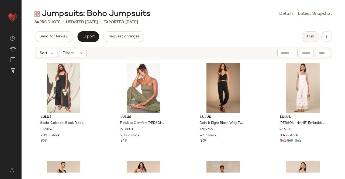
click at [313, 38] on span "Hub" at bounding box center [311, 37] width 8 height 4
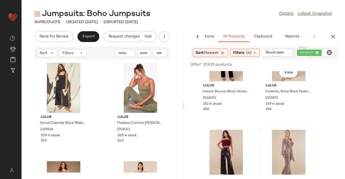
scroll to position [1698, 0]
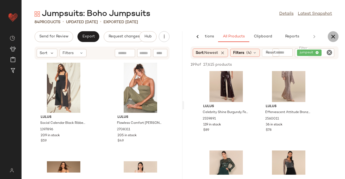
click at [334, 37] on icon "button" at bounding box center [333, 36] width 6 height 6
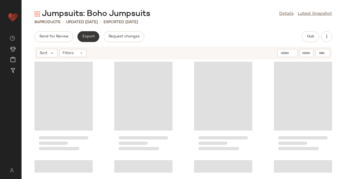
click at [92, 32] on button "Export" at bounding box center [88, 36] width 22 height 11
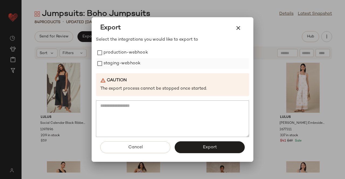
drag, startPoint x: 121, startPoint y: 54, endPoint x: 122, endPoint y: 64, distance: 10.3
click at [122, 54] on label "production-webhook" at bounding box center [126, 52] width 44 height 11
click at [122, 64] on label "staging-webhook" at bounding box center [122, 63] width 37 height 11
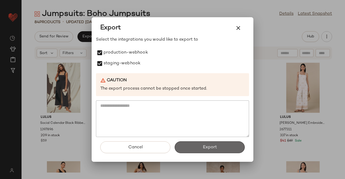
click at [217, 149] on button "Export" at bounding box center [210, 148] width 70 height 12
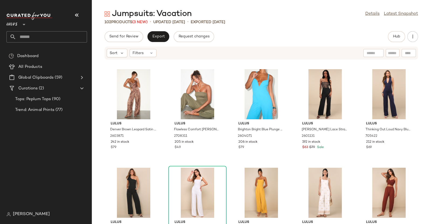
click at [80, 18] on button "button" at bounding box center [76, 15] width 13 height 13
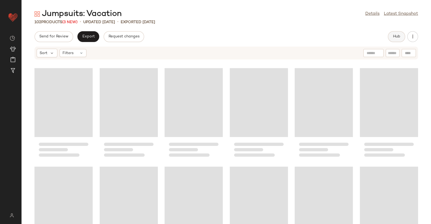
click at [404, 38] on button "Hub" at bounding box center [396, 36] width 17 height 11
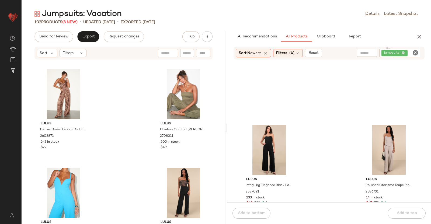
scroll to position [712, 0]
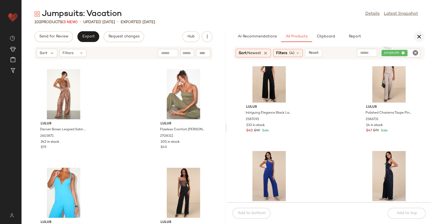
click at [419, 36] on icon "button" at bounding box center [419, 36] width 6 height 6
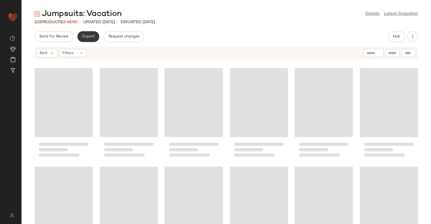
click at [89, 36] on span "Export" at bounding box center [88, 37] width 13 height 4
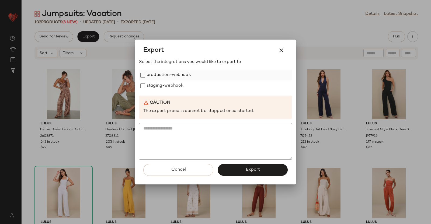
click at [159, 73] on label "production-webhook" at bounding box center [169, 75] width 44 height 11
click at [158, 87] on label "staging-webhook" at bounding box center [165, 86] width 37 height 11
click at [270, 173] on button "Export" at bounding box center [253, 170] width 70 height 12
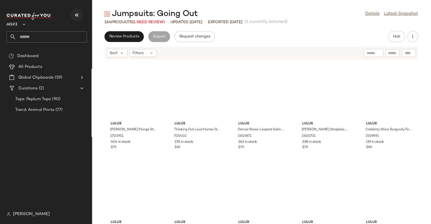
click at [78, 11] on button "button" at bounding box center [76, 15] width 13 height 13
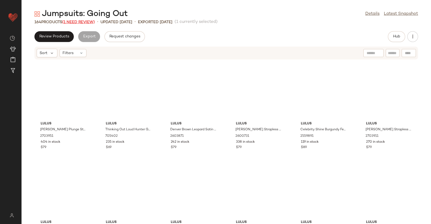
click at [84, 20] on span "(1 Need Review)" at bounding box center [78, 22] width 33 height 4
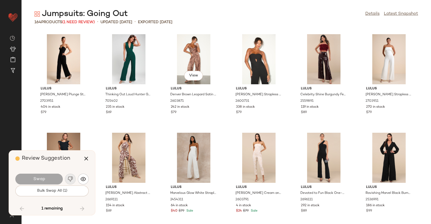
scroll to position [1184, 0]
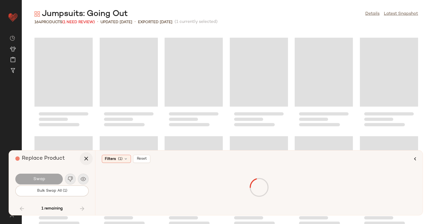
click at [88, 156] on icon "button" at bounding box center [86, 159] width 6 height 6
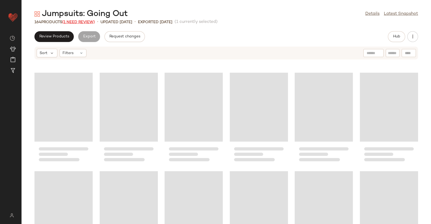
click at [84, 20] on span "(1 Need Review)" at bounding box center [78, 22] width 33 height 4
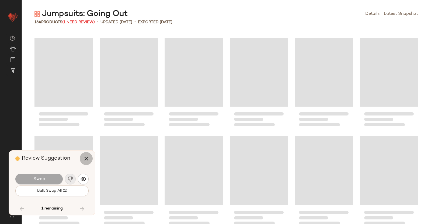
click at [84, 154] on button "button" at bounding box center [86, 158] width 13 height 13
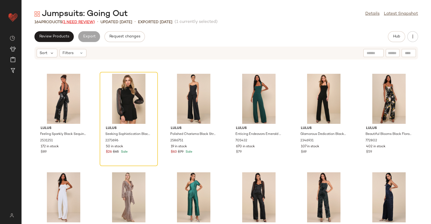
click at [84, 23] on span "(1 Need Review)" at bounding box center [78, 22] width 33 height 4
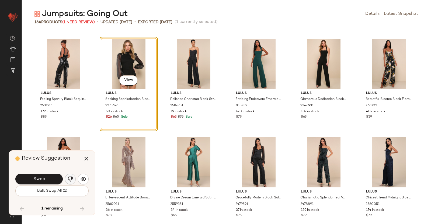
click at [73, 180] on img "button" at bounding box center [70, 179] width 5 height 5
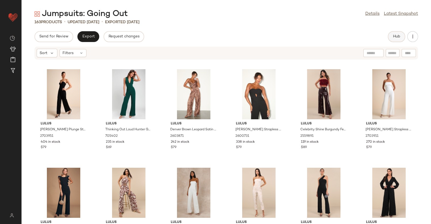
drag, startPoint x: 389, startPoint y: 32, endPoint x: 393, endPoint y: 33, distance: 4.1
click at [390, 32] on div "Hub" at bounding box center [396, 36] width 17 height 11
click at [397, 35] on span "Hub" at bounding box center [397, 37] width 8 height 4
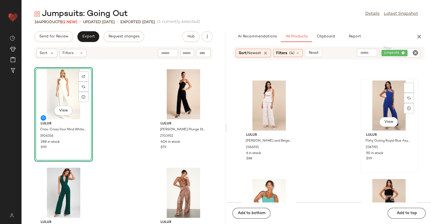
scroll to position [476, 0]
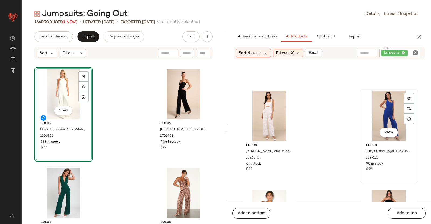
click at [395, 130] on div "View" at bounding box center [389, 133] width 18 height 11
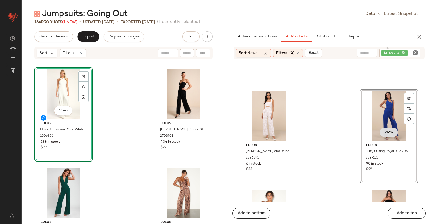
click at [392, 131] on button "View" at bounding box center [389, 133] width 18 height 10
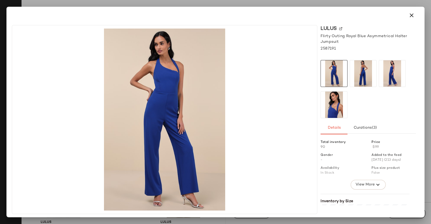
click at [351, 68] on img at bounding box center [363, 73] width 26 height 26
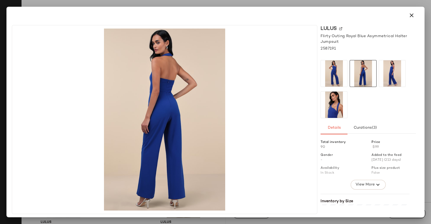
click at [411, 67] on div at bounding box center [368, 89] width 95 height 58
click at [398, 73] on img at bounding box center [392, 73] width 26 height 26
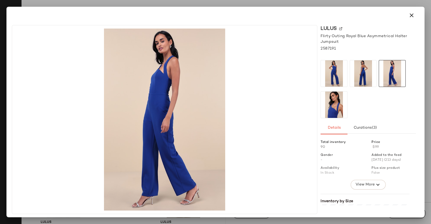
drag, startPoint x: 324, startPoint y: 107, endPoint x: 346, endPoint y: 110, distance: 22.3
click at [324, 107] on img at bounding box center [334, 105] width 26 height 26
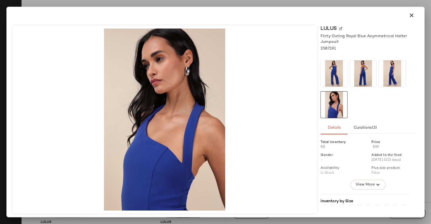
click at [351, 110] on div at bounding box center [368, 89] width 95 height 58
click at [431, 98] on div at bounding box center [215, 112] width 431 height 224
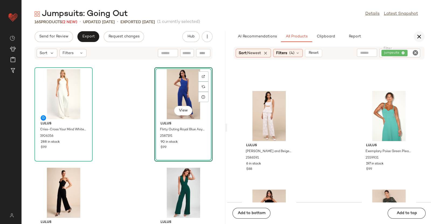
click at [417, 34] on icon "button" at bounding box center [419, 36] width 6 height 6
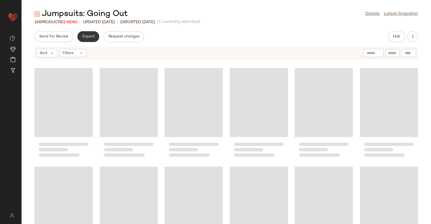
click at [82, 35] on span "Export" at bounding box center [88, 37] width 13 height 4
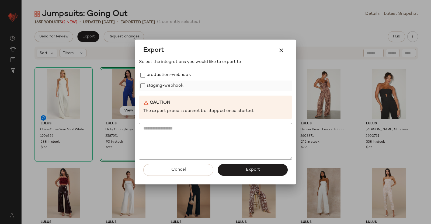
drag, startPoint x: 154, startPoint y: 74, endPoint x: 161, endPoint y: 85, distance: 12.9
click at [156, 76] on label "production-webhook" at bounding box center [169, 75] width 44 height 11
drag, startPoint x: 161, startPoint y: 85, endPoint x: 229, endPoint y: 120, distance: 76.4
click at [161, 85] on label "staging-webhook" at bounding box center [165, 86] width 37 height 11
click at [255, 174] on button "Export" at bounding box center [253, 170] width 70 height 12
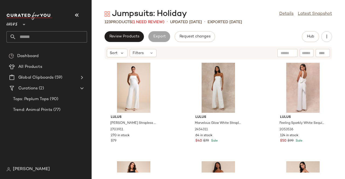
click at [74, 13] on button "button" at bounding box center [76, 15] width 13 height 13
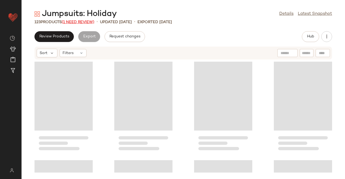
click at [78, 20] on span "(1 Need Review)" at bounding box center [78, 22] width 33 height 4
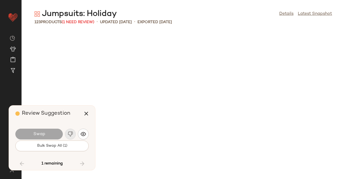
scroll to position [2269, 0]
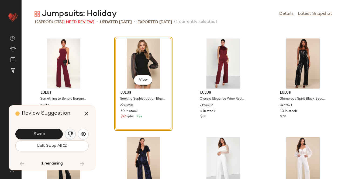
click at [71, 132] on img "button" at bounding box center [70, 134] width 5 height 5
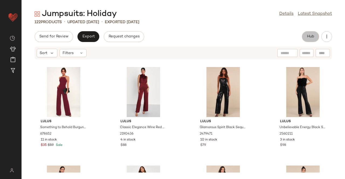
click at [311, 36] on span "Hub" at bounding box center [311, 37] width 8 height 4
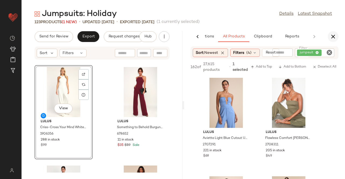
click at [337, 37] on button "button" at bounding box center [333, 36] width 11 height 11
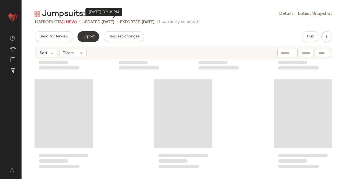
click at [88, 35] on span "Export" at bounding box center [88, 37] width 13 height 4
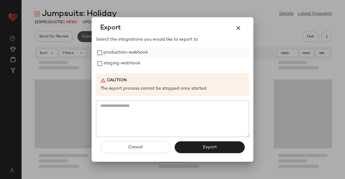
scroll to position [2269, 0]
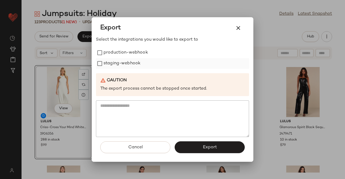
drag, startPoint x: 125, startPoint y: 54, endPoint x: 122, endPoint y: 69, distance: 14.9
click at [125, 55] on label "production-webhook" at bounding box center [126, 52] width 44 height 11
drag, startPoint x: 122, startPoint y: 69, endPoint x: 186, endPoint y: 114, distance: 77.7
click at [123, 71] on div "Select the integrations you would like to export to production-webhook staging-…" at bounding box center [172, 87] width 153 height 101
click at [128, 63] on label "staging-webhook" at bounding box center [122, 63] width 37 height 11
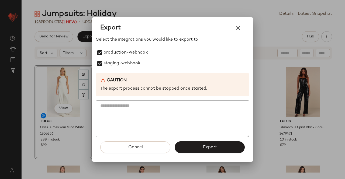
drag, startPoint x: 207, startPoint y: 147, endPoint x: 208, endPoint y: 144, distance: 3.2
click at [207, 147] on span "Export" at bounding box center [209, 147] width 14 height 5
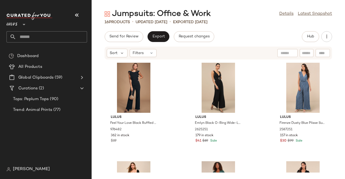
click at [78, 11] on button "button" at bounding box center [76, 15] width 13 height 13
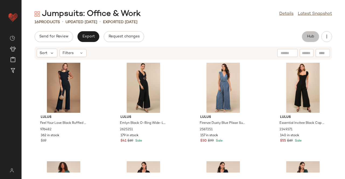
click at [307, 35] on button "Hub" at bounding box center [310, 36] width 17 height 11
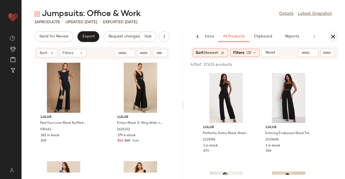
click at [331, 37] on icon "button" at bounding box center [333, 36] width 6 height 6
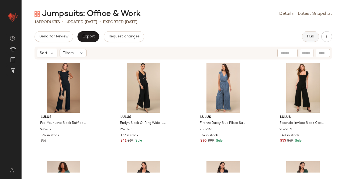
click at [315, 35] on button "Hub" at bounding box center [310, 36] width 17 height 11
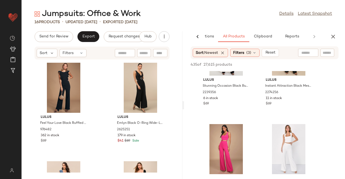
scroll to position [108, 0]
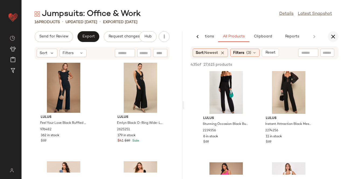
click at [332, 39] on icon "button" at bounding box center [333, 36] width 6 height 6
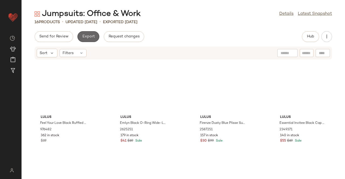
click at [95, 36] on button "Export" at bounding box center [88, 36] width 22 height 11
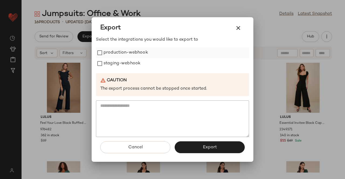
drag, startPoint x: 131, startPoint y: 55, endPoint x: 125, endPoint y: 67, distance: 13.0
click at [130, 59] on div "production-webhook staging-webhook" at bounding box center [172, 58] width 153 height 22
click at [125, 66] on label "staging-webhook" at bounding box center [122, 63] width 37 height 11
drag, startPoint x: 131, startPoint y: 50, endPoint x: 175, endPoint y: 98, distance: 65.3
click at [132, 51] on label "production-webhook" at bounding box center [126, 52] width 44 height 11
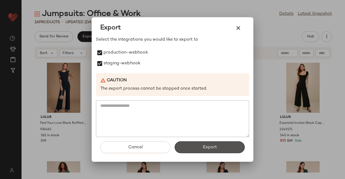
drag, startPoint x: 201, startPoint y: 150, endPoint x: 202, endPoint y: 127, distance: 23.2
click at [201, 150] on button "Export" at bounding box center [210, 148] width 70 height 12
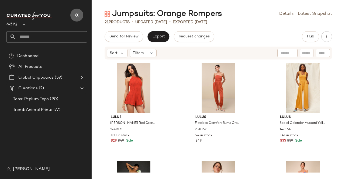
click at [79, 15] on icon "button" at bounding box center [77, 15] width 6 height 6
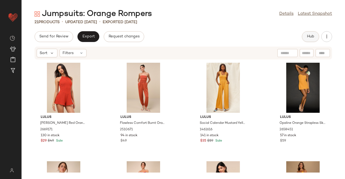
click at [309, 37] on span "Hub" at bounding box center [311, 37] width 8 height 4
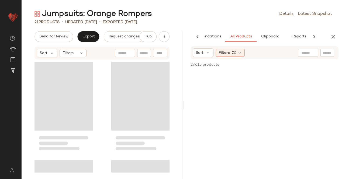
scroll to position [0, 34]
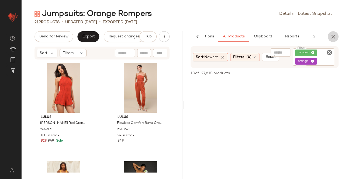
drag, startPoint x: 338, startPoint y: 38, endPoint x: 289, endPoint y: 45, distance: 49.3
click at [338, 38] on button "button" at bounding box center [333, 36] width 11 height 11
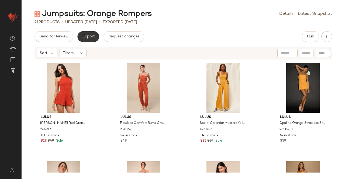
click at [87, 38] on span "Export" at bounding box center [88, 37] width 13 height 4
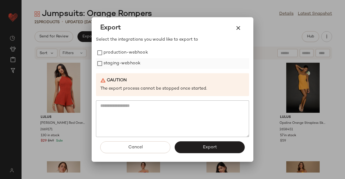
drag, startPoint x: 116, startPoint y: 53, endPoint x: 115, endPoint y: 62, distance: 9.5
click at [117, 55] on label "production-webhook" at bounding box center [126, 52] width 44 height 11
click at [115, 64] on label "staging-webhook" at bounding box center [122, 63] width 37 height 11
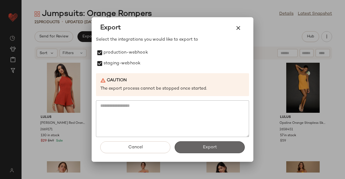
click at [211, 145] on span "Export" at bounding box center [209, 147] width 14 height 5
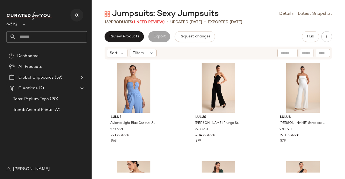
click at [81, 12] on button "button" at bounding box center [76, 15] width 13 height 13
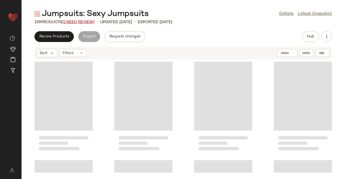
click at [78, 20] on span "(1 Need Review)" at bounding box center [78, 22] width 33 height 4
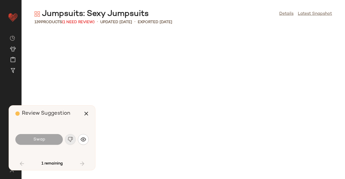
scroll to position [789, 0]
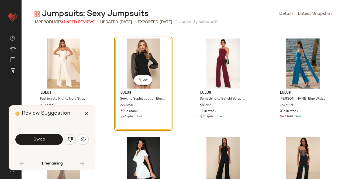
click at [71, 142] on img "button" at bounding box center [70, 139] width 5 height 5
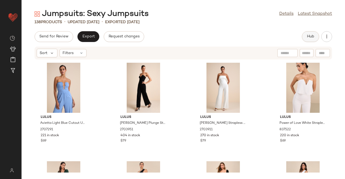
click at [312, 35] on span "Hub" at bounding box center [311, 37] width 8 height 4
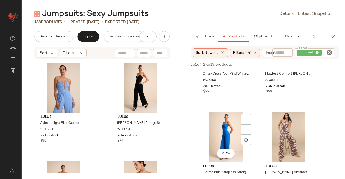
scroll to position [81, 0]
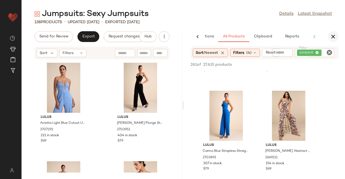
click at [330, 39] on button "button" at bounding box center [333, 36] width 11 height 11
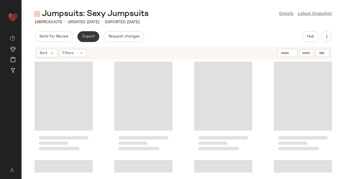
click at [95, 38] on button "Export" at bounding box center [88, 36] width 22 height 11
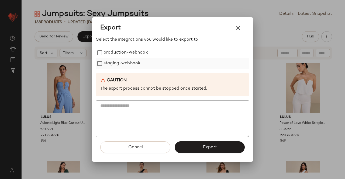
drag, startPoint x: 135, startPoint y: 63, endPoint x: 131, endPoint y: 58, distance: 6.5
click at [136, 63] on label "staging-webhook" at bounding box center [122, 63] width 37 height 11
click at [131, 55] on label "production-webhook" at bounding box center [126, 52] width 44 height 11
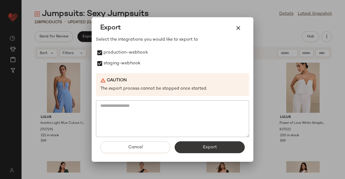
click at [220, 149] on button "Export" at bounding box center [210, 148] width 70 height 12
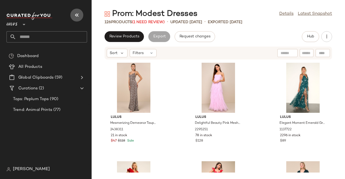
click at [82, 15] on button "button" at bounding box center [76, 15] width 13 height 13
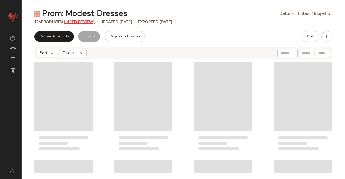
click at [86, 22] on span "(1 Need Review)" at bounding box center [78, 22] width 33 height 4
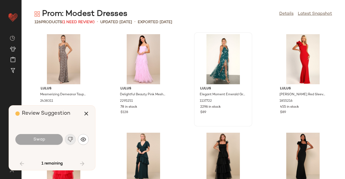
scroll to position [987, 0]
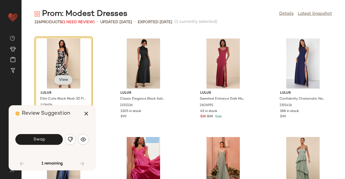
click at [60, 81] on span "View" at bounding box center [63, 80] width 9 height 4
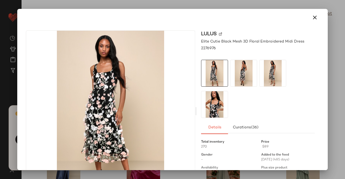
click at [265, 78] on img at bounding box center [273, 73] width 26 height 26
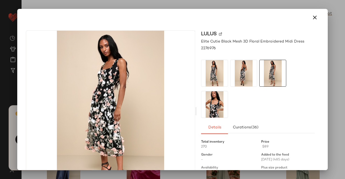
click at [246, 78] on img at bounding box center [243, 73] width 26 height 26
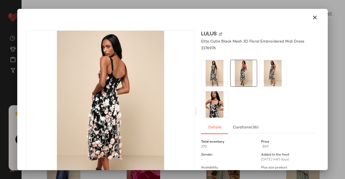
drag, startPoint x: 237, startPoint y: 102, endPoint x: 234, endPoint y: 104, distance: 3.4
click at [236, 102] on div at bounding box center [258, 89] width 114 height 58
drag, startPoint x: 228, startPoint y: 108, endPoint x: 265, endPoint y: 109, distance: 37.2
click at [228, 108] on div at bounding box center [258, 89] width 114 height 58
click at [345, 99] on div at bounding box center [172, 89] width 345 height 179
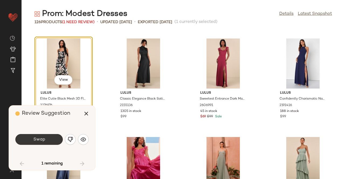
click at [53, 135] on button "Swap" at bounding box center [38, 139] width 47 height 11
click at [46, 142] on div "Swap" at bounding box center [38, 139] width 47 height 11
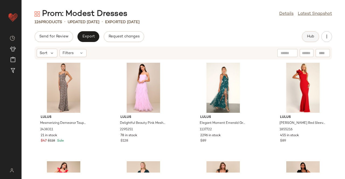
click at [314, 35] on button "Hub" at bounding box center [310, 36] width 17 height 11
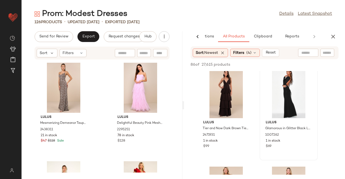
scroll to position [108, 0]
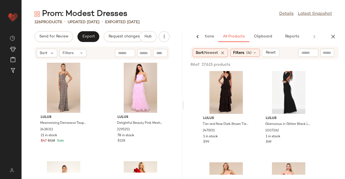
click at [332, 37] on icon "button" at bounding box center [333, 36] width 6 height 6
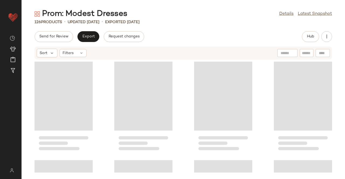
click at [88, 30] on div "Prom: Modest Dresses Details Latest Snapshot 126 Products • updated [DATE] • Ex…" at bounding box center [183, 94] width 323 height 171
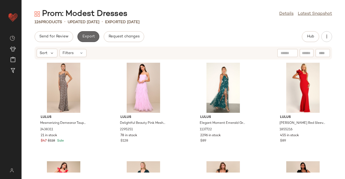
click at [93, 41] on button "Export" at bounding box center [88, 36] width 22 height 11
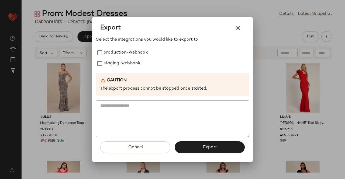
click at [139, 49] on label "production-webhook" at bounding box center [126, 52] width 44 height 11
click at [128, 61] on label "staging-webhook" at bounding box center [122, 63] width 37 height 11
click at [227, 149] on button "Export" at bounding box center [210, 148] width 70 height 12
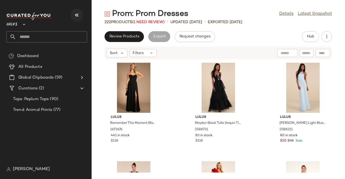
click at [78, 12] on icon "button" at bounding box center [77, 15] width 6 height 6
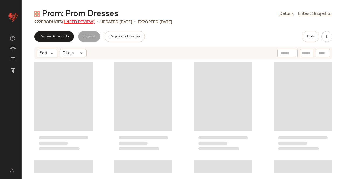
click at [81, 22] on span "(1 Need Review)" at bounding box center [78, 22] width 33 height 4
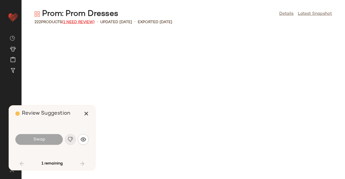
scroll to position [789, 0]
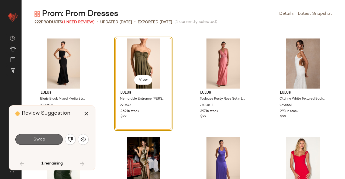
click at [42, 138] on span "Swap" at bounding box center [39, 139] width 12 height 5
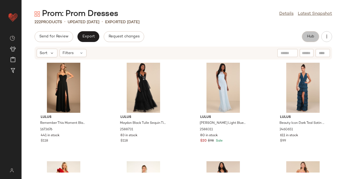
click at [312, 33] on button "Hub" at bounding box center [310, 36] width 17 height 11
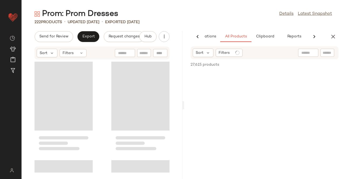
scroll to position [0, 34]
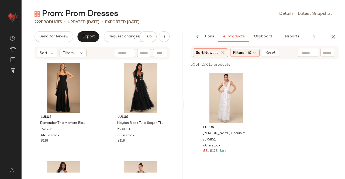
click at [333, 34] on icon "button" at bounding box center [333, 36] width 6 height 6
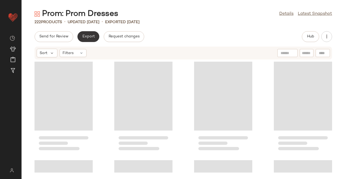
click at [91, 35] on span "Export" at bounding box center [88, 37] width 13 height 4
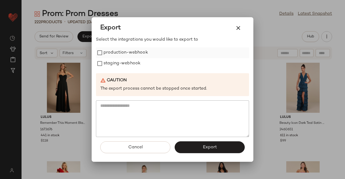
click at [137, 51] on label "production-webhook" at bounding box center [126, 52] width 44 height 11
click at [131, 66] on label "staging-webhook" at bounding box center [122, 63] width 37 height 11
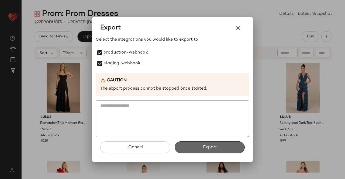
click at [214, 149] on span "Export" at bounding box center [209, 147] width 14 height 5
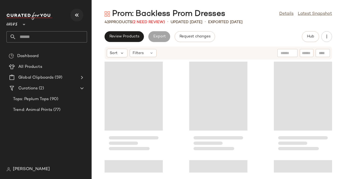
click at [68, 14] on div at bounding box center [46, 16] width 81 height 8
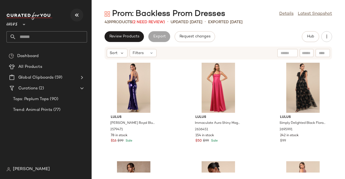
click at [77, 16] on icon "button" at bounding box center [77, 15] width 6 height 6
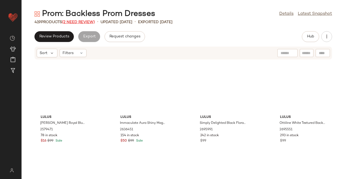
click at [76, 22] on span "(2 Need Review)" at bounding box center [78, 22] width 33 height 4
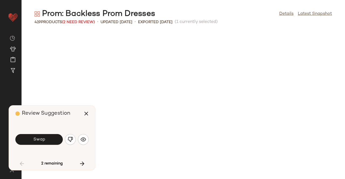
scroll to position [300, 0]
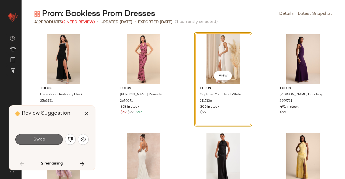
click at [51, 138] on button "Swap" at bounding box center [38, 139] width 47 height 11
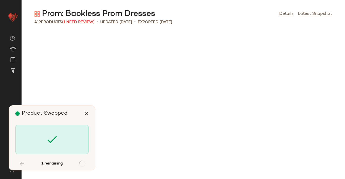
scroll to position [1875, 0]
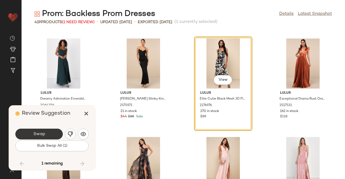
click at [37, 135] on span "Swap" at bounding box center [39, 134] width 12 height 5
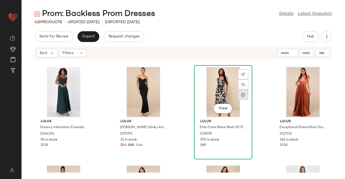
click at [238, 90] on div at bounding box center [243, 95] width 10 height 10
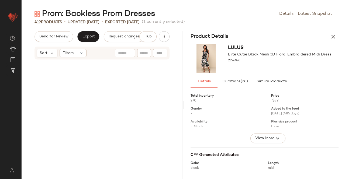
scroll to position [3848, 0]
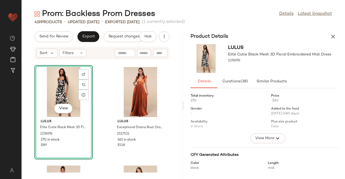
click at [338, 34] on button "button" at bounding box center [333, 36] width 11 height 11
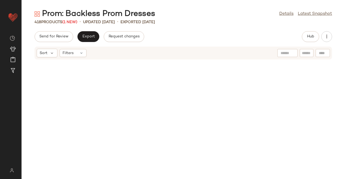
scroll to position [0, 0]
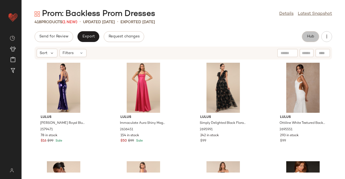
click at [312, 37] on span "Hub" at bounding box center [311, 37] width 8 height 4
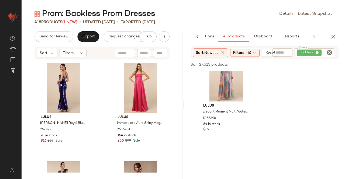
scroll to position [108, 0]
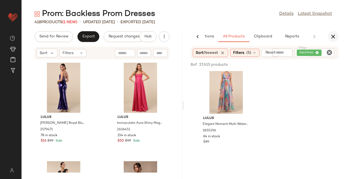
drag, startPoint x: 331, startPoint y: 35, endPoint x: 85, endPoint y: 56, distance: 247.5
click at [331, 36] on icon "button" at bounding box center [333, 36] width 6 height 6
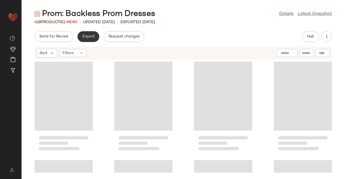
click at [84, 36] on span "Export" at bounding box center [88, 37] width 13 height 4
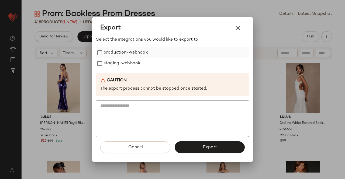
drag, startPoint x: 136, startPoint y: 54, endPoint x: 133, endPoint y: 57, distance: 4.6
click at [136, 54] on label "production-webhook" at bounding box center [126, 52] width 44 height 11
click at [123, 63] on label "staging-webhook" at bounding box center [122, 63] width 37 height 11
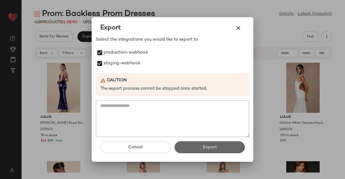
click at [197, 145] on button "Export" at bounding box center [210, 148] width 70 height 12
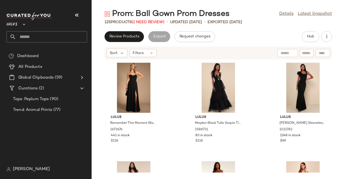
click at [75, 15] on icon "button" at bounding box center [77, 15] width 6 height 6
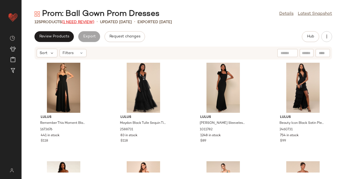
click at [92, 23] on span "(1 Need Review)" at bounding box center [78, 22] width 33 height 4
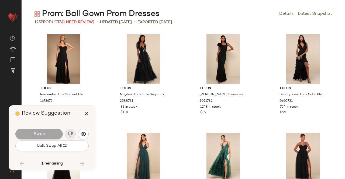
scroll to position [3010, 0]
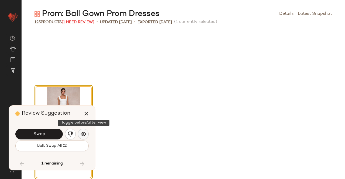
click at [84, 133] on img "button" at bounding box center [83, 134] width 5 height 5
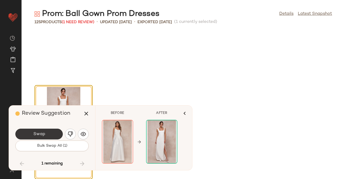
click at [47, 138] on button "Swap" at bounding box center [38, 134] width 47 height 11
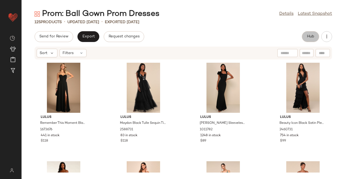
click at [317, 39] on button "Hub" at bounding box center [310, 36] width 17 height 11
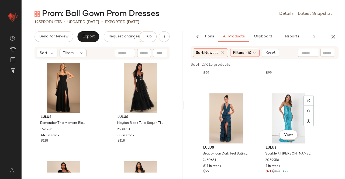
scroll to position [135, 0]
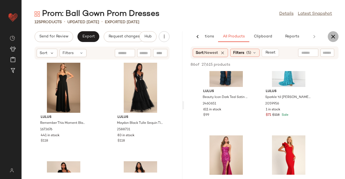
click at [331, 37] on icon "button" at bounding box center [333, 36] width 6 height 6
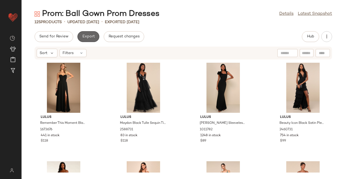
click at [85, 35] on span "Export" at bounding box center [88, 37] width 13 height 4
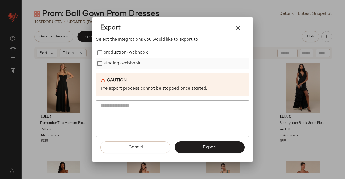
drag, startPoint x: 142, startPoint y: 66, endPoint x: 132, endPoint y: 65, distance: 9.7
click at [142, 66] on div "staging-webhook" at bounding box center [172, 63] width 153 height 11
click at [111, 55] on label "production-webhook" at bounding box center [126, 52] width 44 height 11
click at [111, 66] on label "staging-webhook" at bounding box center [122, 63] width 37 height 11
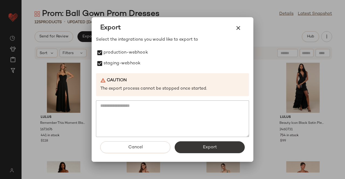
click at [191, 146] on button "Export" at bounding box center [210, 148] width 70 height 12
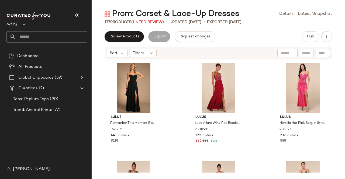
click at [201, 19] on p "updated [DATE]" at bounding box center [186, 22] width 32 height 6
click at [77, 13] on icon "button" at bounding box center [77, 15] width 6 height 6
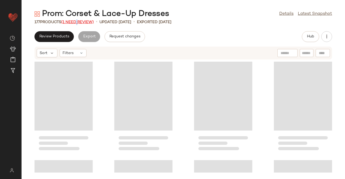
click at [78, 22] on span "(1 Need Review)" at bounding box center [77, 22] width 33 height 4
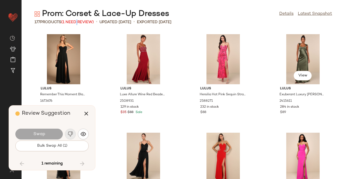
scroll to position [1875, 0]
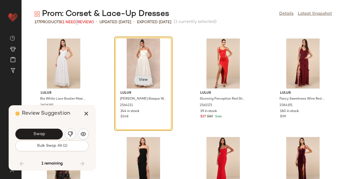
click at [141, 77] on button "View" at bounding box center [143, 80] width 18 height 10
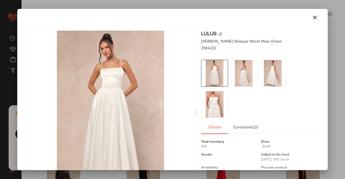
click at [248, 63] on img at bounding box center [243, 73] width 26 height 26
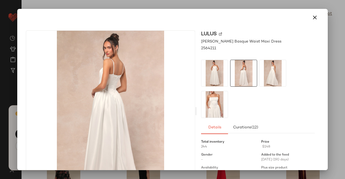
click at [271, 71] on img at bounding box center [273, 73] width 26 height 26
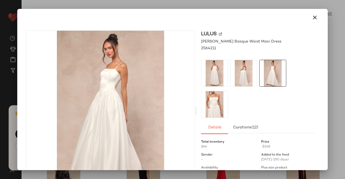
drag, startPoint x: 345, startPoint y: 64, endPoint x: 300, endPoint y: 80, distance: 47.8
click at [345, 64] on div at bounding box center [172, 89] width 345 height 179
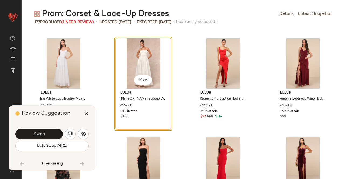
click at [37, 131] on button "Swap" at bounding box center [38, 134] width 47 height 11
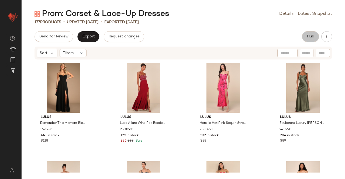
click at [316, 41] on button "Hub" at bounding box center [310, 36] width 17 height 11
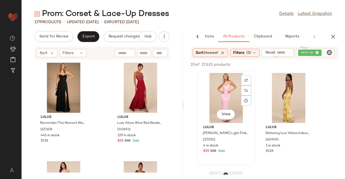
scroll to position [81, 0]
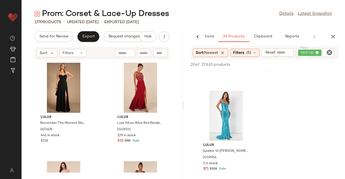
click at [326, 51] on div "lace-up" at bounding box center [315, 53] width 38 height 9
type input "******"
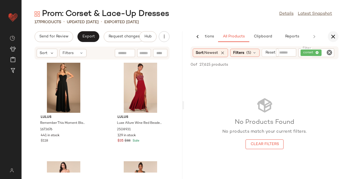
click at [333, 34] on icon "button" at bounding box center [333, 36] width 6 height 6
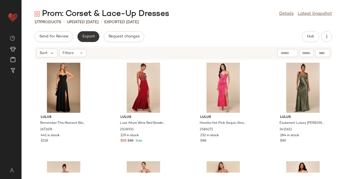
click at [89, 38] on span "Export" at bounding box center [88, 37] width 13 height 4
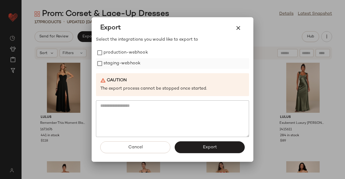
drag, startPoint x: 123, startPoint y: 55, endPoint x: 115, endPoint y: 61, distance: 9.8
click at [123, 55] on label "production-webhook" at bounding box center [126, 52] width 44 height 11
drag, startPoint x: 115, startPoint y: 61, endPoint x: 201, endPoint y: 116, distance: 102.2
click at [115, 61] on label "staging-webhook" at bounding box center [122, 63] width 37 height 11
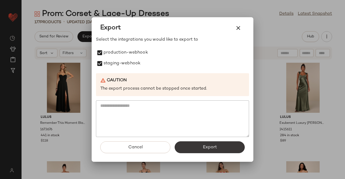
click at [204, 146] on span "Export" at bounding box center [209, 147] width 14 height 5
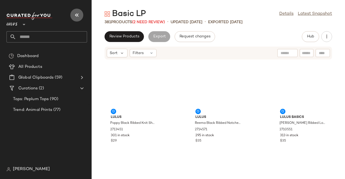
click at [78, 15] on icon "button" at bounding box center [77, 15] width 6 height 6
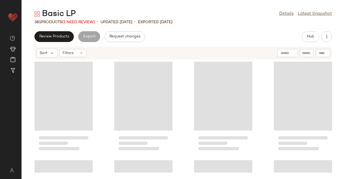
click at [77, 25] on div "381 Products (2 Need Review)" at bounding box center [65, 22] width 60 height 6
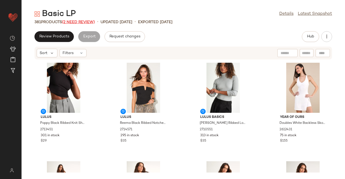
click at [81, 22] on span "(2 Need Review)" at bounding box center [78, 22] width 33 height 4
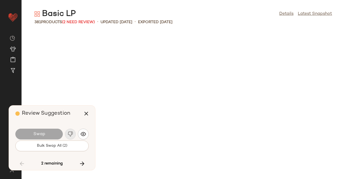
scroll to position [5032, 0]
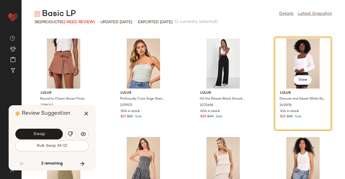
click at [44, 131] on button "Swap" at bounding box center [38, 134] width 47 height 11
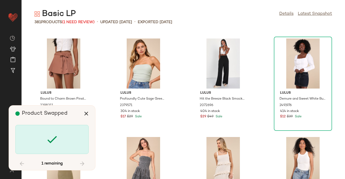
scroll to position [6019, 0]
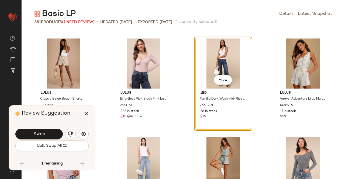
click at [49, 138] on button "Swap" at bounding box center [38, 134] width 47 height 11
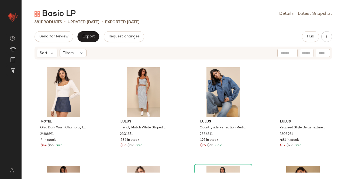
scroll to position [5623, 0]
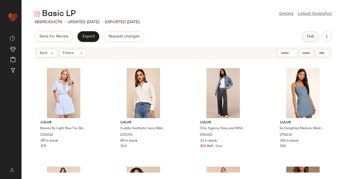
click at [308, 42] on div "Send for Review Export Request changes Hub Sort Filters Lulus Breeze By Light B…" at bounding box center [183, 105] width 323 height 148
click at [315, 38] on button "Hub" at bounding box center [310, 36] width 17 height 11
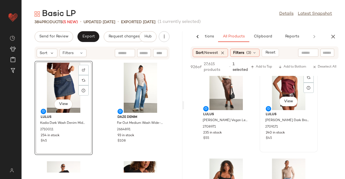
scroll to position [81, 0]
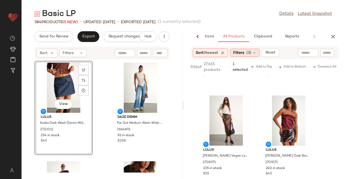
click at [244, 52] on span "Filters" at bounding box center [238, 53] width 11 height 6
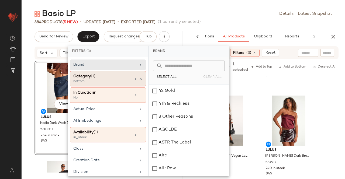
click at [136, 79] on div at bounding box center [137, 79] width 9 height 4
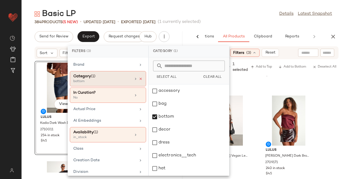
click at [139, 80] on icon at bounding box center [141, 79] width 4 height 4
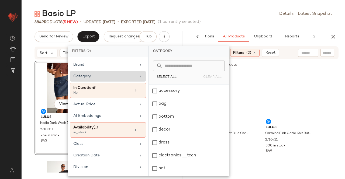
scroll to position [128, 0]
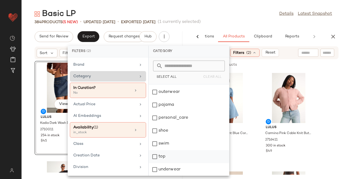
click at [167, 163] on div "top" at bounding box center [189, 169] width 80 height 13
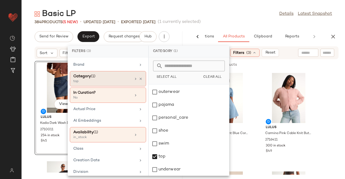
click at [239, 9] on div "Basic LP Details Latest Snapshot" at bounding box center [183, 14] width 323 height 11
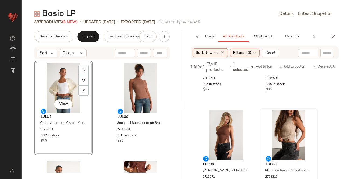
scroll to position [782, 0]
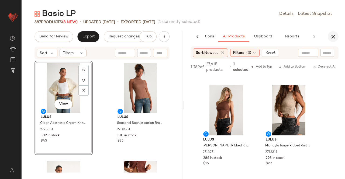
click at [335, 38] on icon "button" at bounding box center [333, 36] width 6 height 6
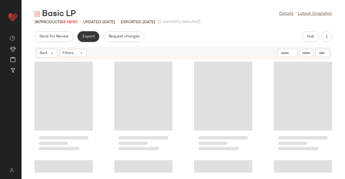
click at [88, 38] on span "Export" at bounding box center [88, 37] width 13 height 4
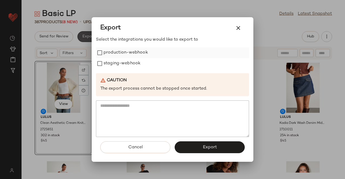
drag, startPoint x: 123, startPoint y: 51, endPoint x: 123, endPoint y: 57, distance: 5.7
click at [123, 53] on label "production-webhook" at bounding box center [126, 52] width 44 height 11
drag, startPoint x: 122, startPoint y: 62, endPoint x: 136, endPoint y: 77, distance: 20.4
click at [122, 62] on label "staging-webhook" at bounding box center [122, 63] width 37 height 11
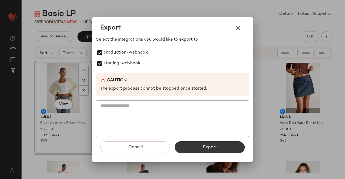
click at [208, 149] on span "Export" at bounding box center [209, 147] width 14 height 5
